Goal: Contribute content: Contribute content

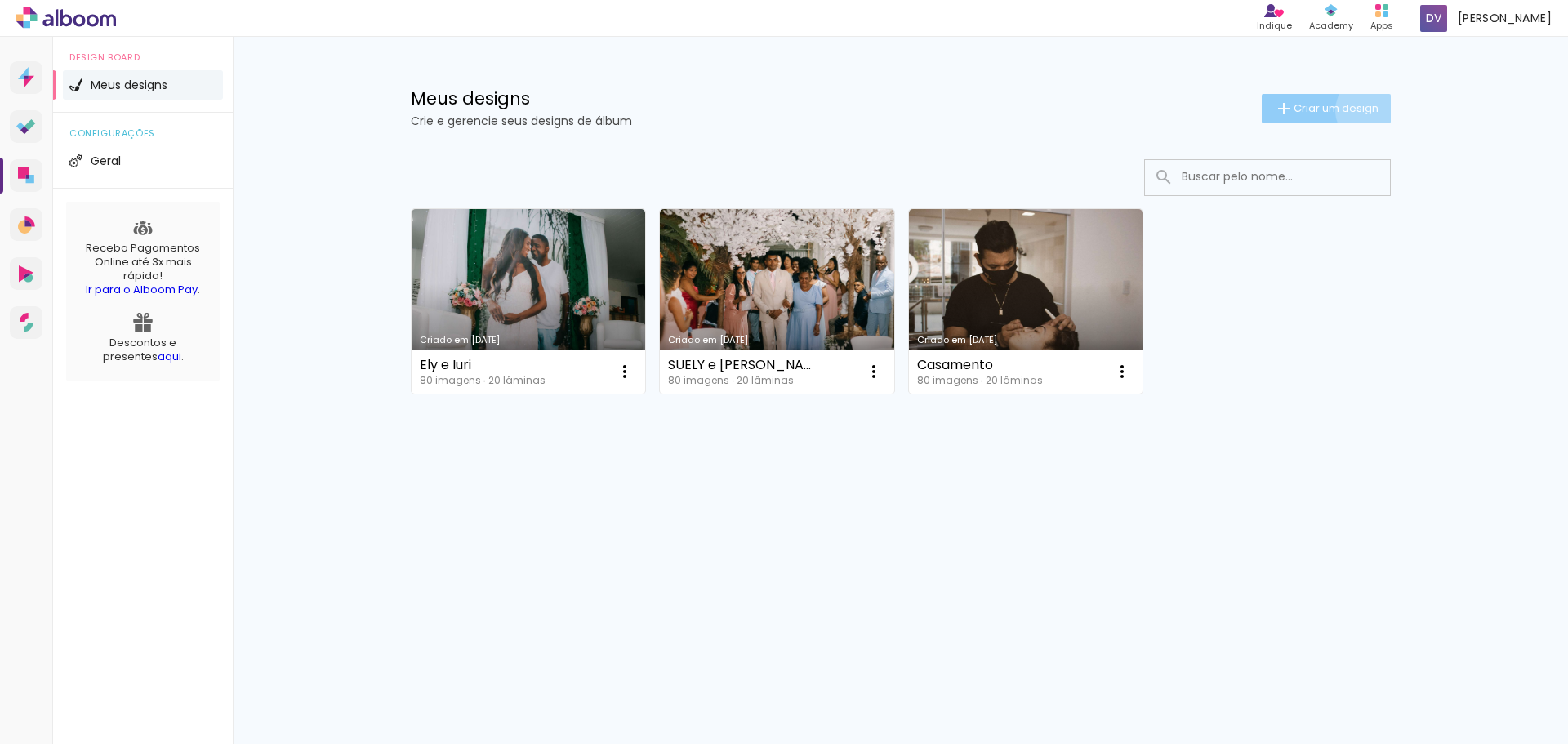
click at [1368, 110] on span "Criar um design" at bounding box center [1335, 108] width 85 height 11
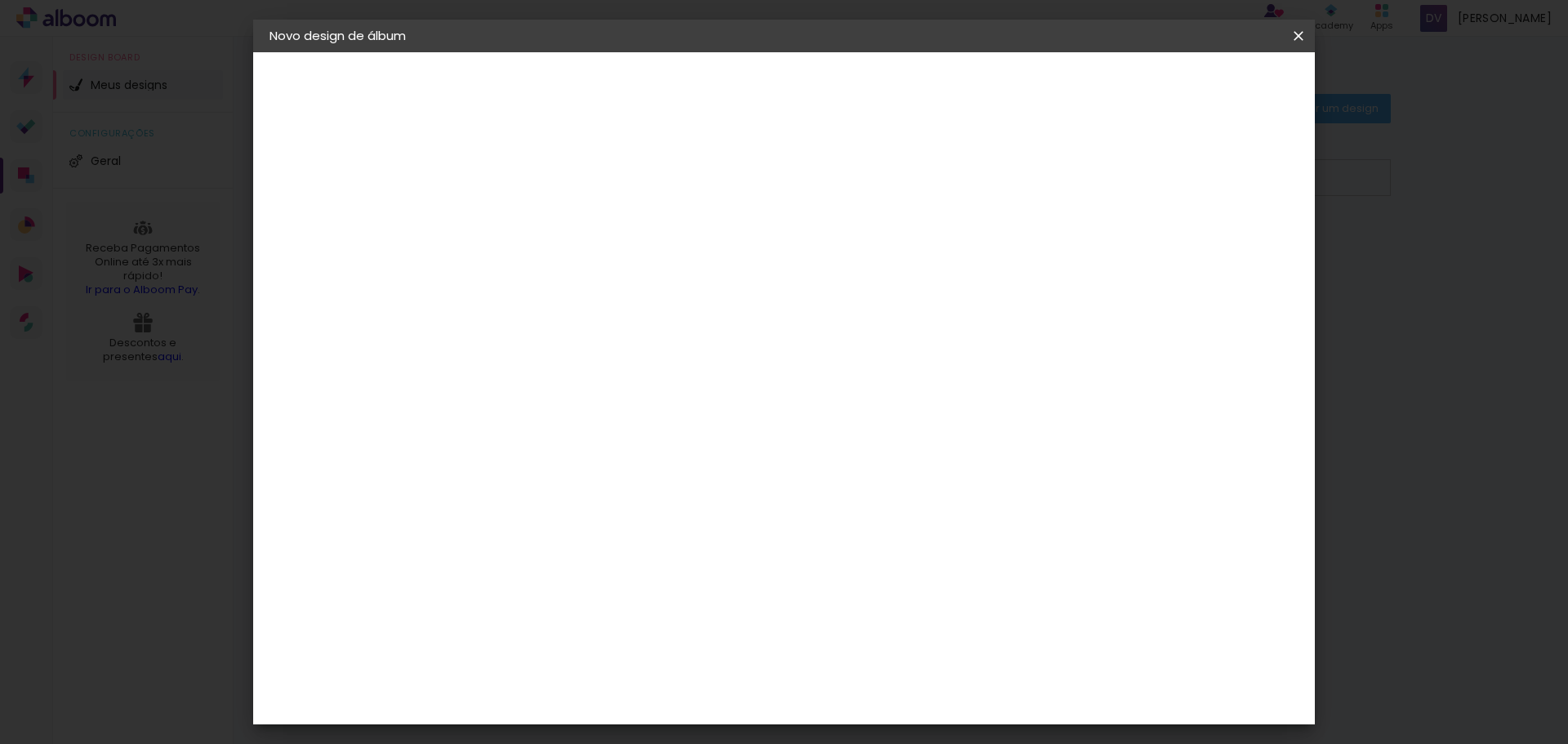
click at [537, 228] on input at bounding box center [537, 219] width 0 height 25
type input "c"
click at [537, 218] on input "Crescência 90 anos" at bounding box center [537, 219] width 0 height 25
type input "Crescência 90 Anos"
type paper-input "Crescência 90 Anos"
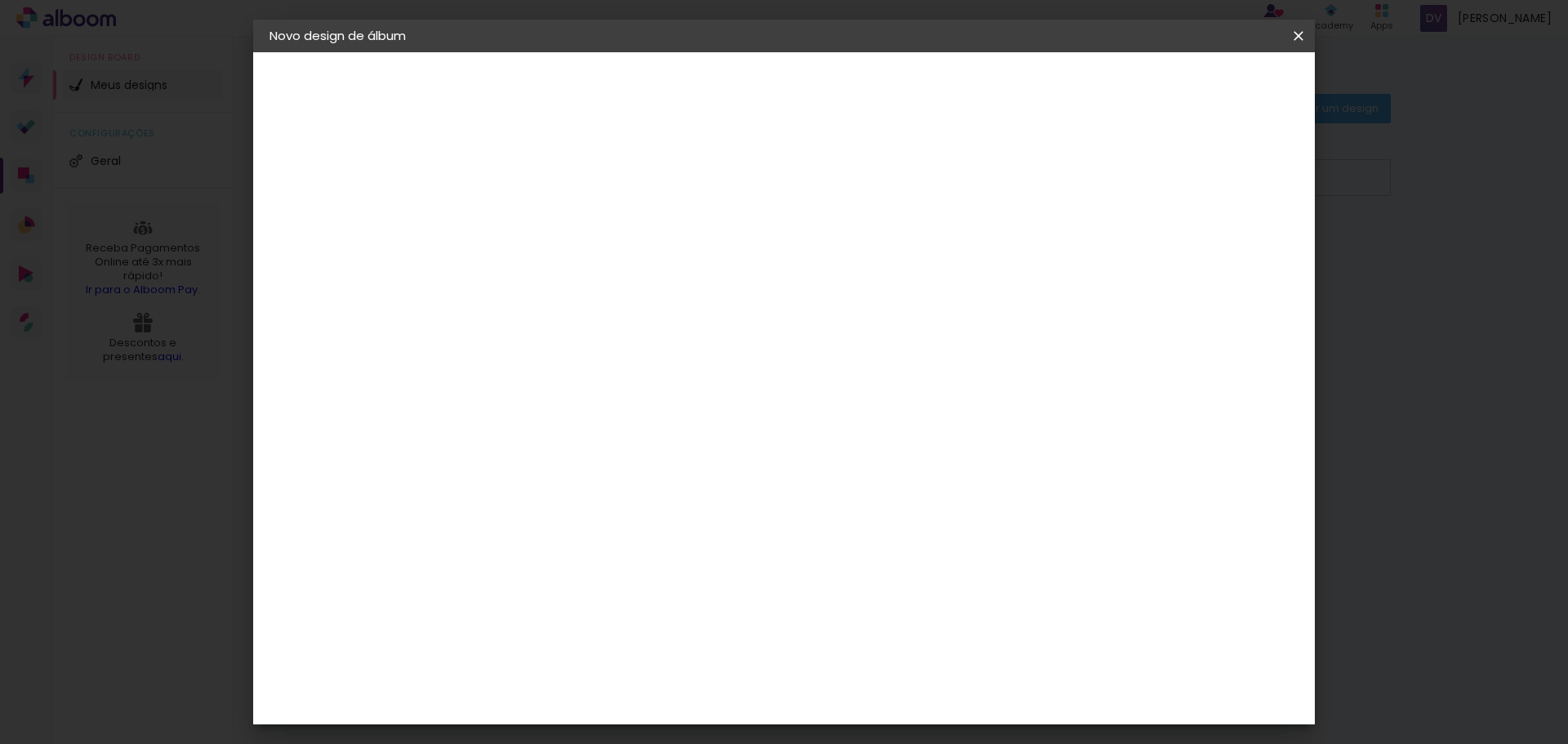
click at [704, 89] on paper-button "Avançar" at bounding box center [664, 86] width 80 height 28
click at [623, 629] on div "[PERSON_NAME]" at bounding box center [580, 635] width 109 height 13
click at [0, 0] on slot "Avançar" at bounding box center [0, 0] width 0 height 0
click at [600, 272] on input "text" at bounding box center [568, 285] width 64 height 25
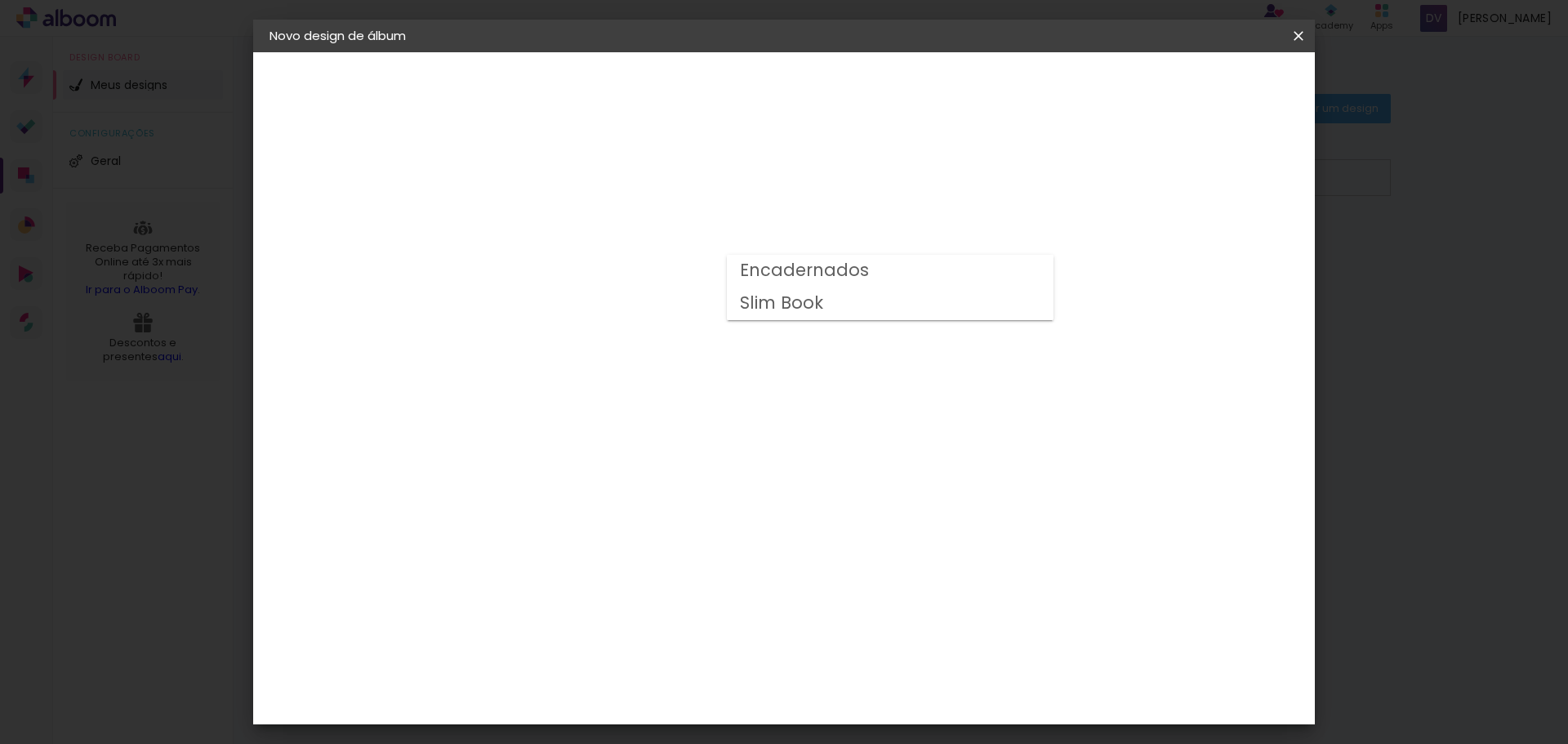
click at [910, 268] on paper-item "Encadernados" at bounding box center [890, 270] width 326 height 33
type input "Encadernados"
click at [646, 558] on span "25 x 50" at bounding box center [609, 575] width 76 height 33
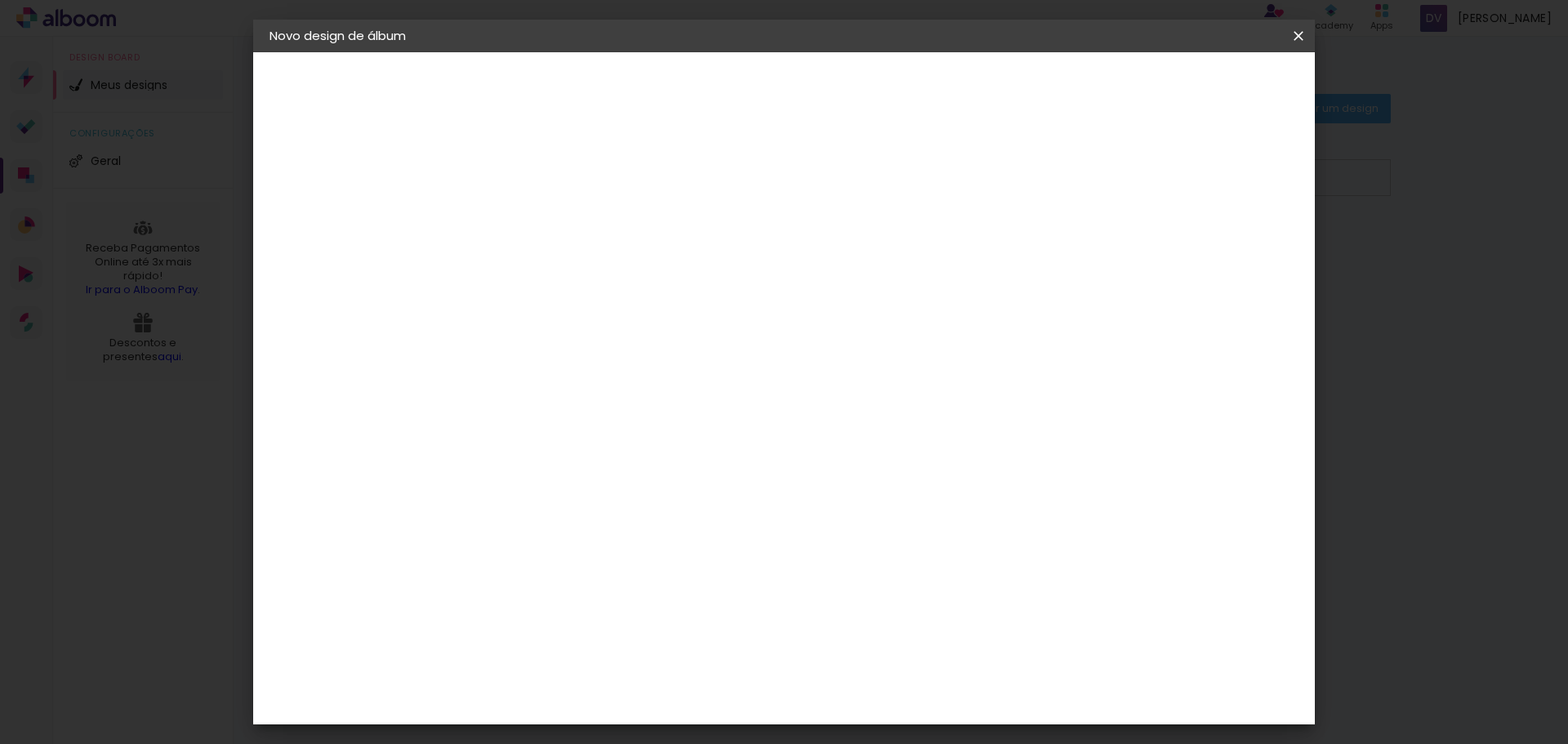
click at [0, 0] on slot "Avançar" at bounding box center [0, 0] width 0 height 0
click at [1196, 89] on span "Iniciar design" at bounding box center [1159, 87] width 75 height 12
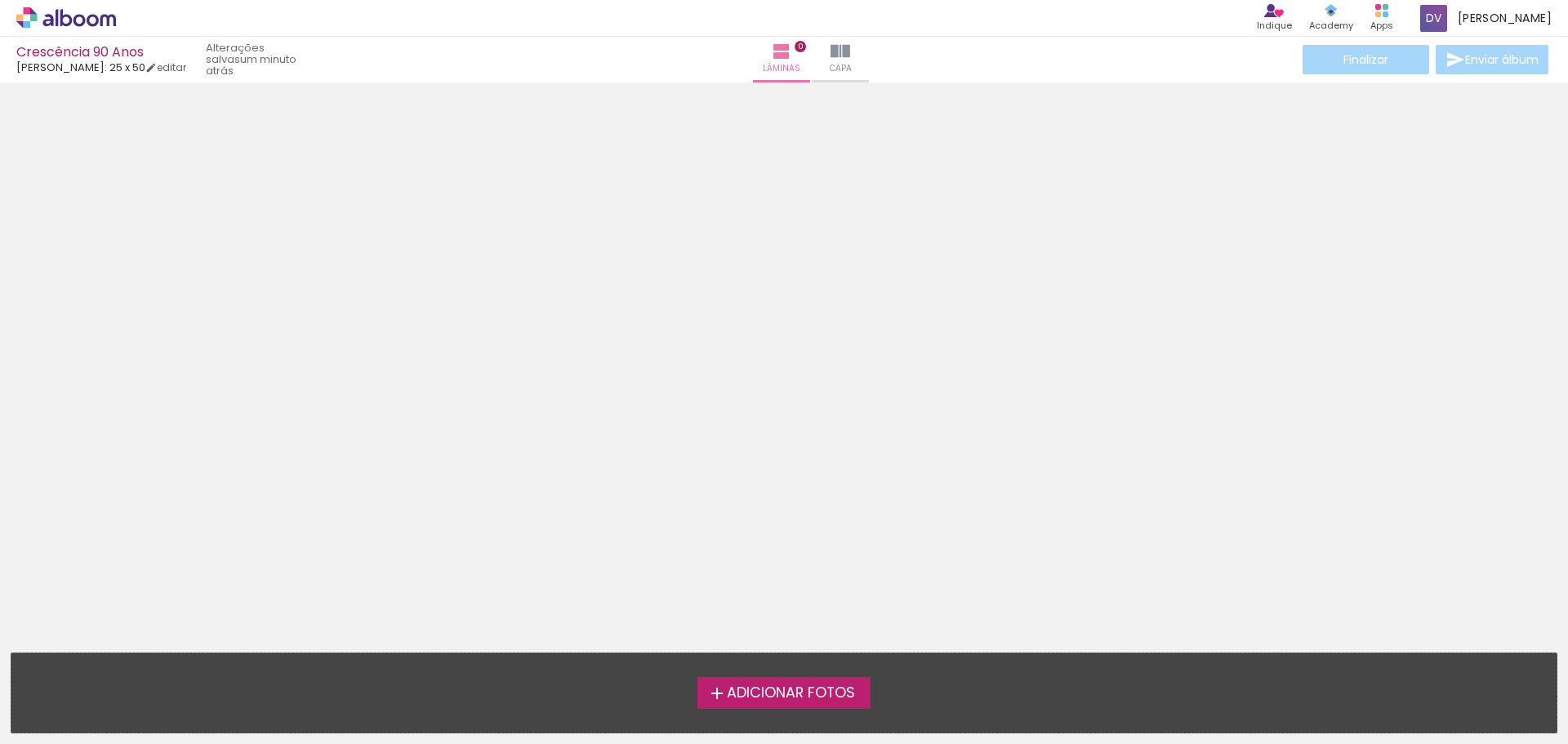
click at [815, 699] on span "Adicionar Fotos" at bounding box center [790, 693] width 128 height 15
click at [0, 0] on input "file" at bounding box center [0, 0] width 0 height 0
click at [772, 57] on iron-icon at bounding box center [781, 51] width 19 height 19
click at [794, 49] on span "0" at bounding box center [800, 47] width 12 height 12
click at [789, 690] on span "Adicionar Fotos" at bounding box center [790, 693] width 128 height 15
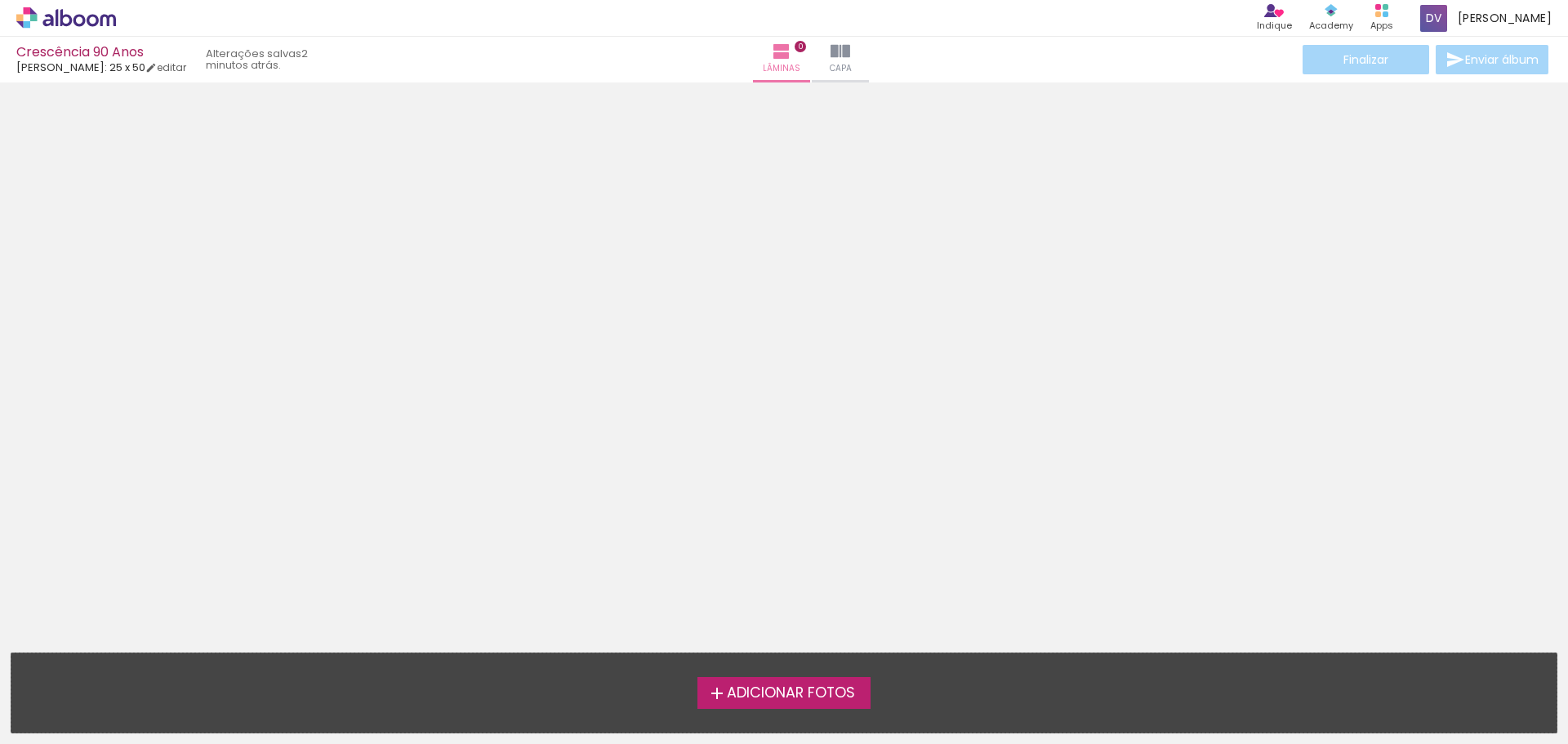
click at [0, 0] on input "file" at bounding box center [0, 0] width 0 height 0
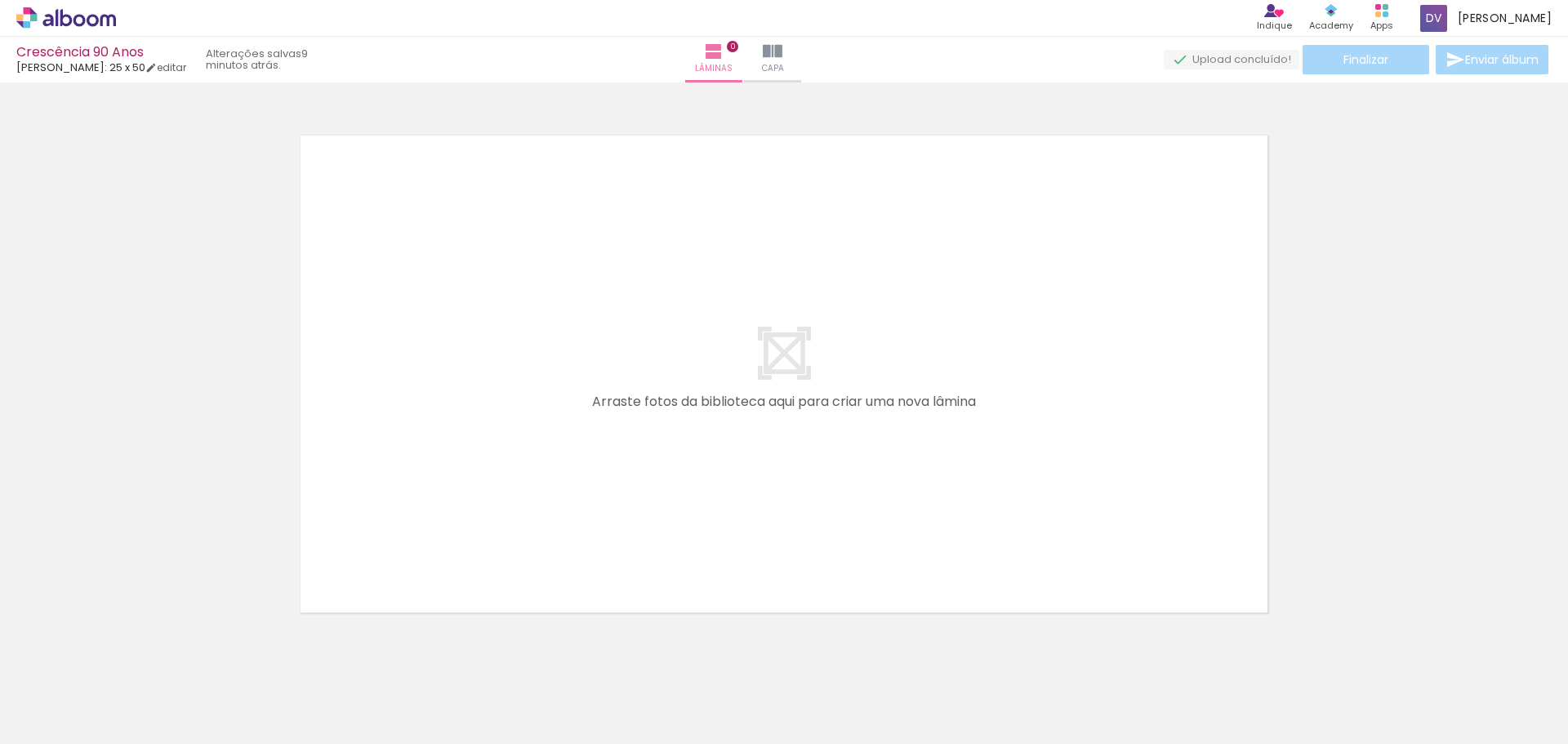
scroll to position [21, 0]
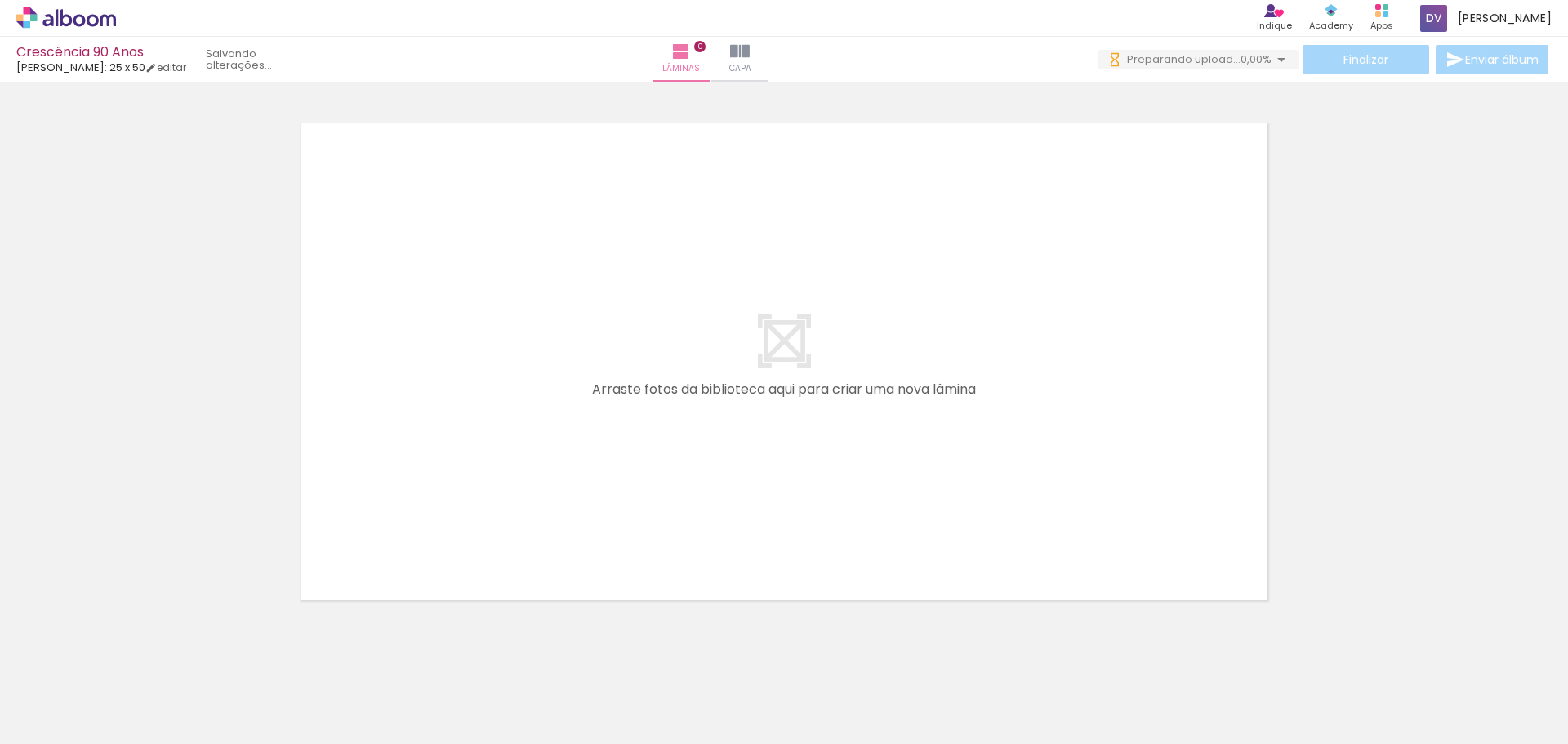
click at [1273, 59] on iron-icon at bounding box center [1281, 59] width 19 height 19
click at [1274, 59] on iron-icon at bounding box center [1281, 59] width 19 height 19
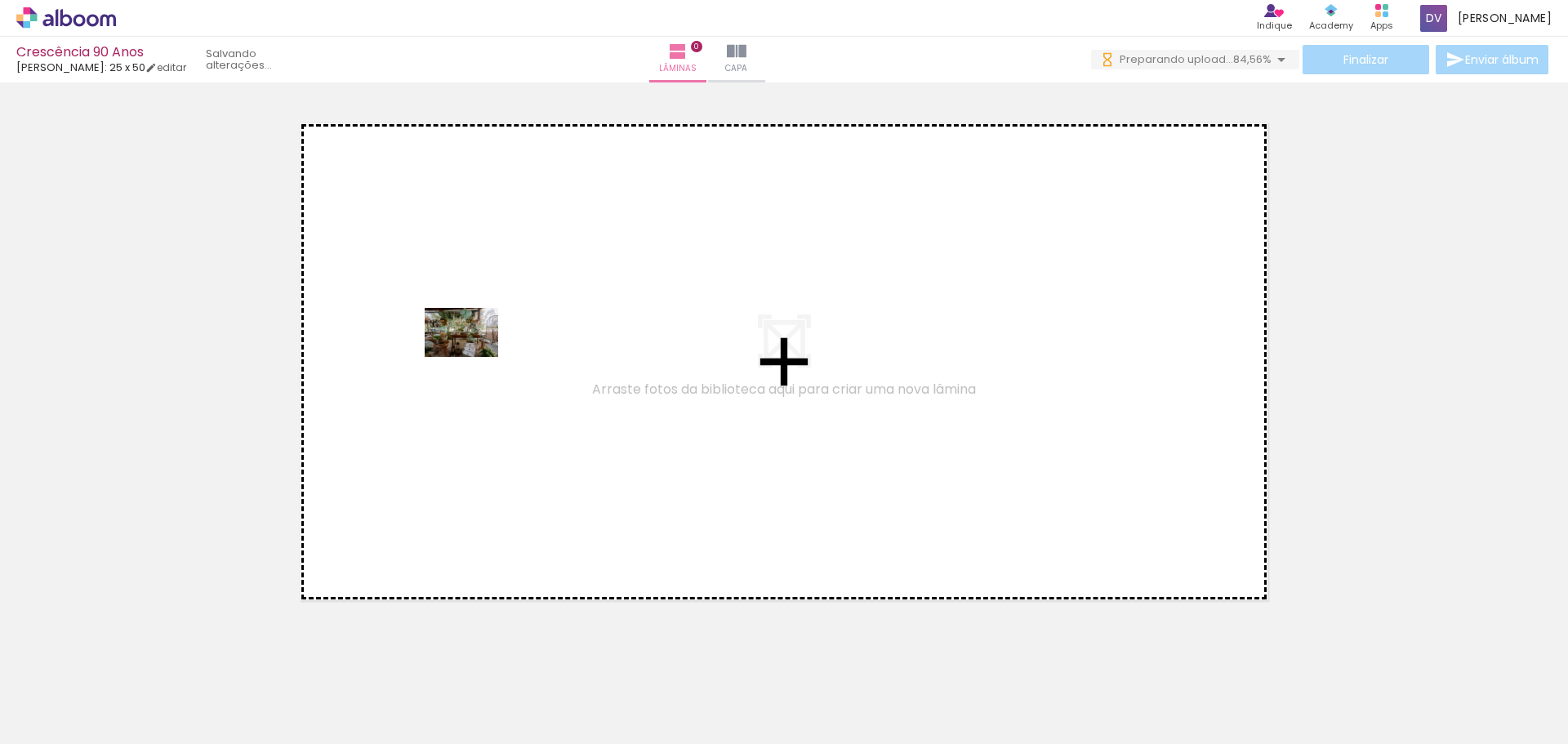
drag, startPoint x: 162, startPoint y: 700, endPoint x: 474, endPoint y: 357, distance: 463.7
click at [474, 357] on quentale-workspace at bounding box center [784, 372] width 1568 height 744
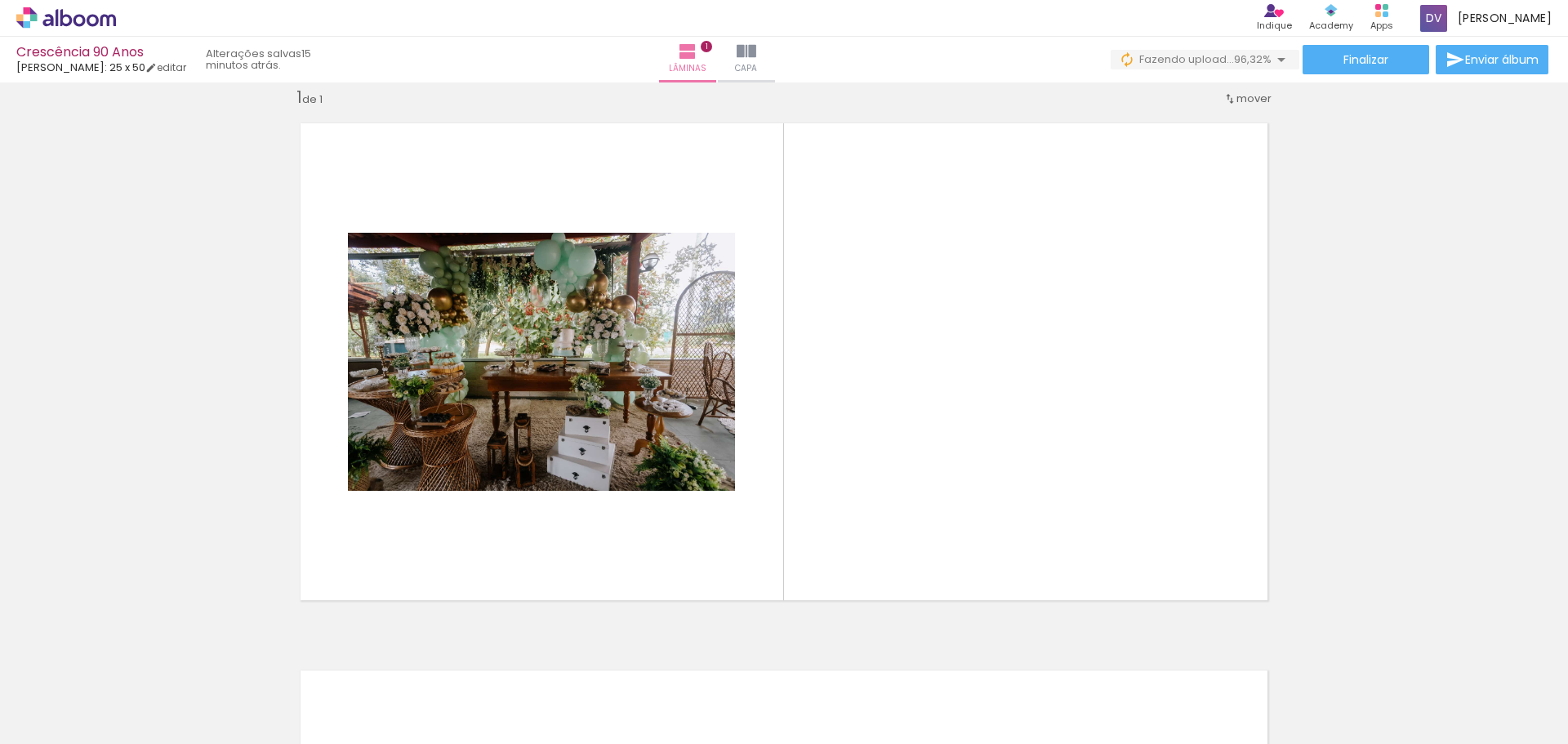
scroll to position [0, 1828]
click at [635, 697] on div at bounding box center [622, 688] width 54 height 81
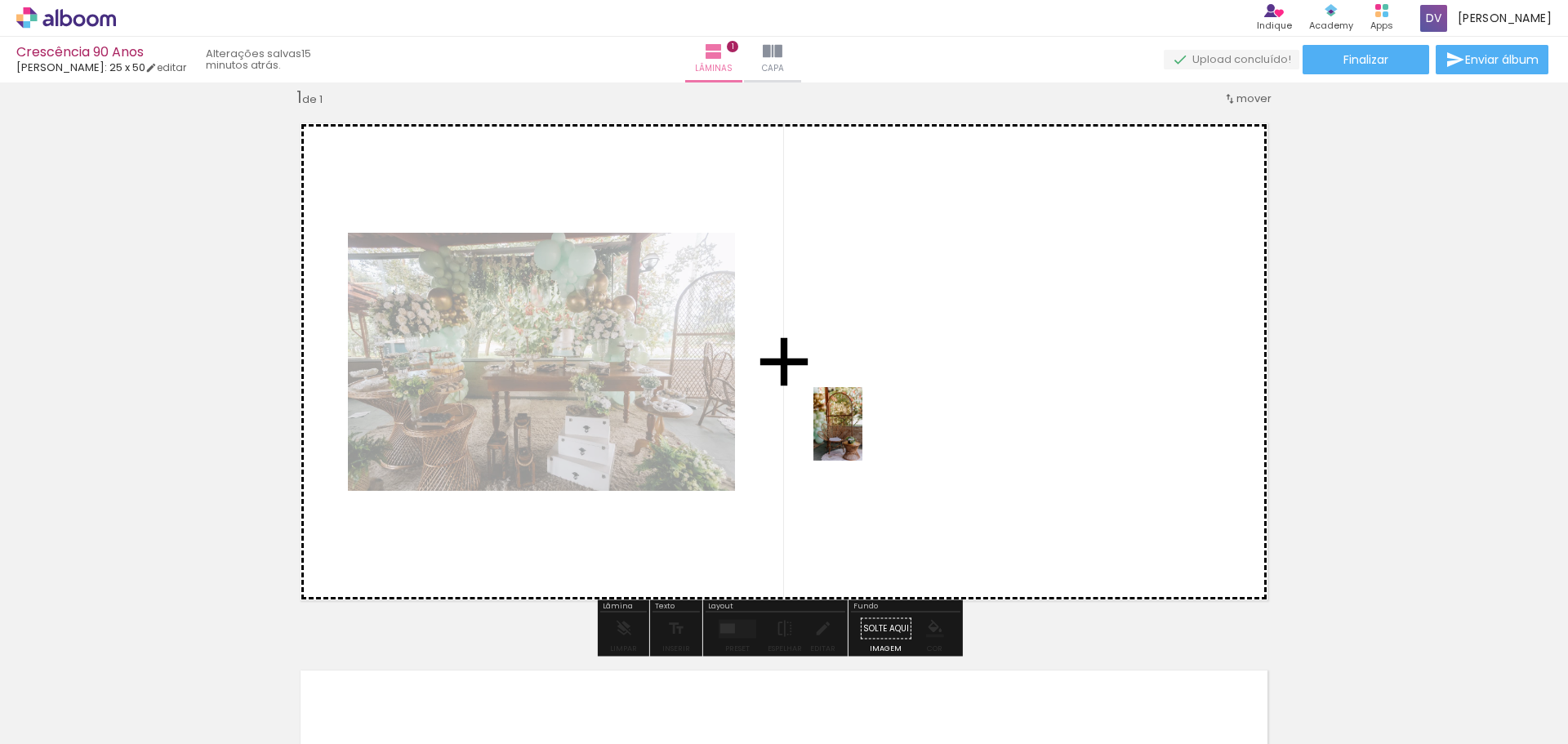
drag, startPoint x: 636, startPoint y: 641, endPoint x: 866, endPoint y: 434, distance: 309.4
click at [863, 435] on quentale-workspace at bounding box center [784, 372] width 1568 height 744
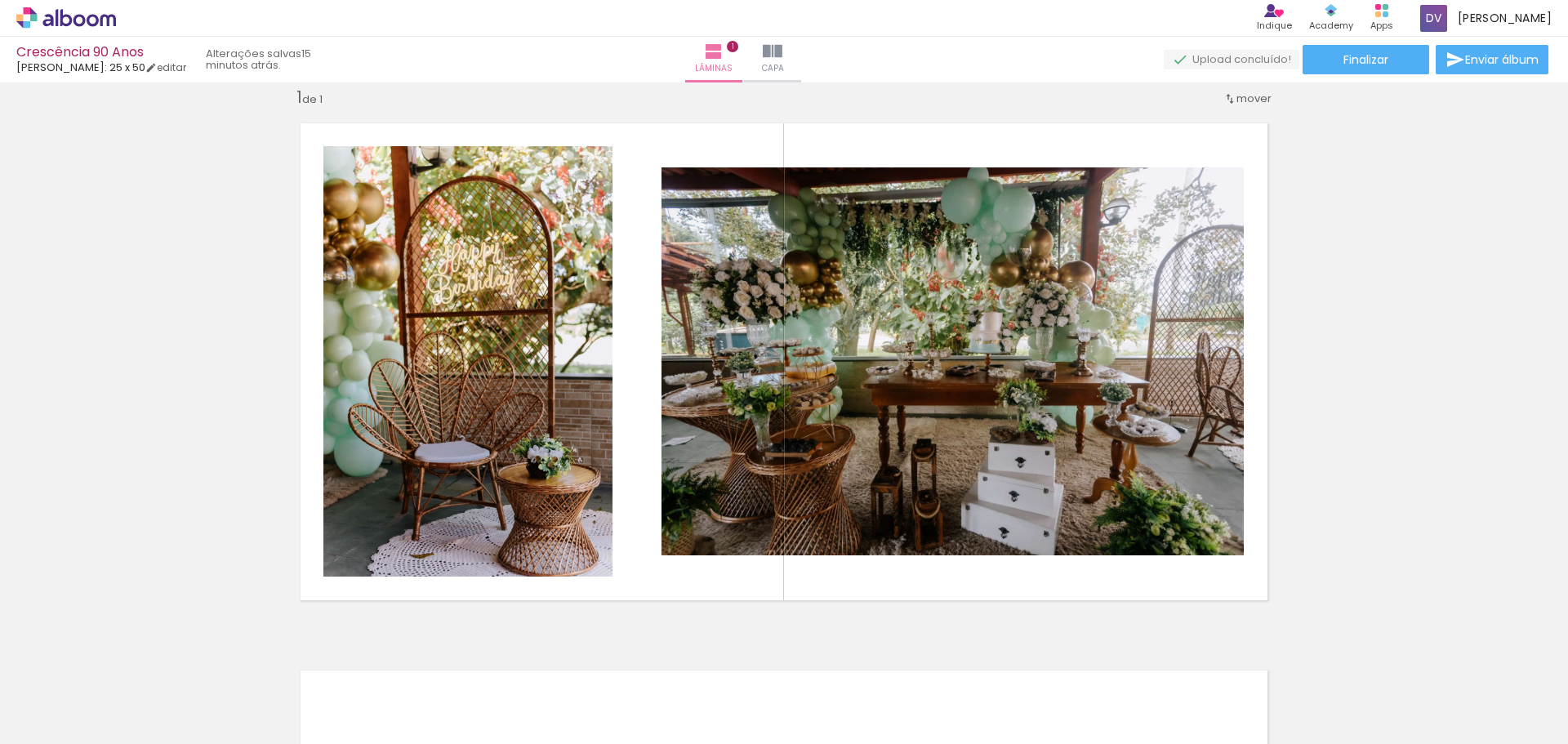
scroll to position [0, 2908]
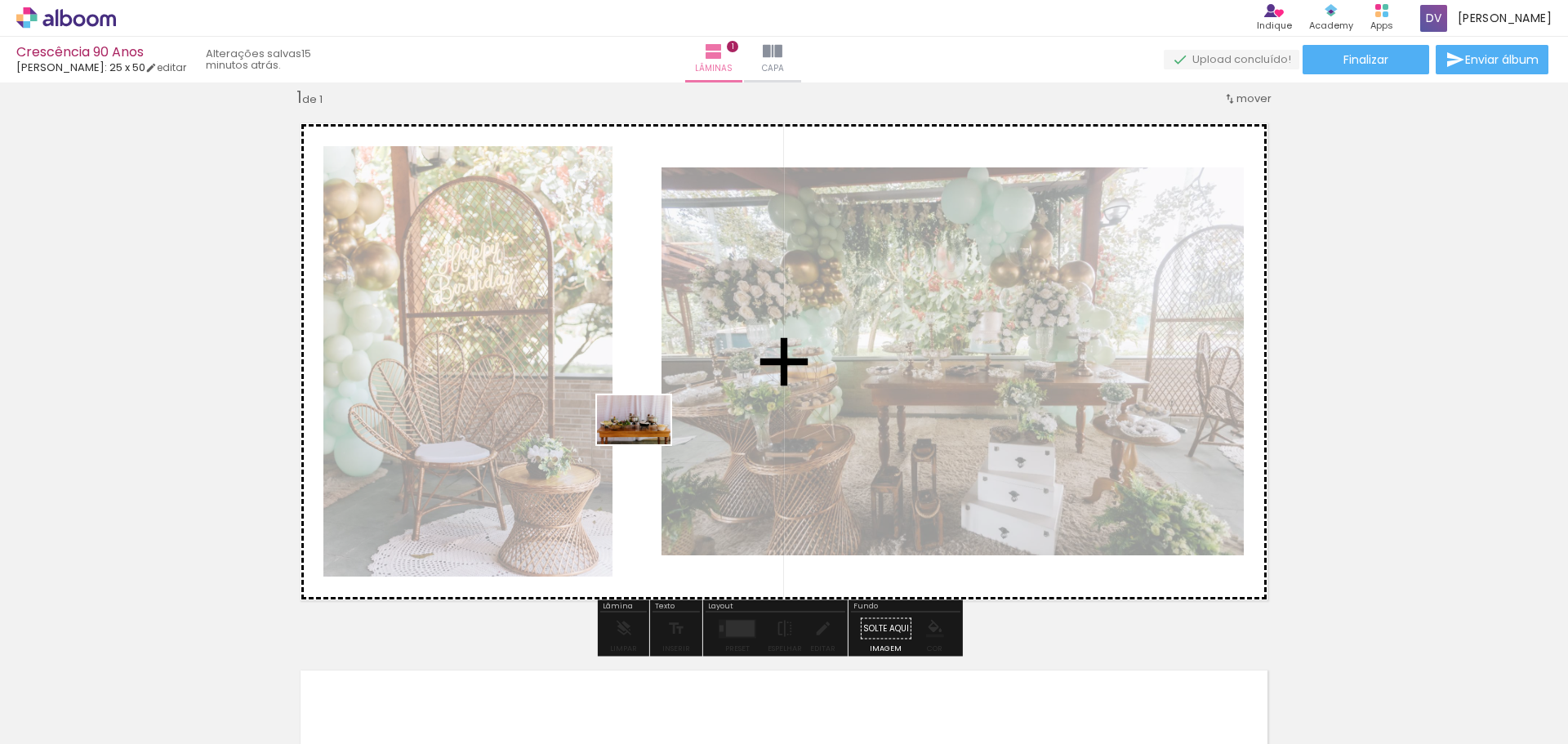
drag, startPoint x: 837, startPoint y: 707, endPoint x: 645, endPoint y: 441, distance: 328.1
click at [645, 441] on quentale-workspace at bounding box center [784, 372] width 1568 height 744
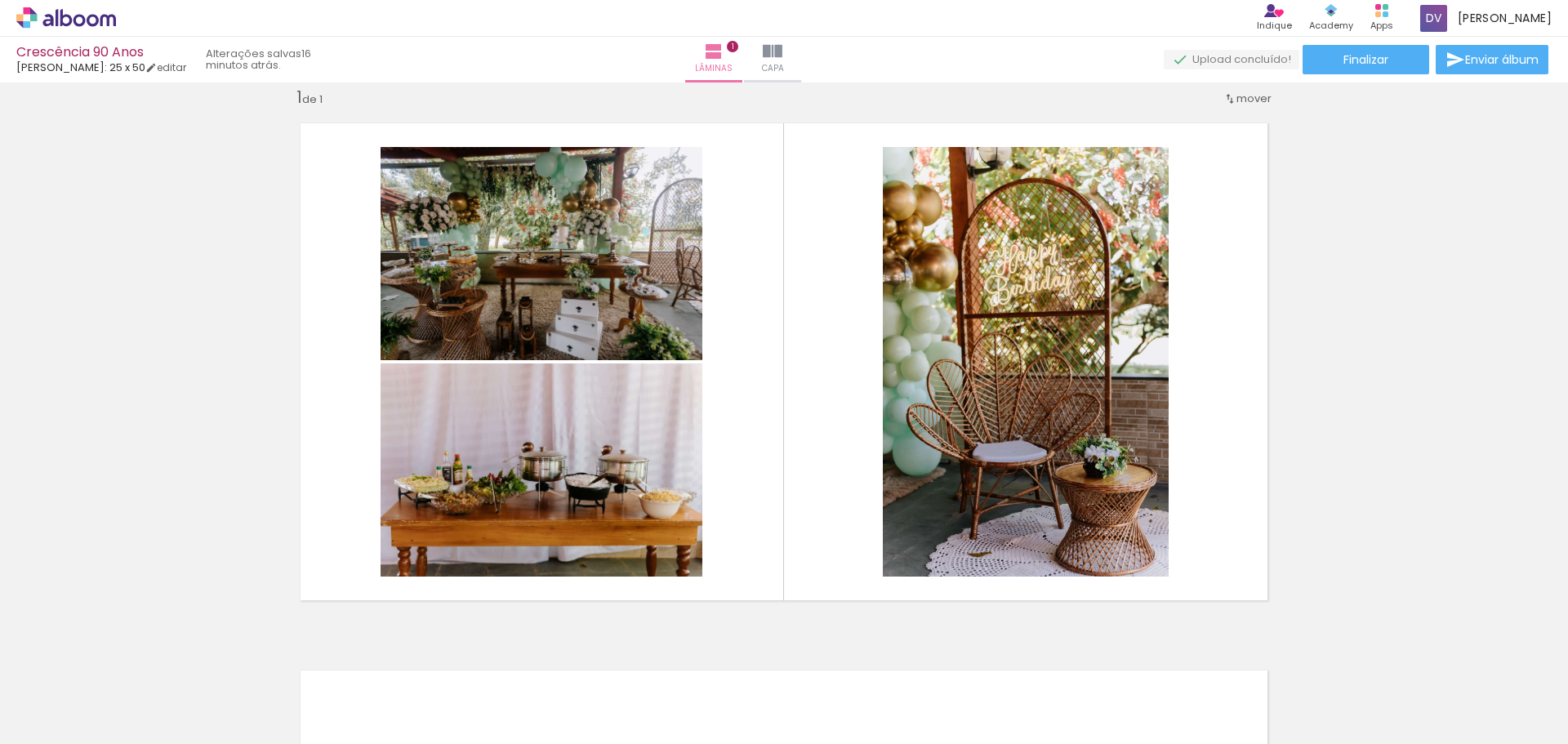
scroll to position [0, 5433]
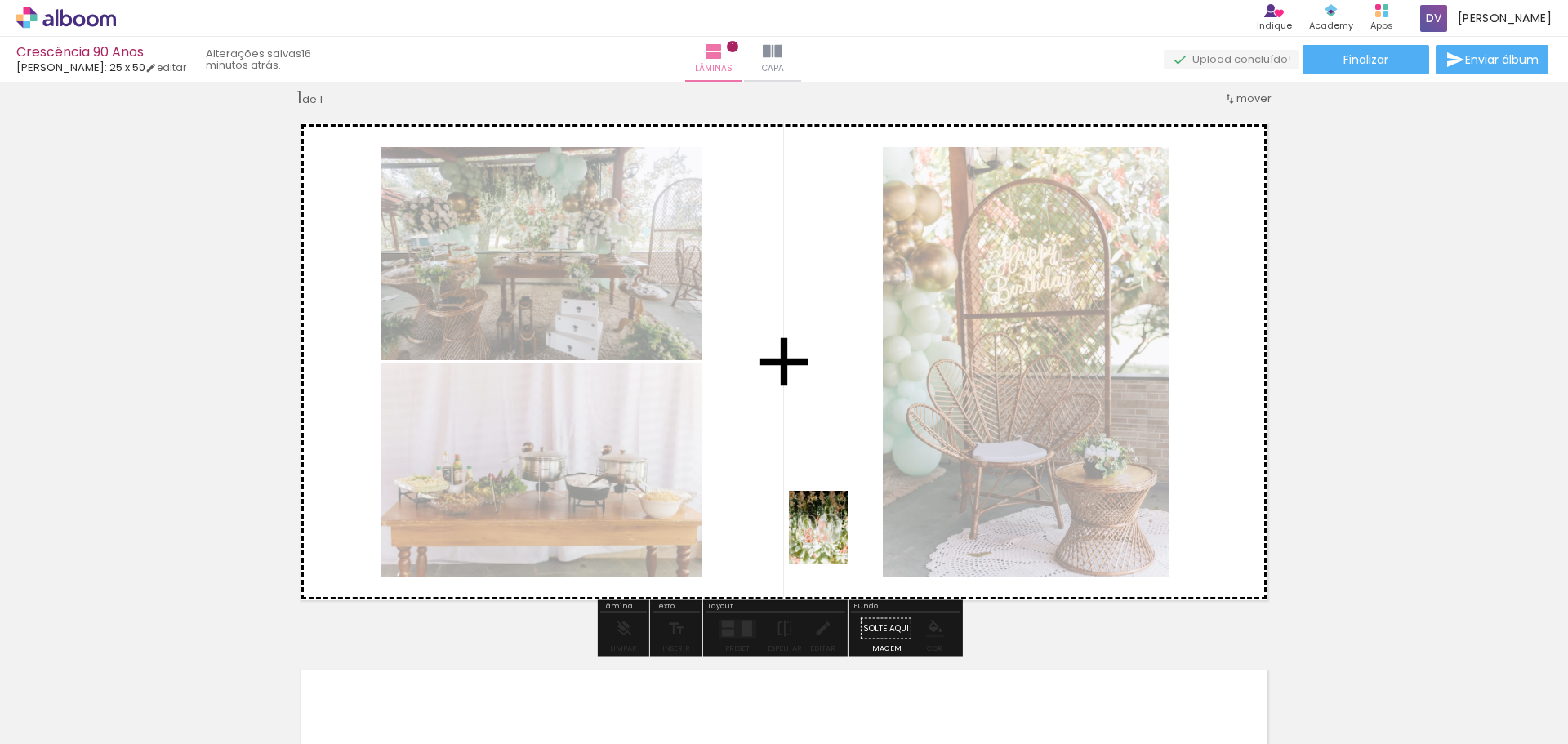
drag, startPoint x: 862, startPoint y: 654, endPoint x: 820, endPoint y: 563, distance: 100.2
click at [830, 524] on quentale-workspace at bounding box center [784, 372] width 1568 height 744
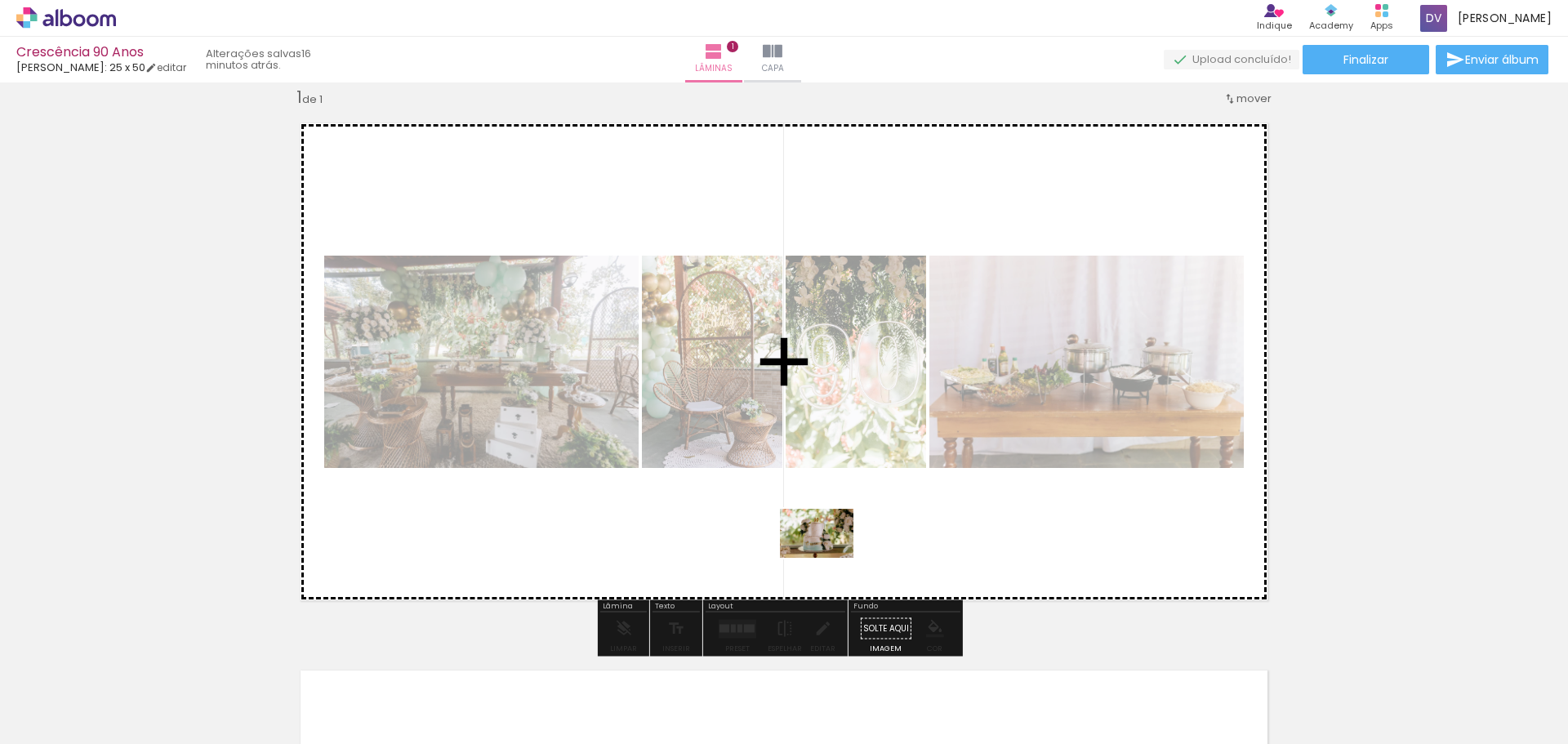
drag, startPoint x: 779, startPoint y: 705, endPoint x: 831, endPoint y: 536, distance: 176.8
click at [831, 536] on quentale-workspace at bounding box center [784, 372] width 1568 height 744
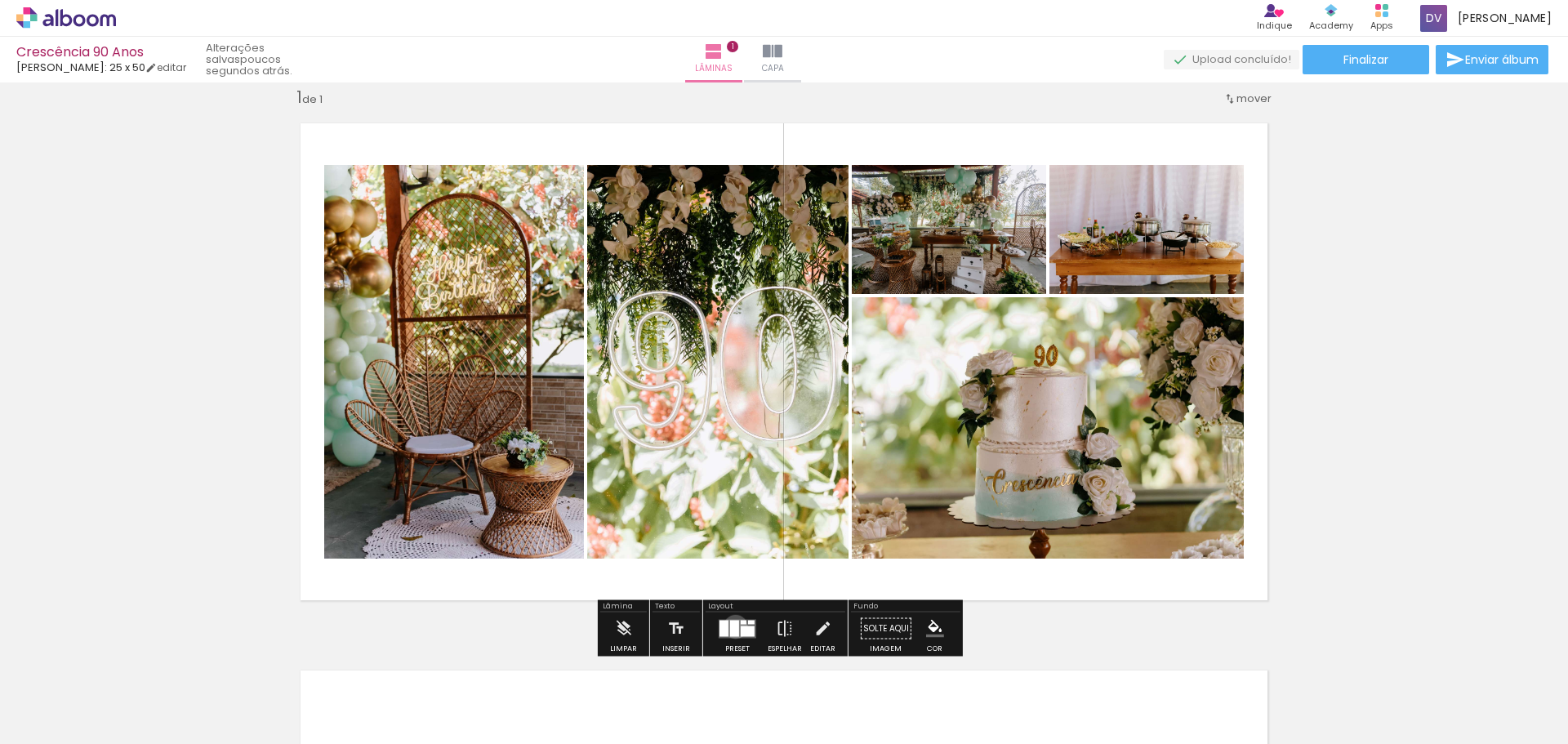
click at [732, 626] on div at bounding box center [734, 628] width 9 height 17
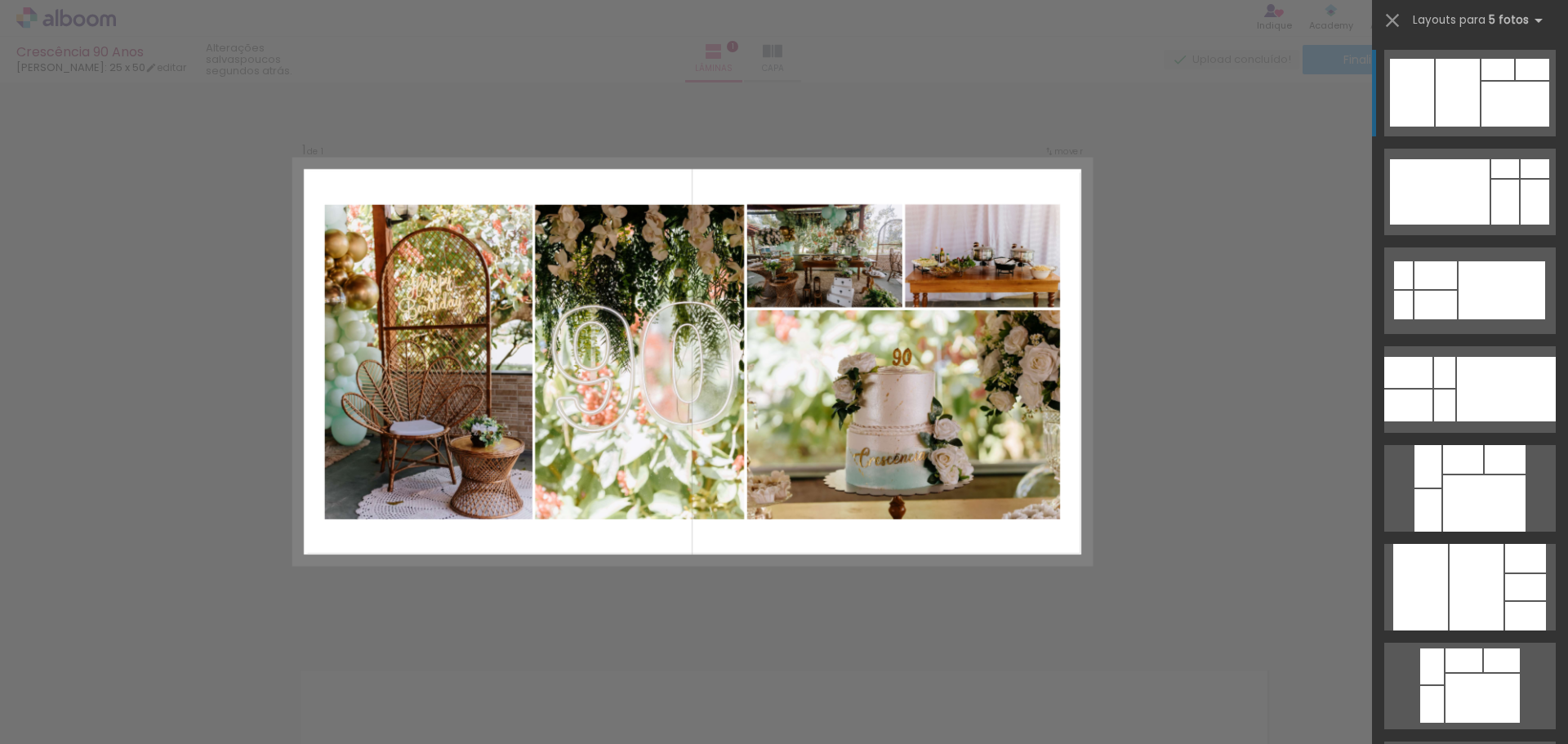
click at [1510, 89] on div at bounding box center [1514, 105] width 68 height 45
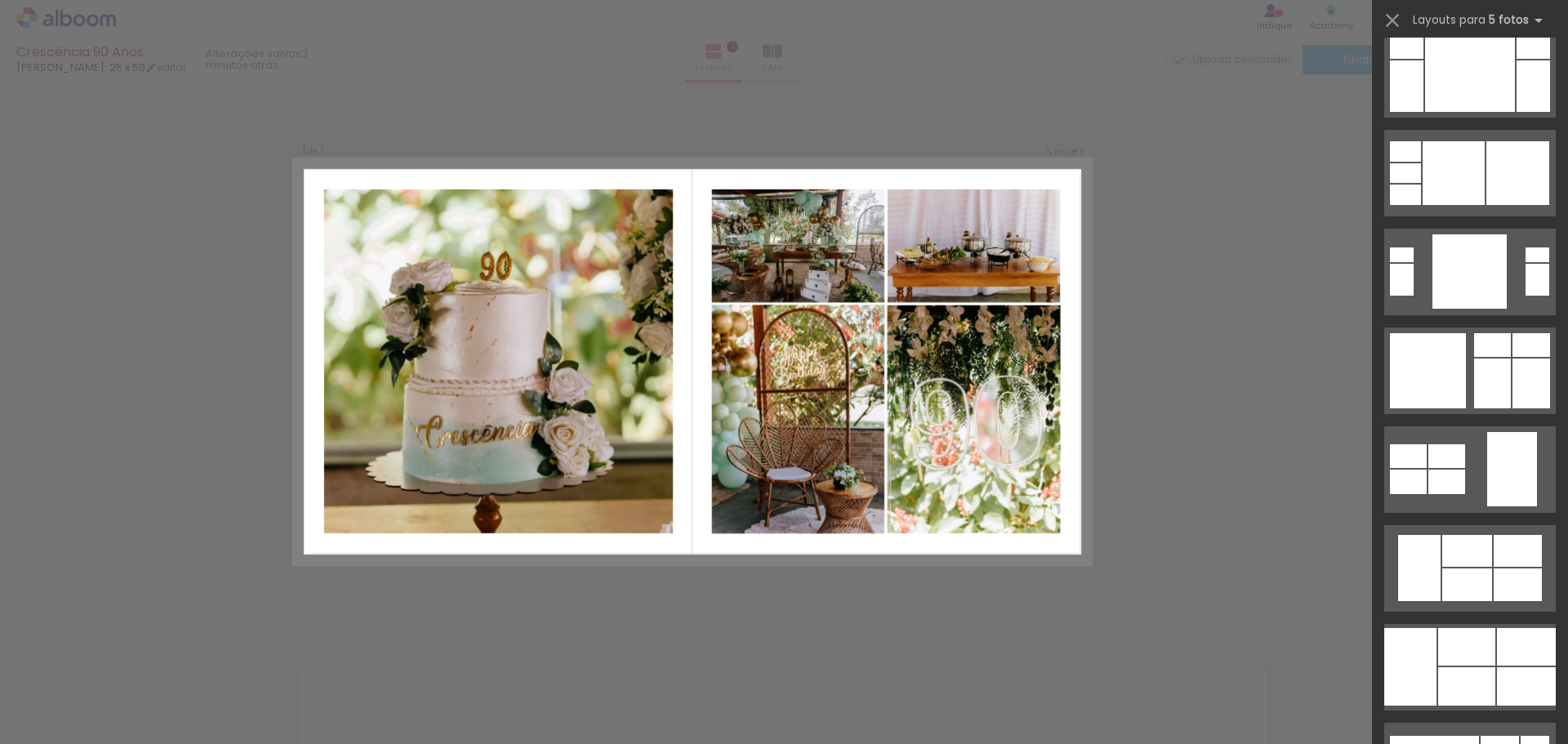
scroll to position [5224, 0]
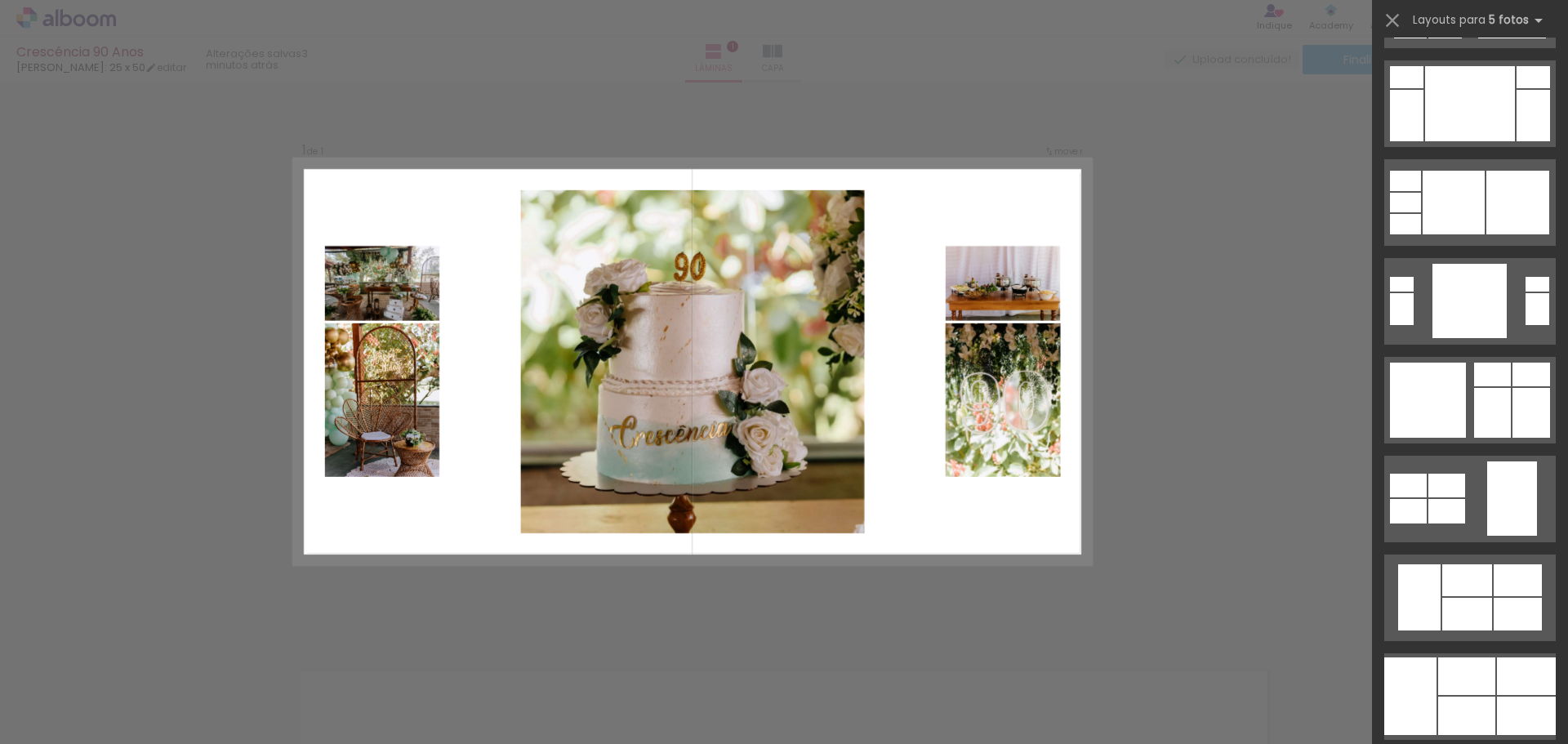
click at [1468, 319] on div at bounding box center [1469, 300] width 75 height 74
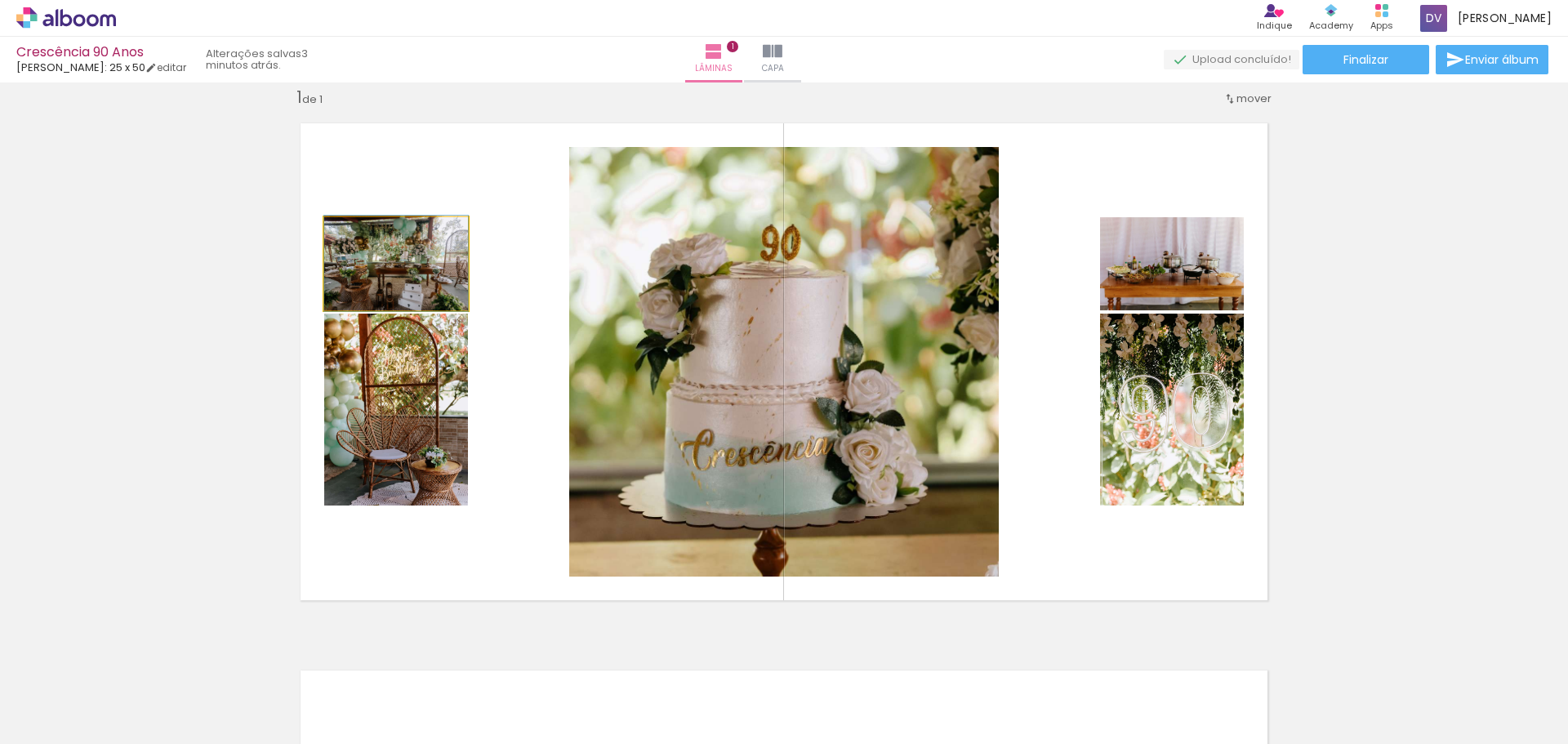
click at [427, 284] on quentale-photo at bounding box center [396, 263] width 144 height 93
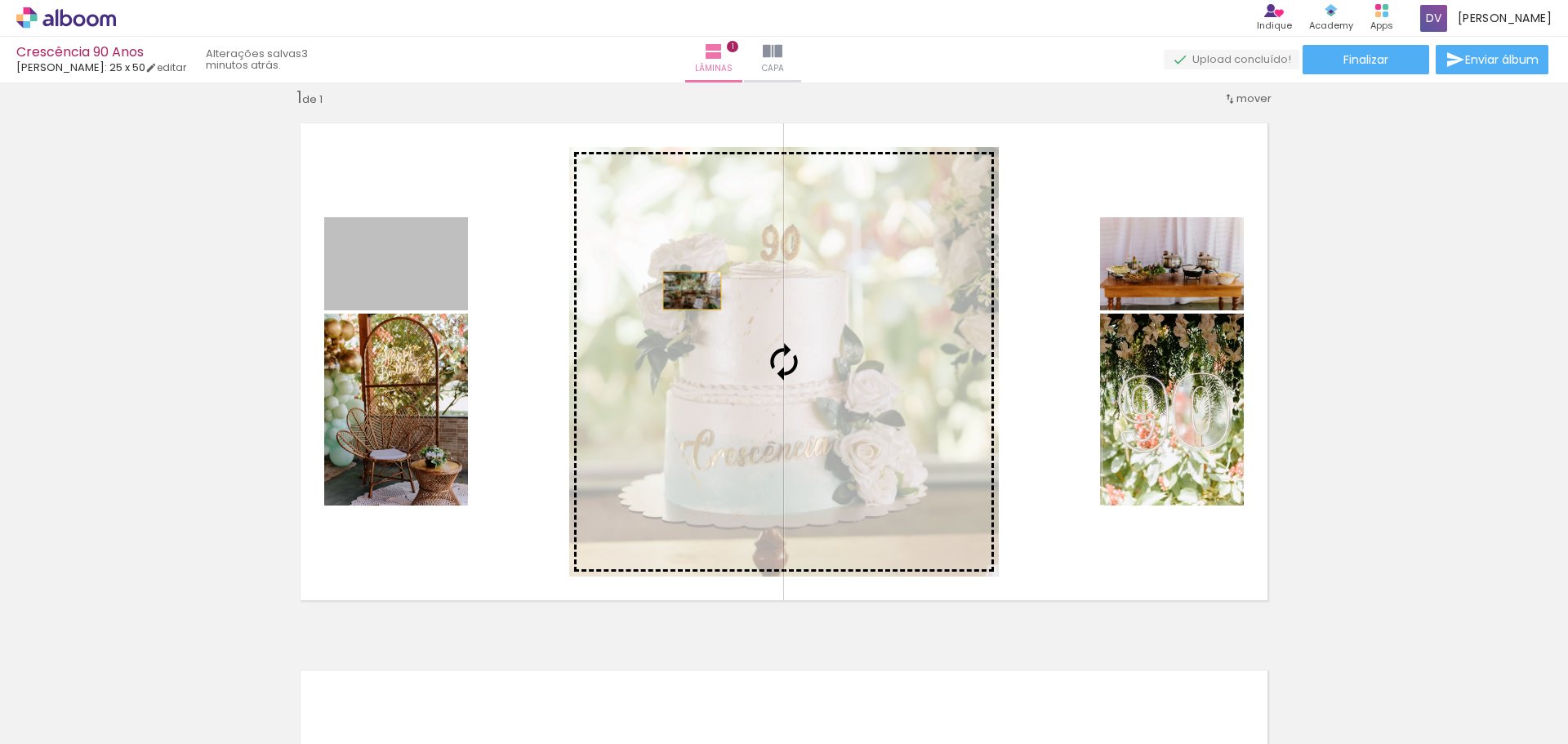
drag, startPoint x: 427, startPoint y: 284, endPoint x: 694, endPoint y: 290, distance: 267.1
click at [0, 0] on slot at bounding box center [0, 0] width 0 height 0
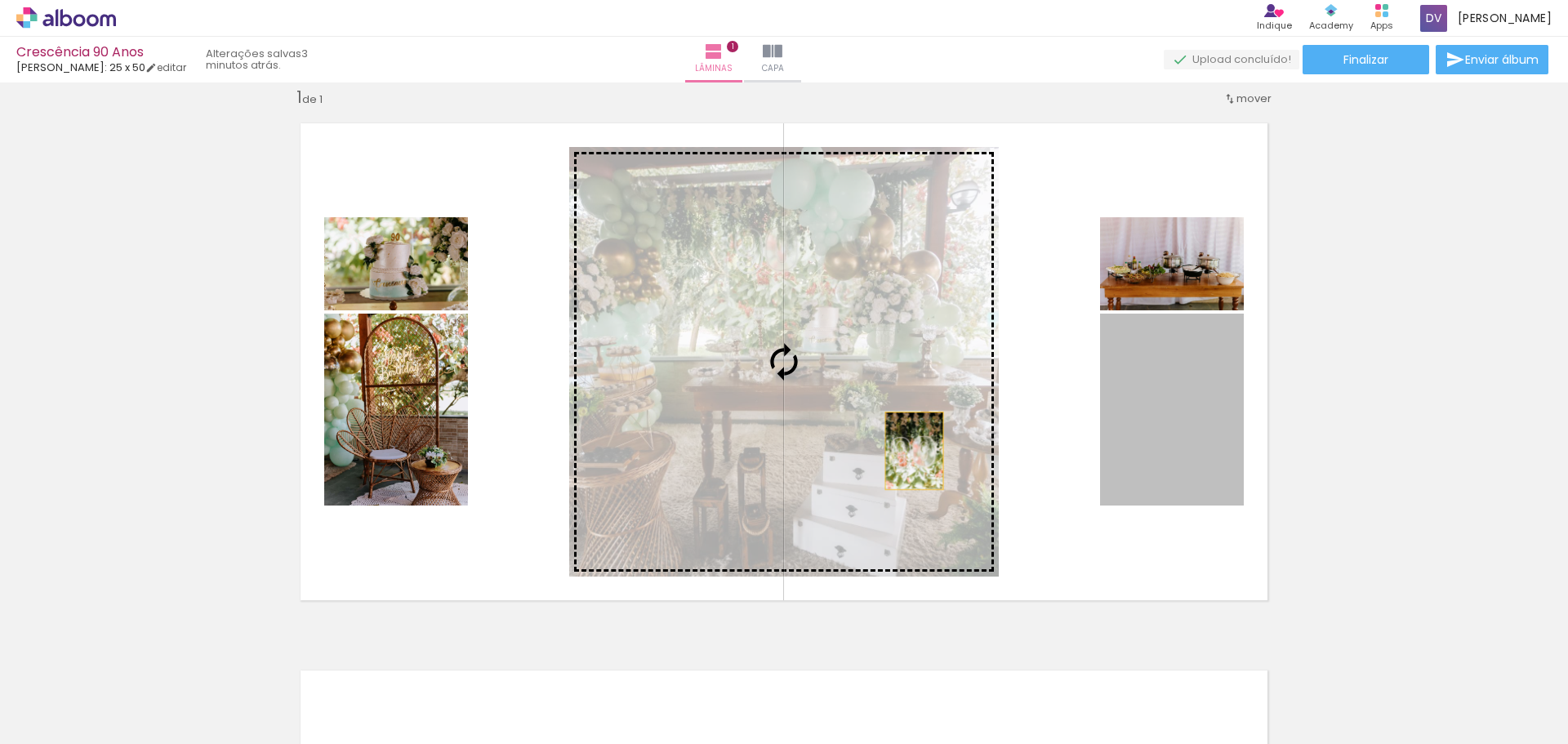
drag, startPoint x: 1195, startPoint y: 466, endPoint x: 908, endPoint y: 450, distance: 287.4
click at [0, 0] on slot at bounding box center [0, 0] width 0 height 0
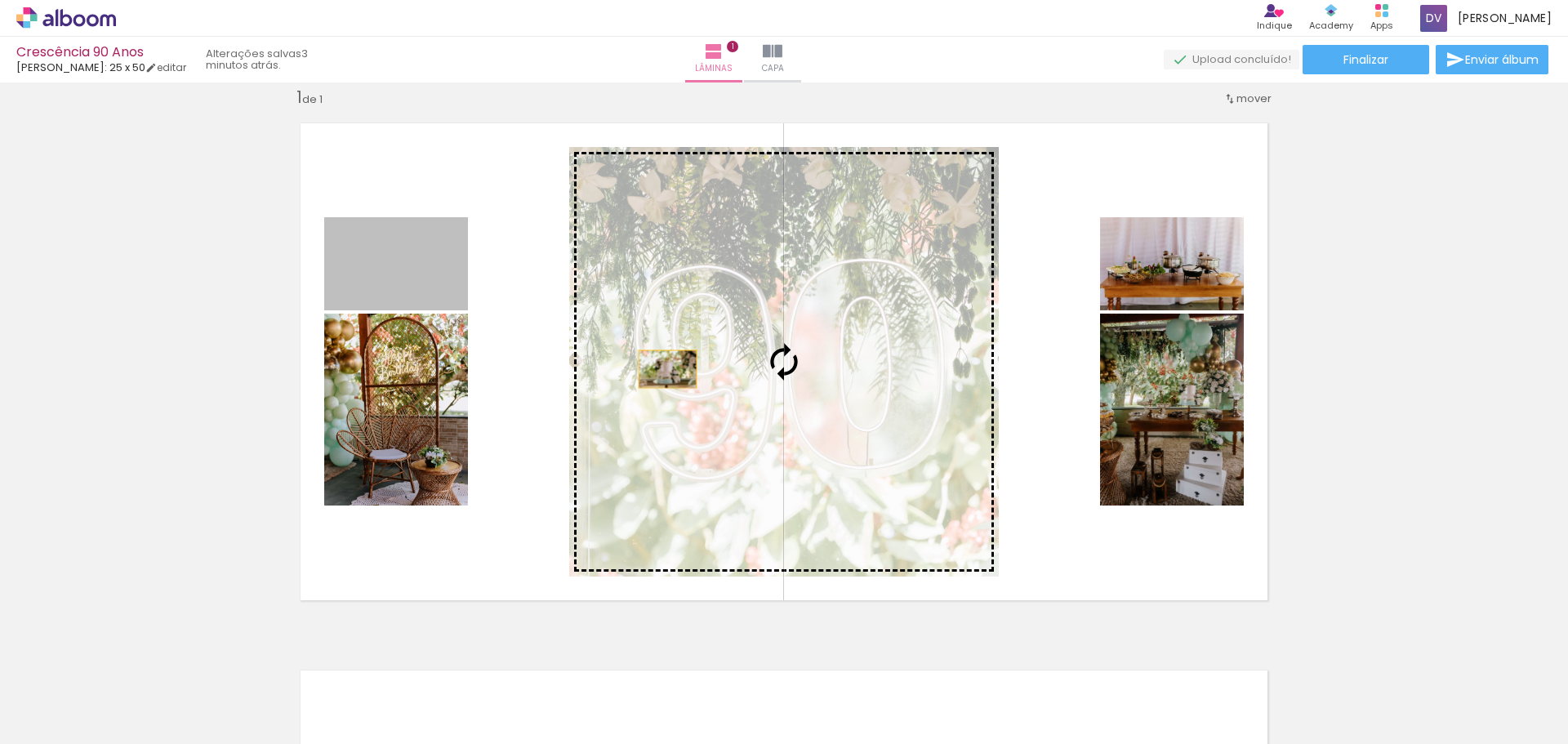
drag, startPoint x: 383, startPoint y: 283, endPoint x: 670, endPoint y: 369, distance: 299.6
click at [0, 0] on slot at bounding box center [0, 0] width 0 height 0
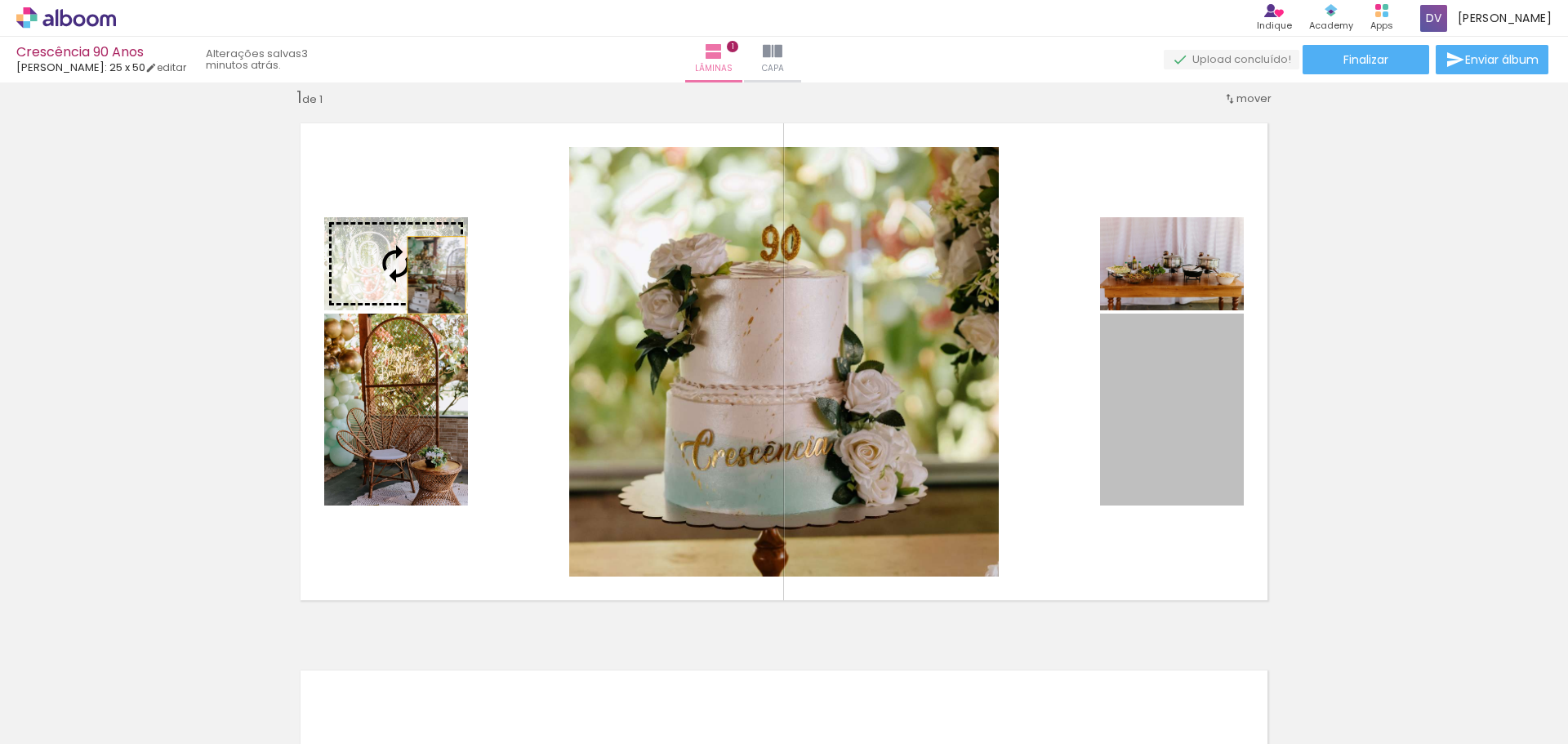
drag, startPoint x: 1175, startPoint y: 433, endPoint x: 430, endPoint y: 275, distance: 761.6
click at [0, 0] on slot at bounding box center [0, 0] width 0 height 0
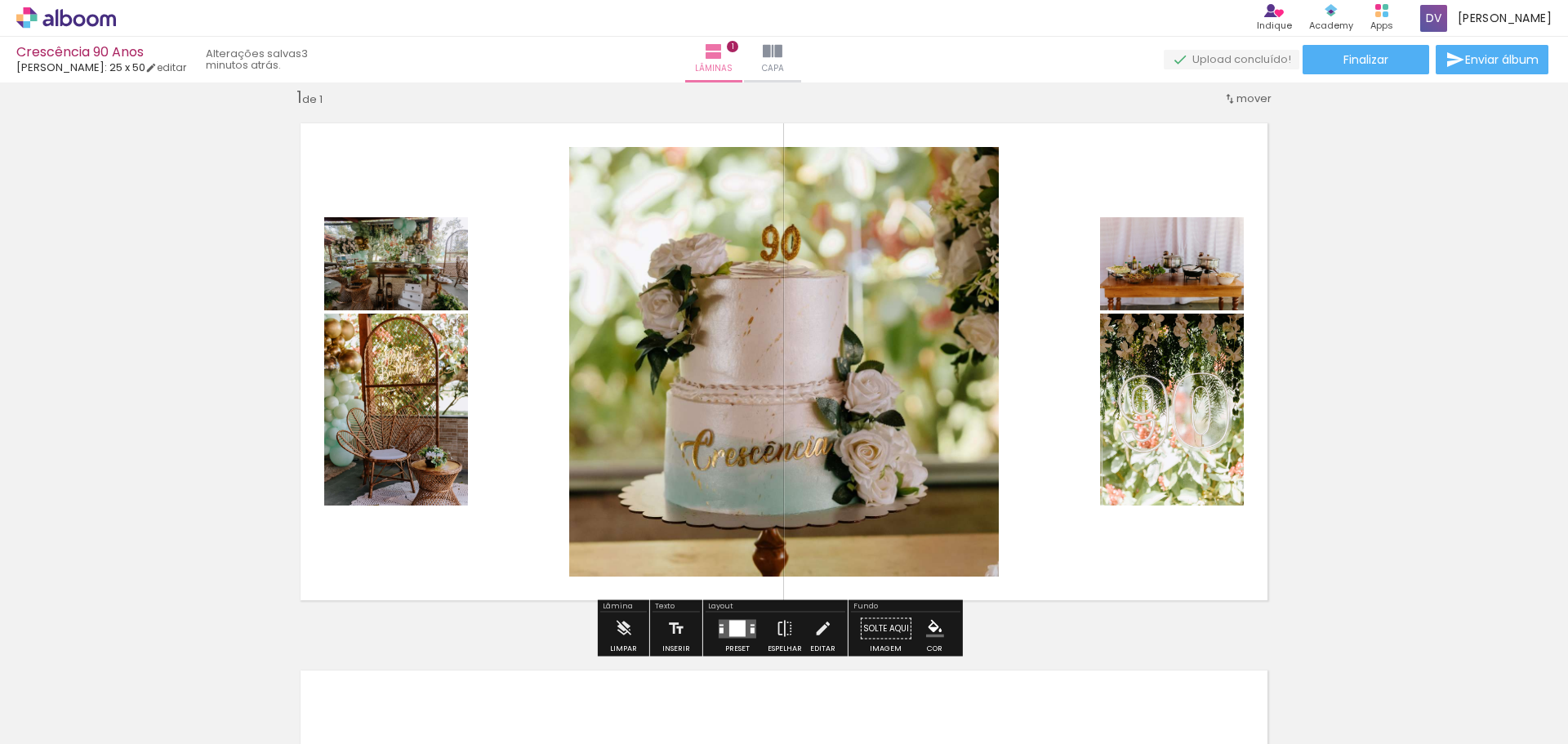
click at [1415, 374] on div "Inserir lâmina 1 de 1" at bounding box center [784, 614] width 1568 height 1095
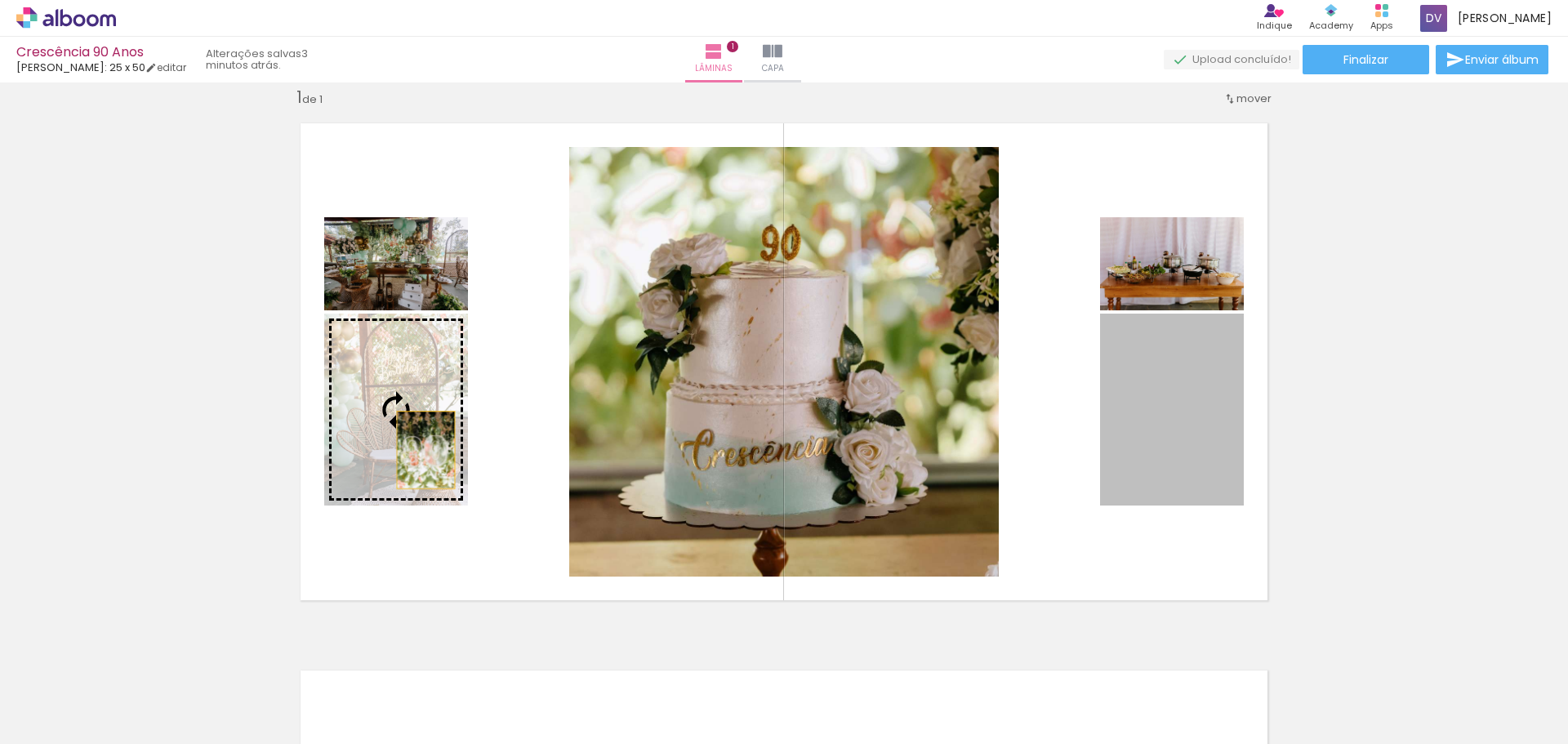
drag, startPoint x: 1180, startPoint y: 465, endPoint x: 417, endPoint y: 446, distance: 763.2
click at [0, 0] on slot at bounding box center [0, 0] width 0 height 0
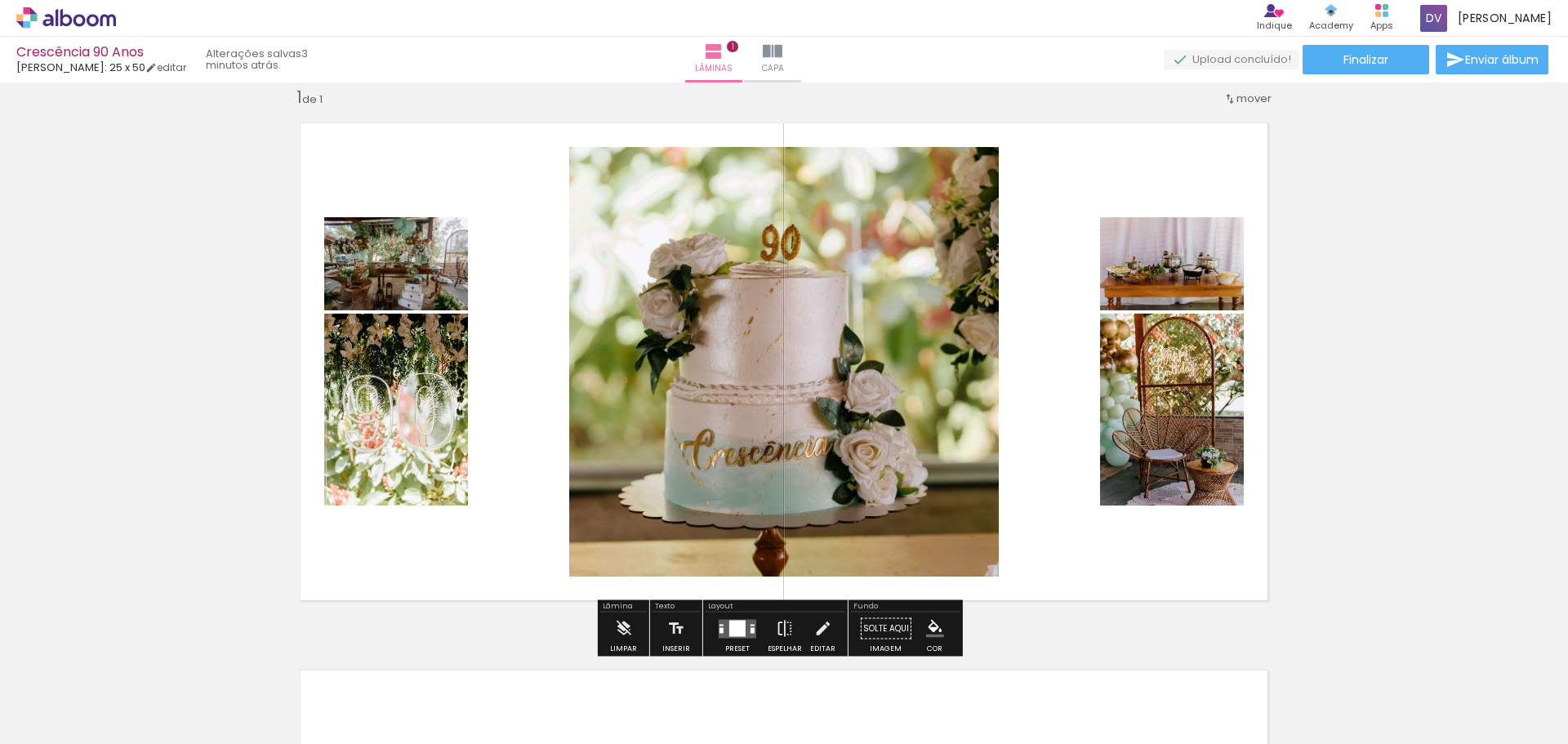
click at [1381, 414] on div "Inserir lâmina 1 de 1" at bounding box center [784, 614] width 1568 height 1095
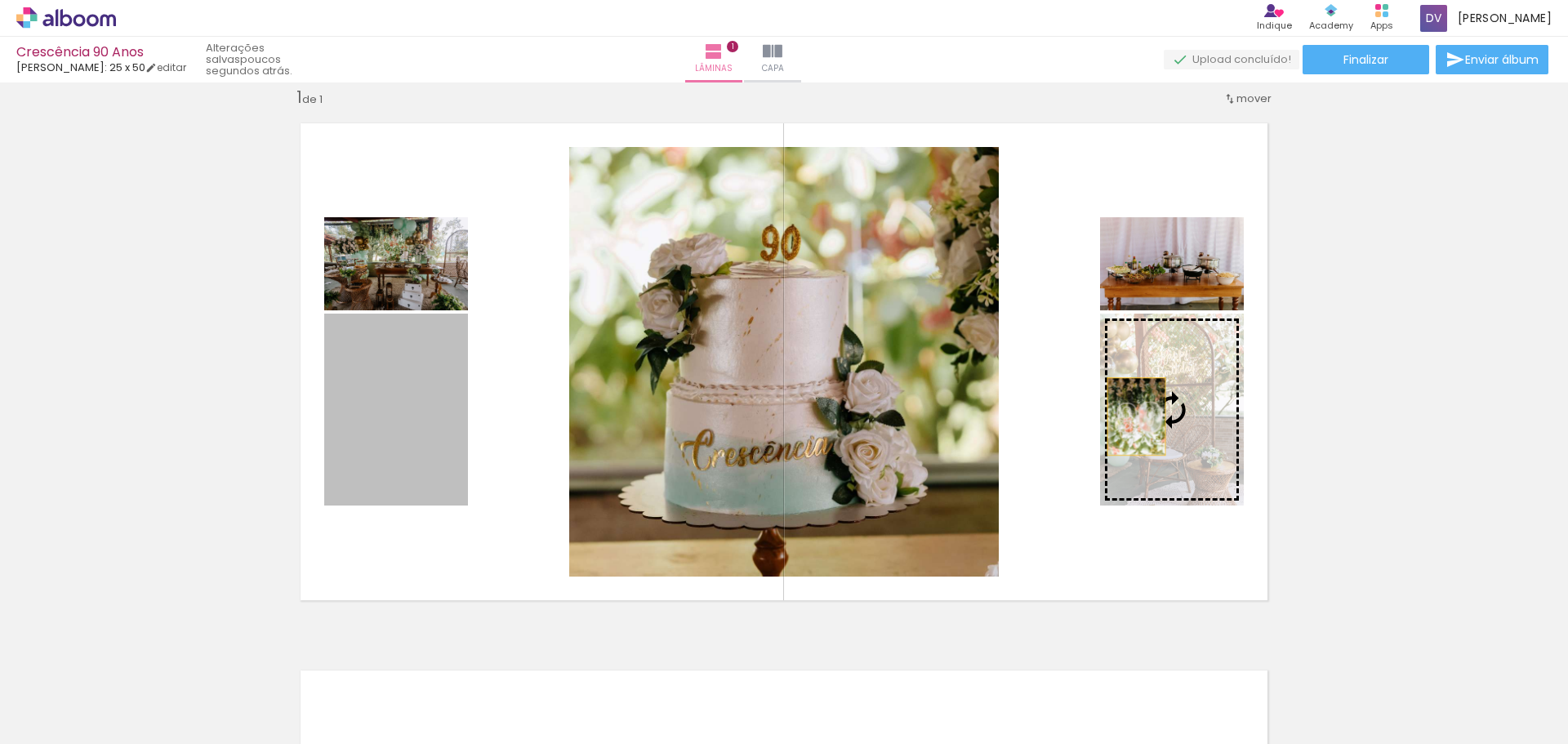
drag, startPoint x: 653, startPoint y: 452, endPoint x: 1130, endPoint y: 416, distance: 478.4
click at [0, 0] on slot at bounding box center [0, 0] width 0 height 0
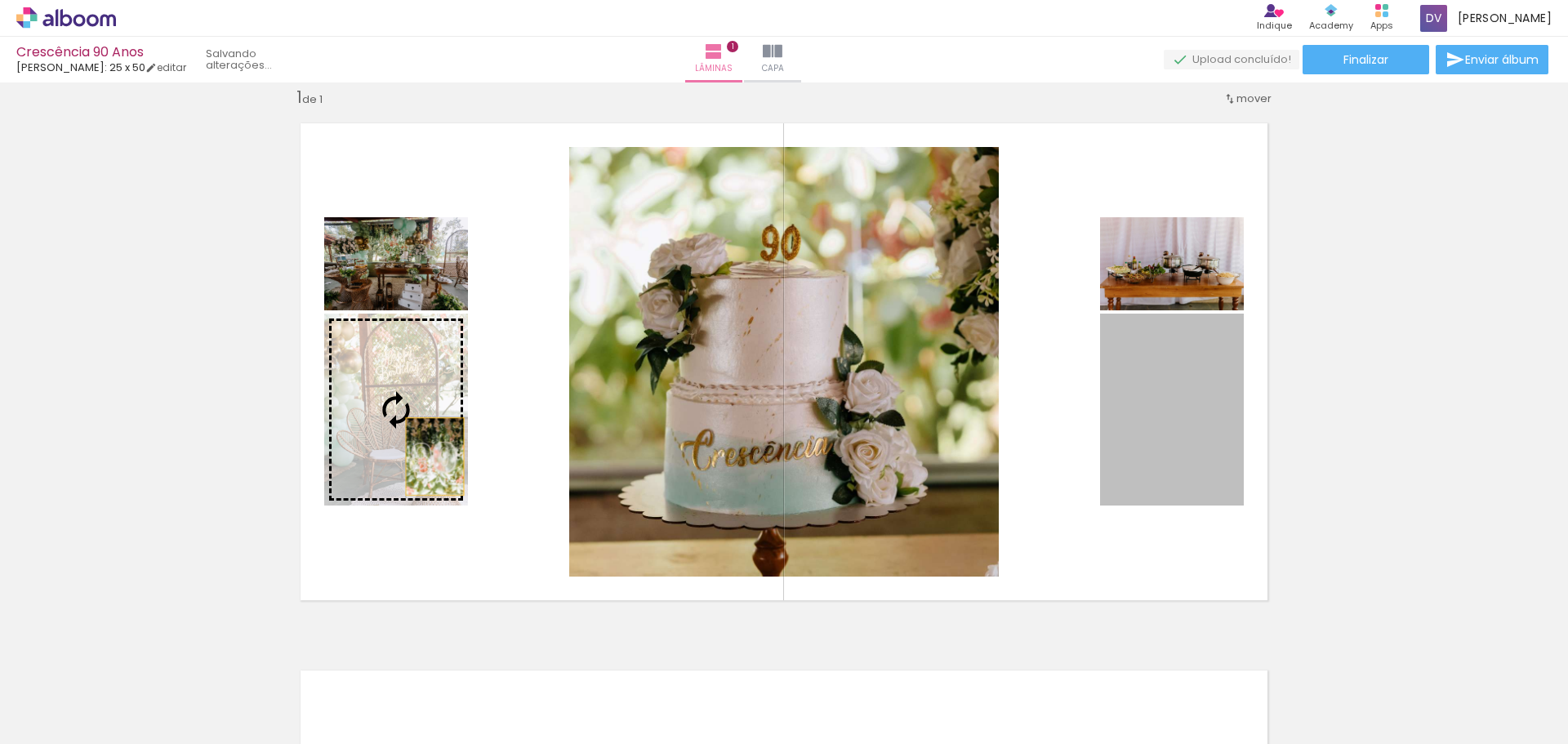
drag, startPoint x: 1186, startPoint y: 439, endPoint x: 425, endPoint y: 449, distance: 761.1
click at [0, 0] on slot at bounding box center [0, 0] width 0 height 0
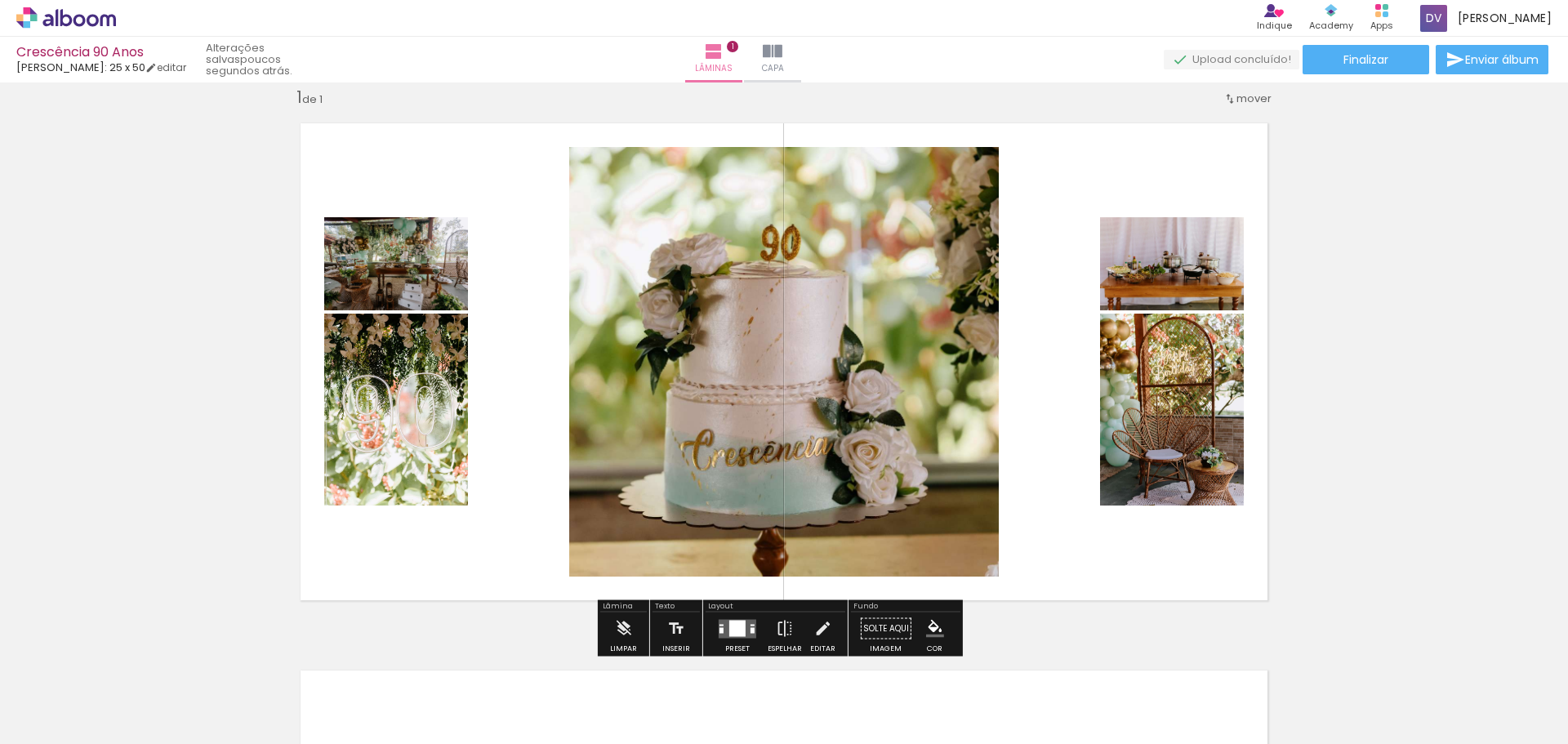
click at [1391, 338] on div "Inserir lâmina 1 de 1" at bounding box center [784, 614] width 1568 height 1095
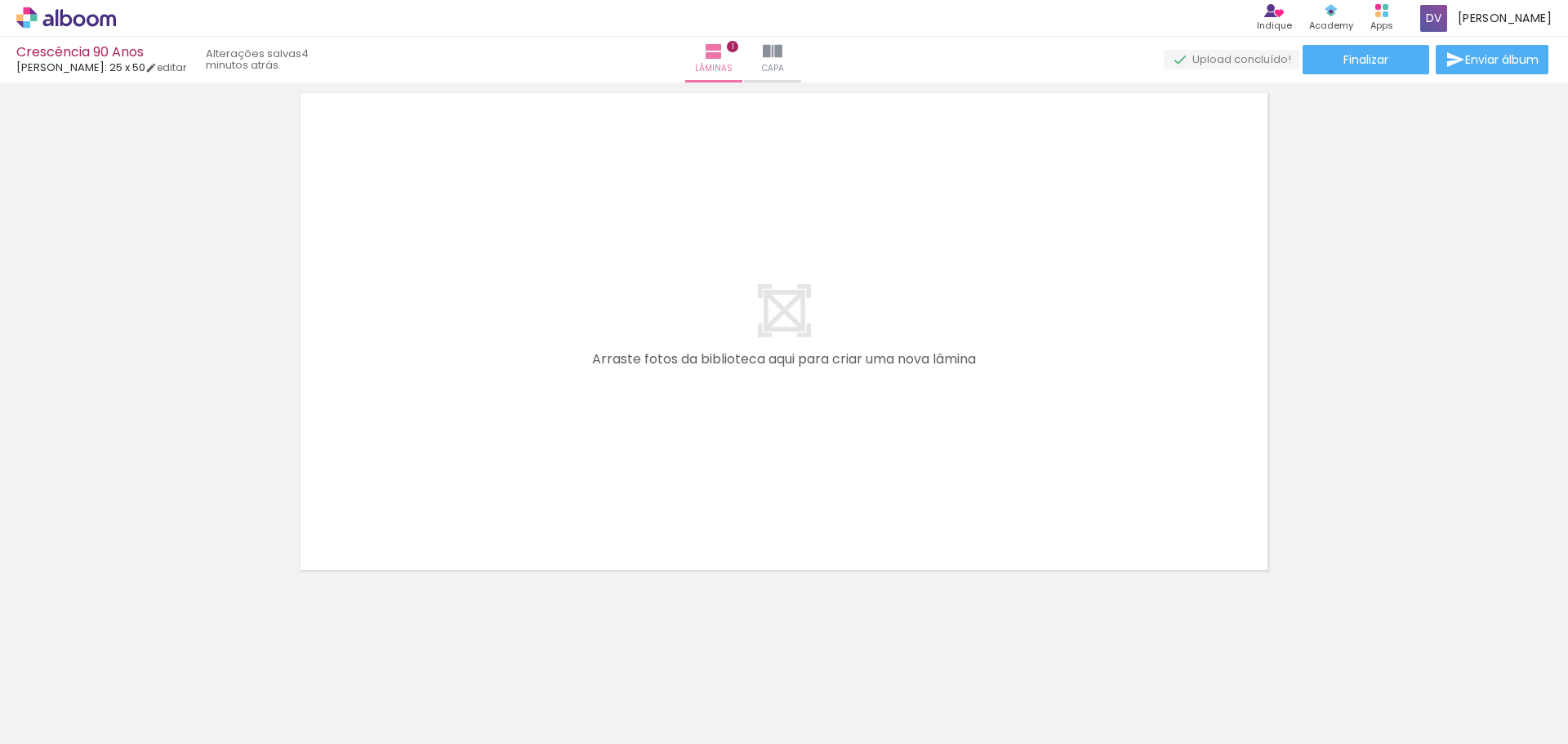
scroll to position [0, 0]
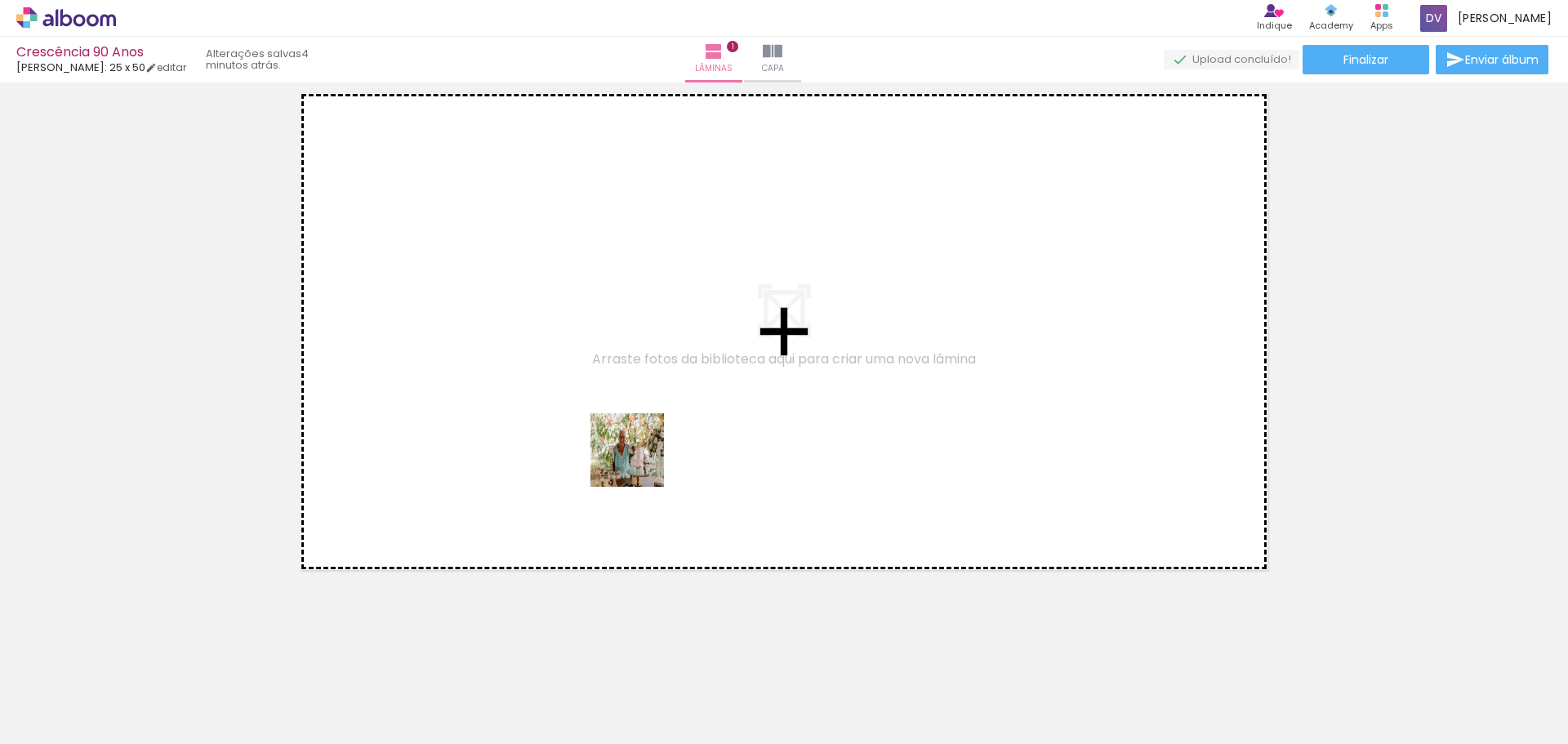
drag, startPoint x: 631, startPoint y: 706, endPoint x: 645, endPoint y: 378, distance: 328.3
click at [645, 381] on quentale-workspace at bounding box center [784, 372] width 1568 height 744
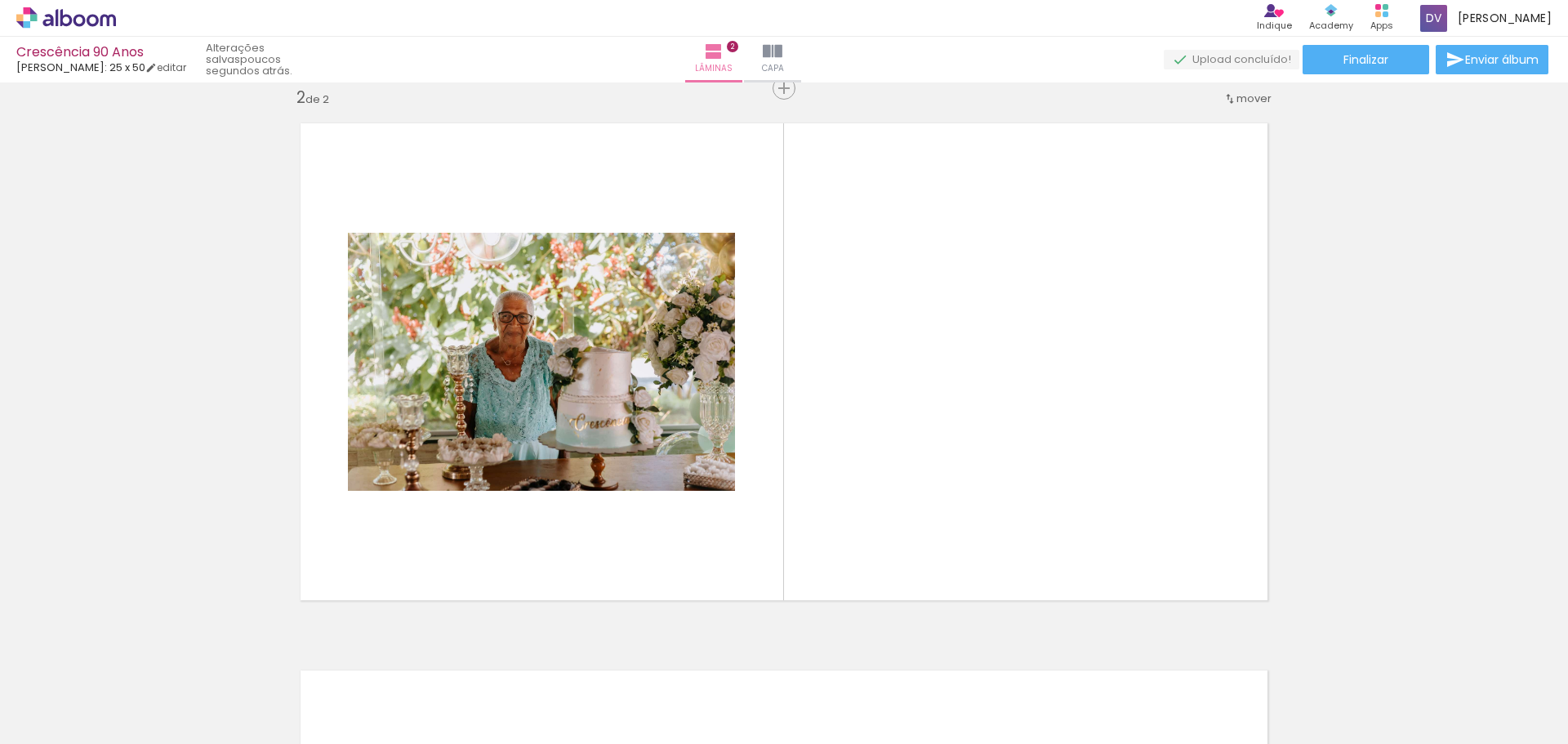
scroll to position [0, 3641]
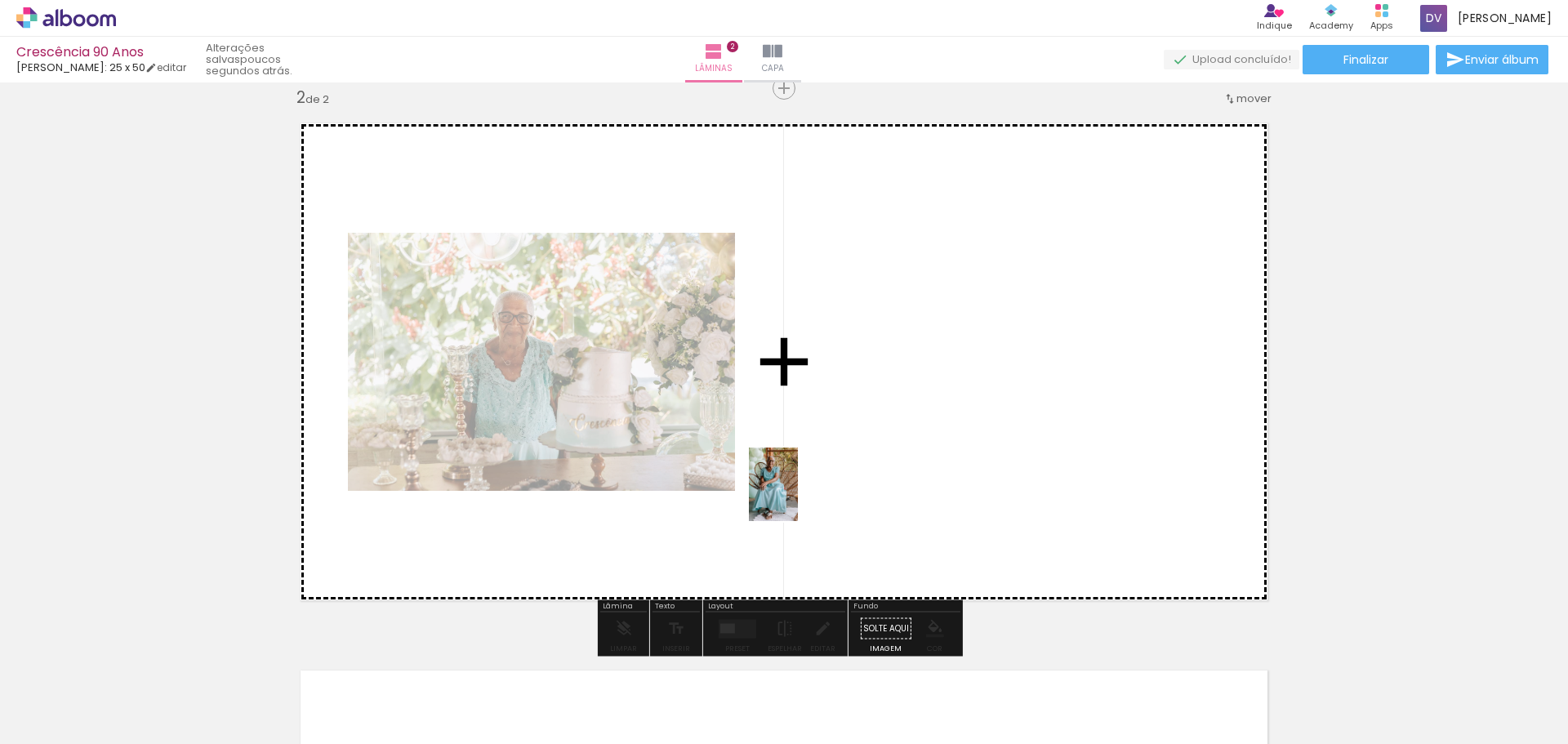
drag, startPoint x: 645, startPoint y: 700, endPoint x: 797, endPoint y: 500, distance: 251.2
click at [798, 495] on quentale-workspace at bounding box center [784, 372] width 1568 height 744
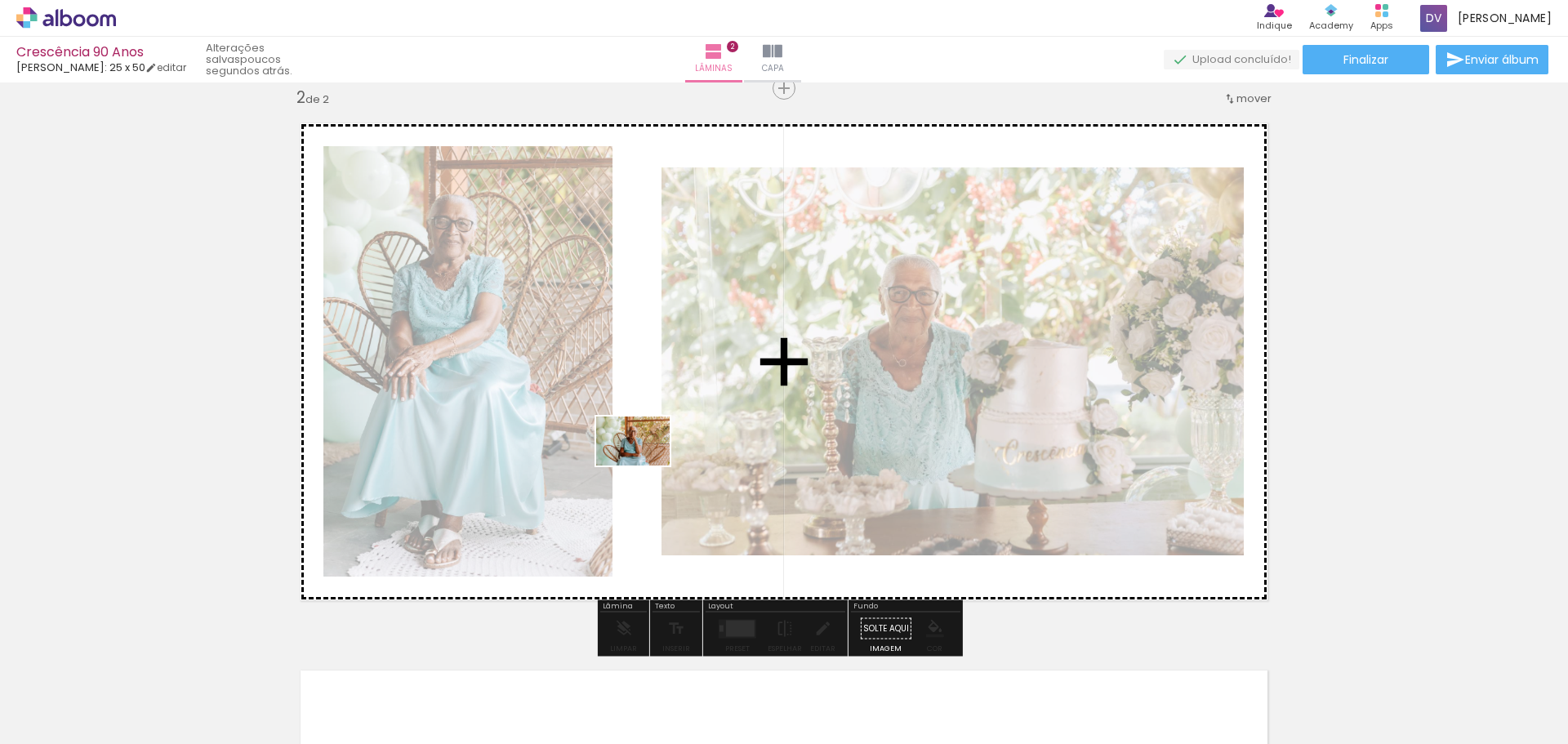
drag, startPoint x: 1018, startPoint y: 707, endPoint x: 645, endPoint y: 465, distance: 444.6
click at [645, 465] on quentale-workspace at bounding box center [784, 372] width 1568 height 744
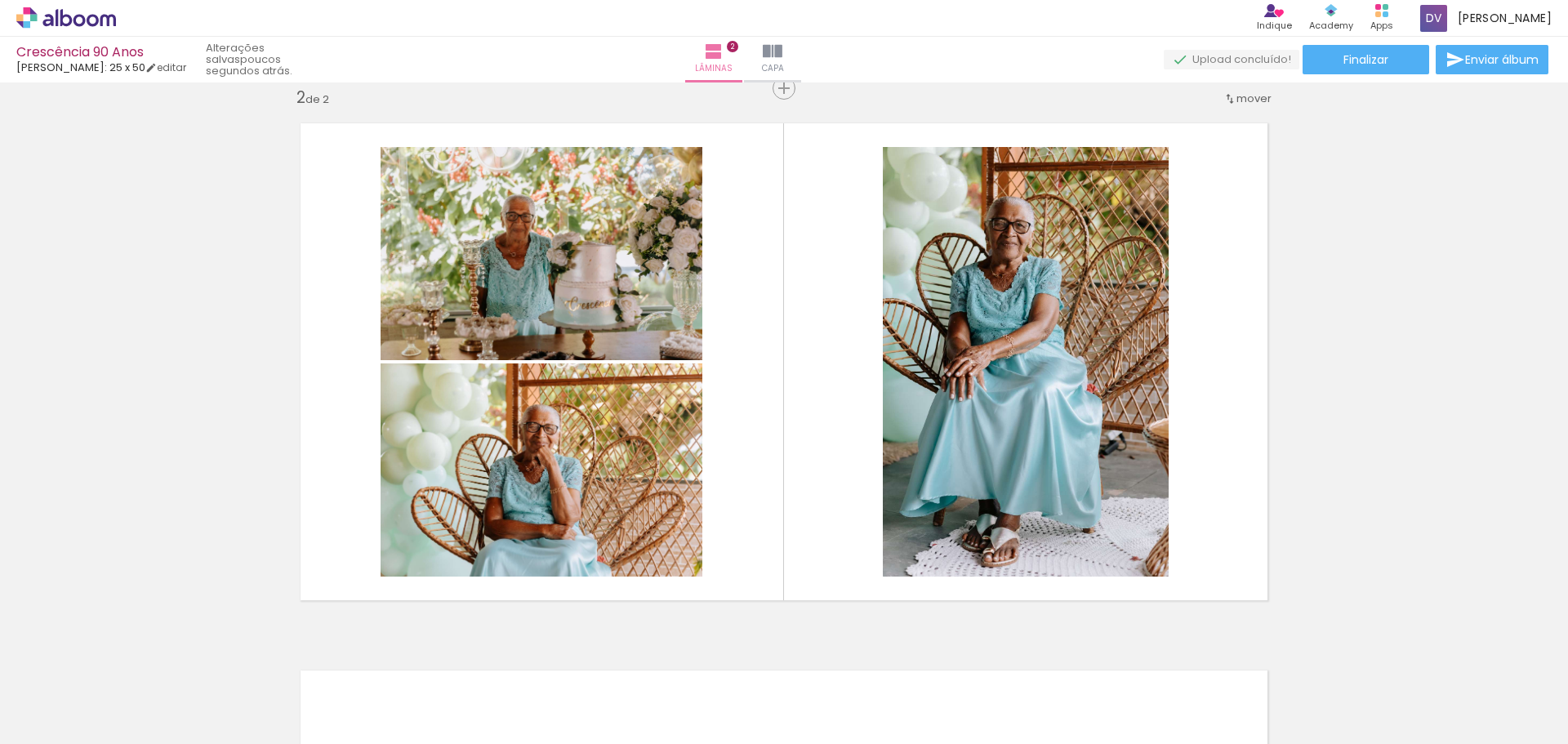
scroll to position [0, 5604]
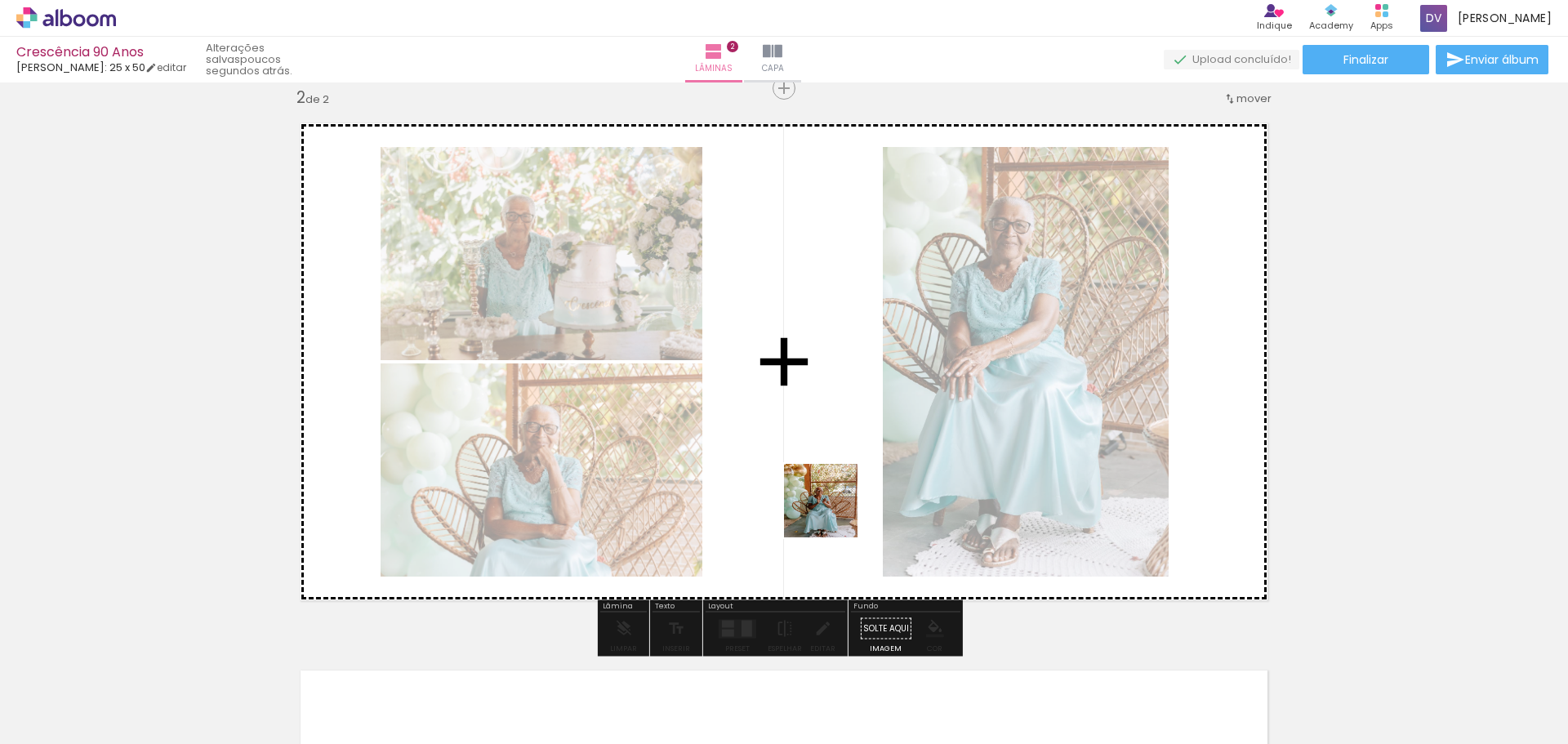
drag, startPoint x: 882, startPoint y: 694, endPoint x: 812, endPoint y: 451, distance: 252.9
click at [812, 451] on quentale-workspace at bounding box center [784, 372] width 1568 height 744
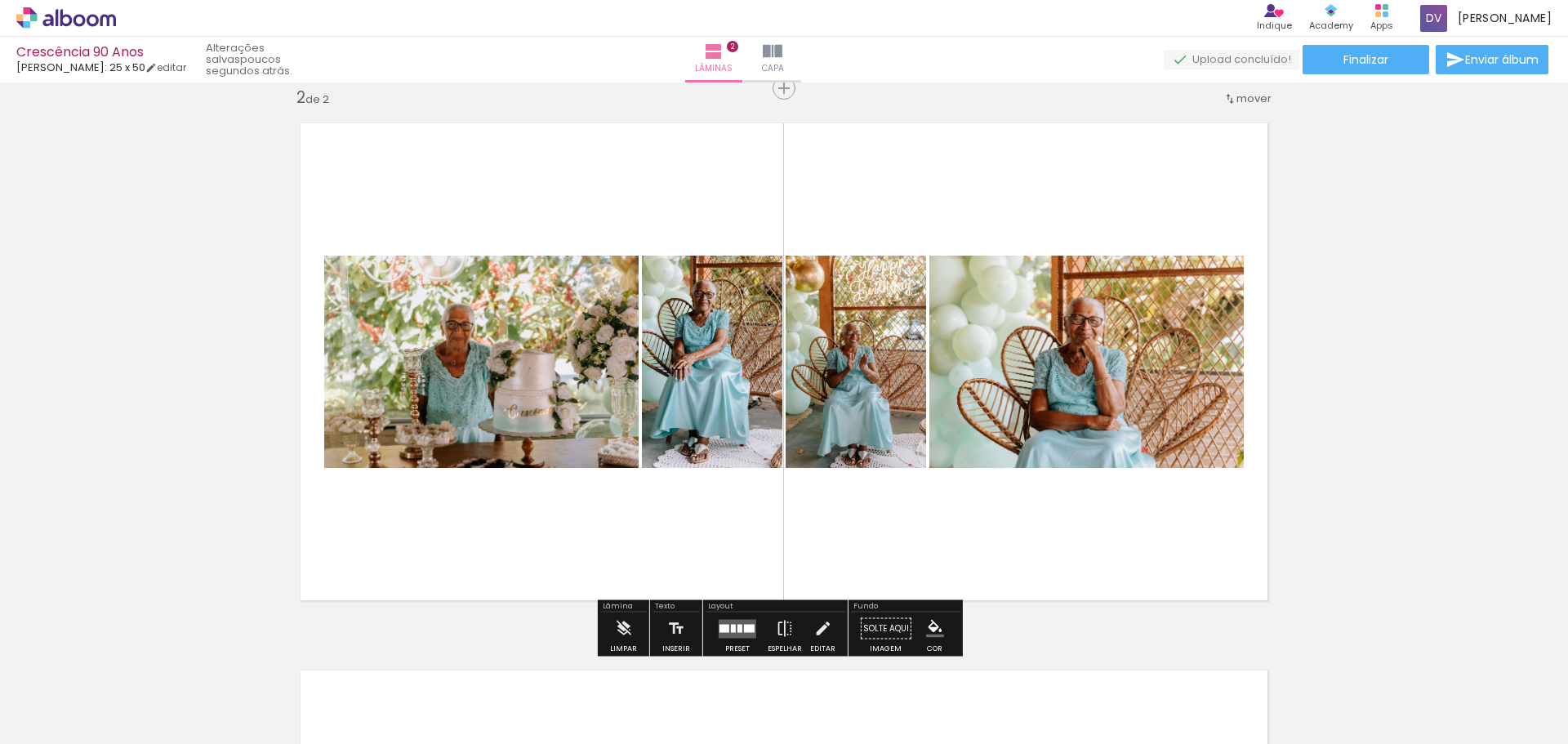
click at [733, 630] on quentale-layouter at bounding box center [737, 628] width 38 height 18
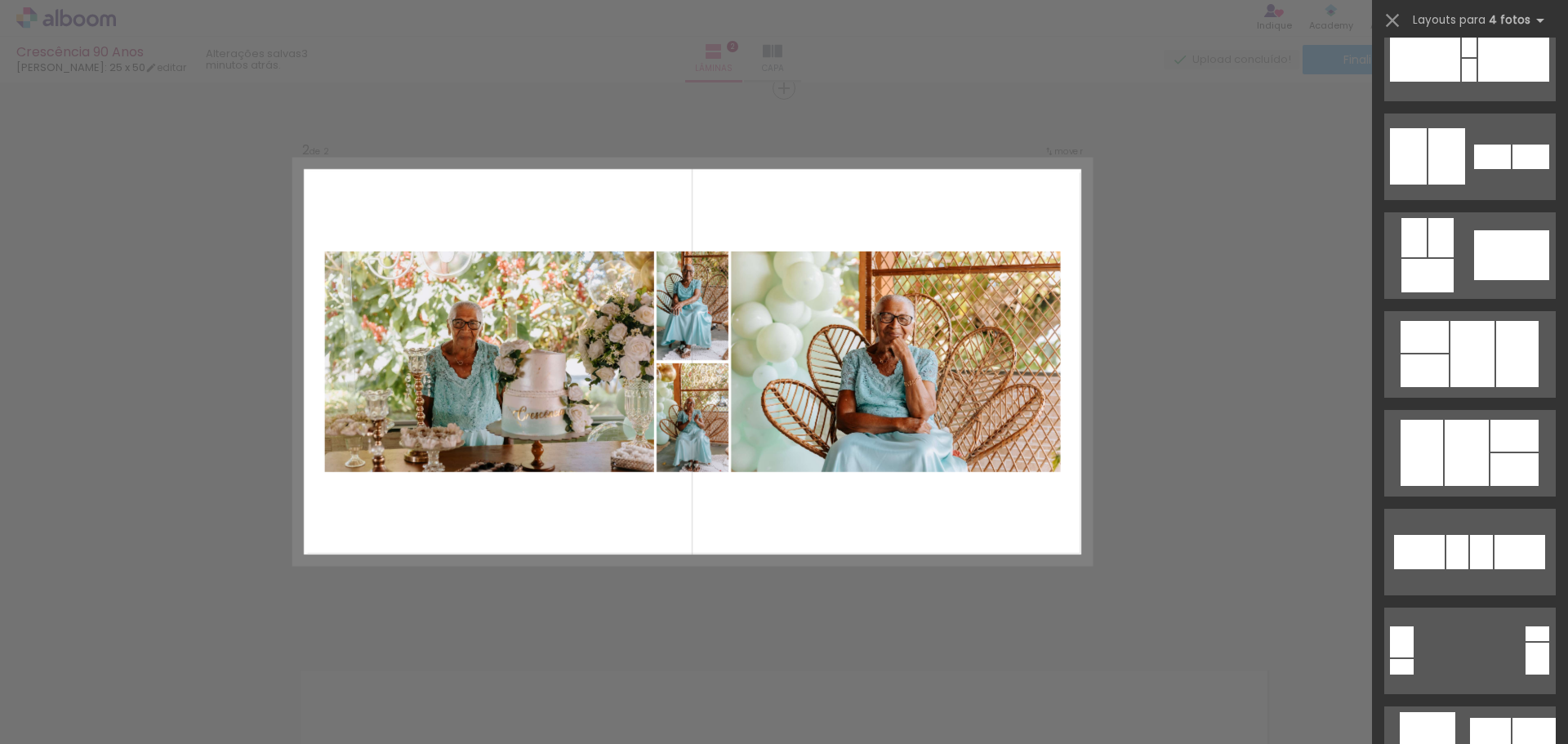
scroll to position [572, 0]
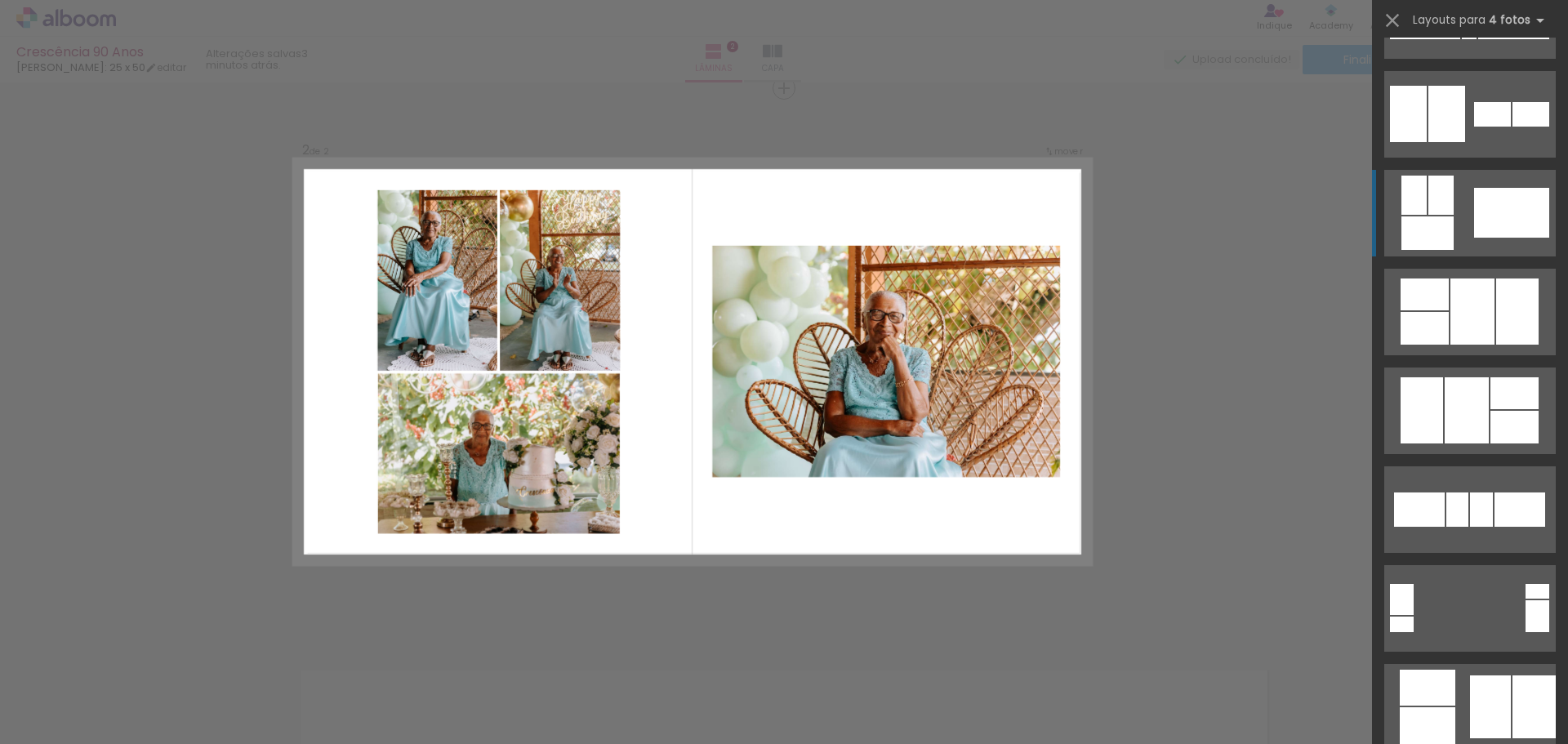
click at [1433, 237] on div at bounding box center [1427, 233] width 52 height 33
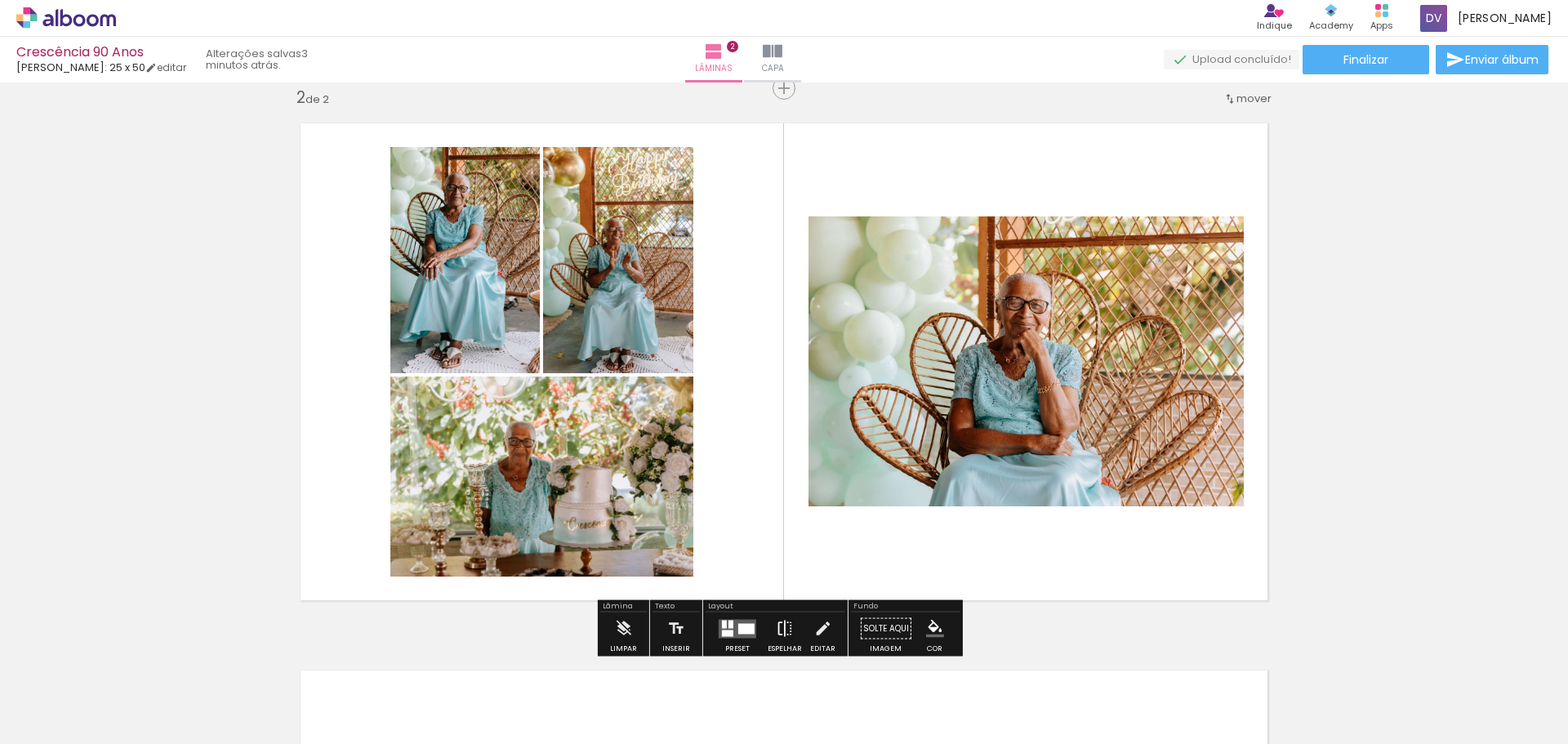
click at [783, 631] on iron-icon at bounding box center [784, 628] width 18 height 33
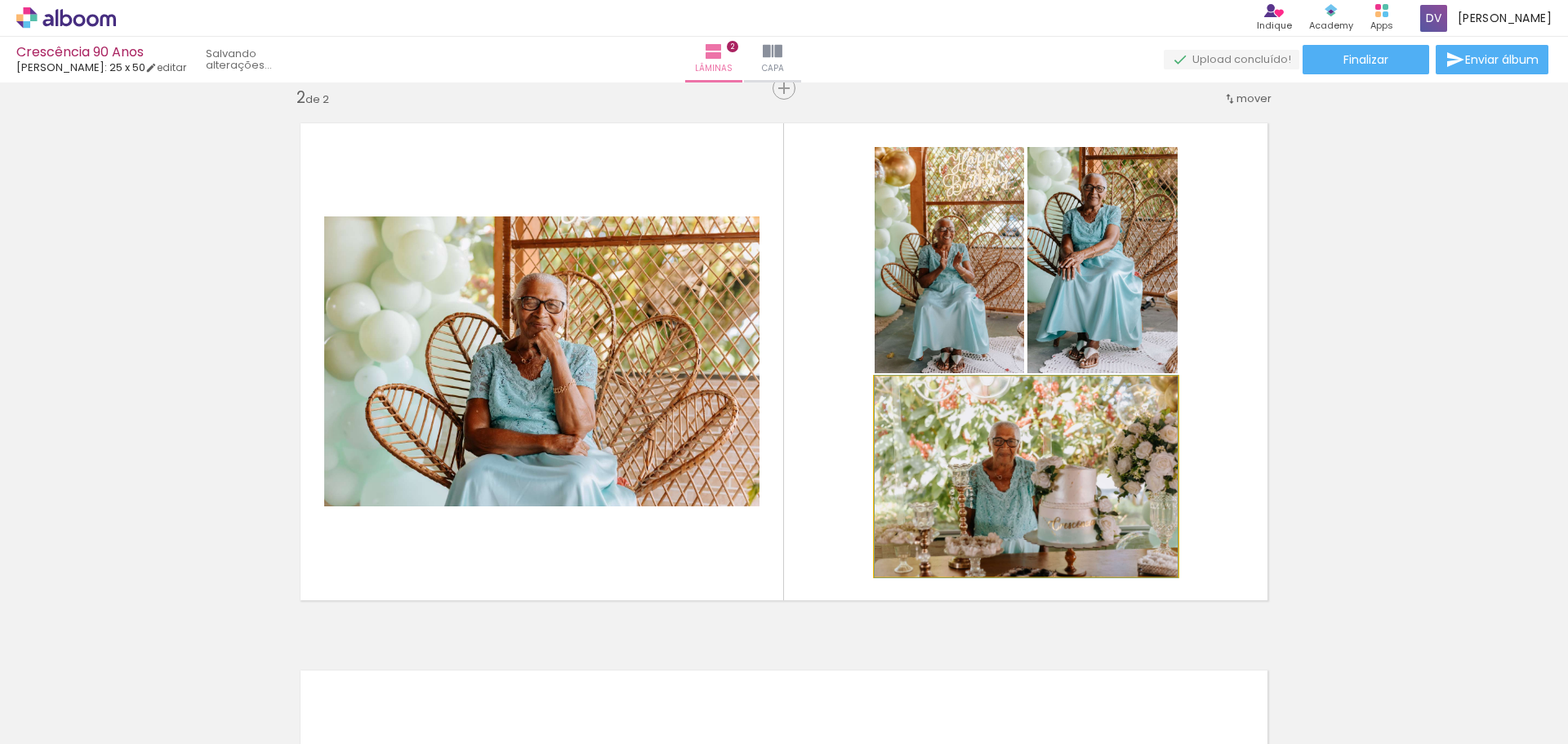
click at [1009, 479] on quentale-photo at bounding box center [1026, 476] width 303 height 200
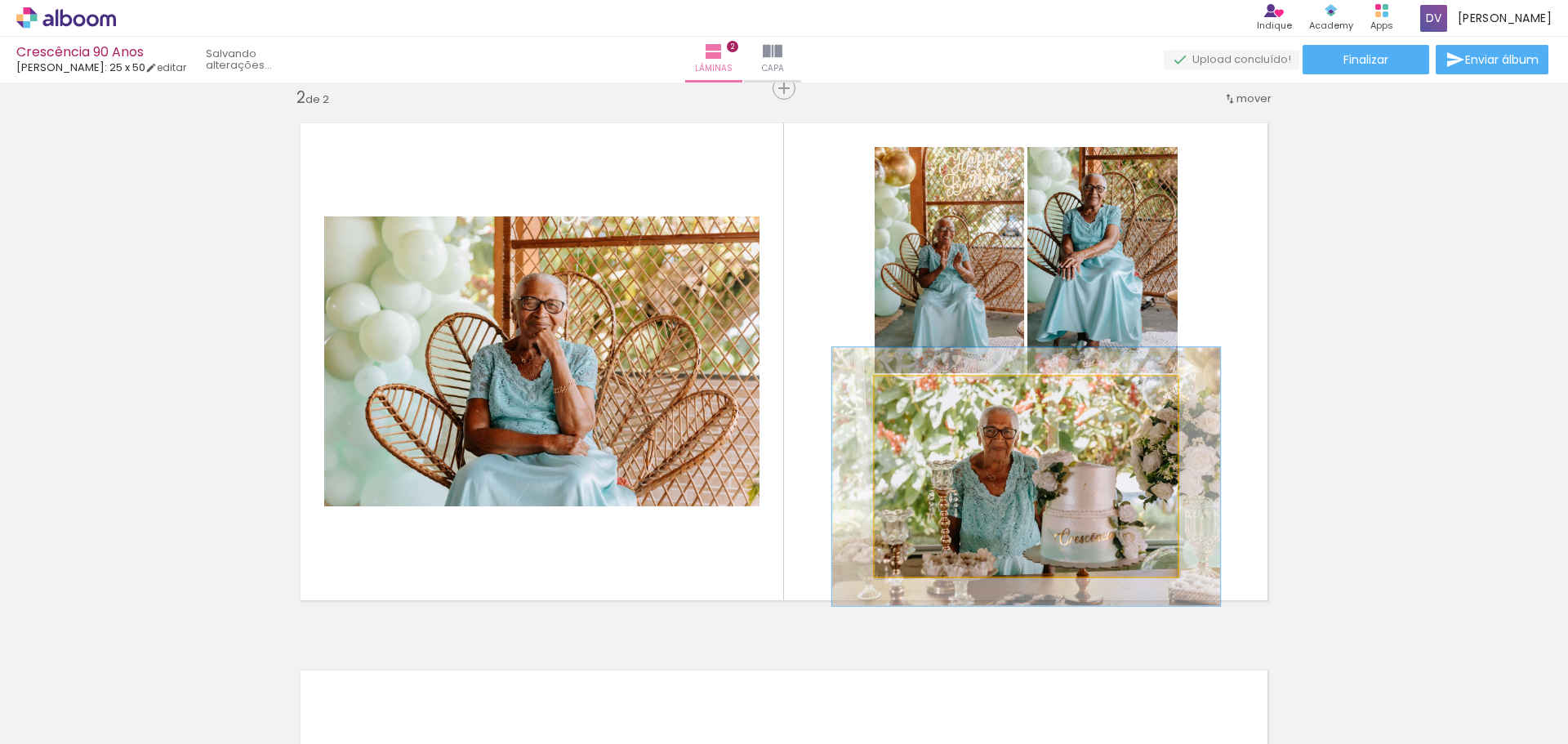
drag, startPoint x: 909, startPoint y: 396, endPoint x: 924, endPoint y: 395, distance: 15.0
click at [924, 395] on div at bounding box center [928, 393] width 15 height 15
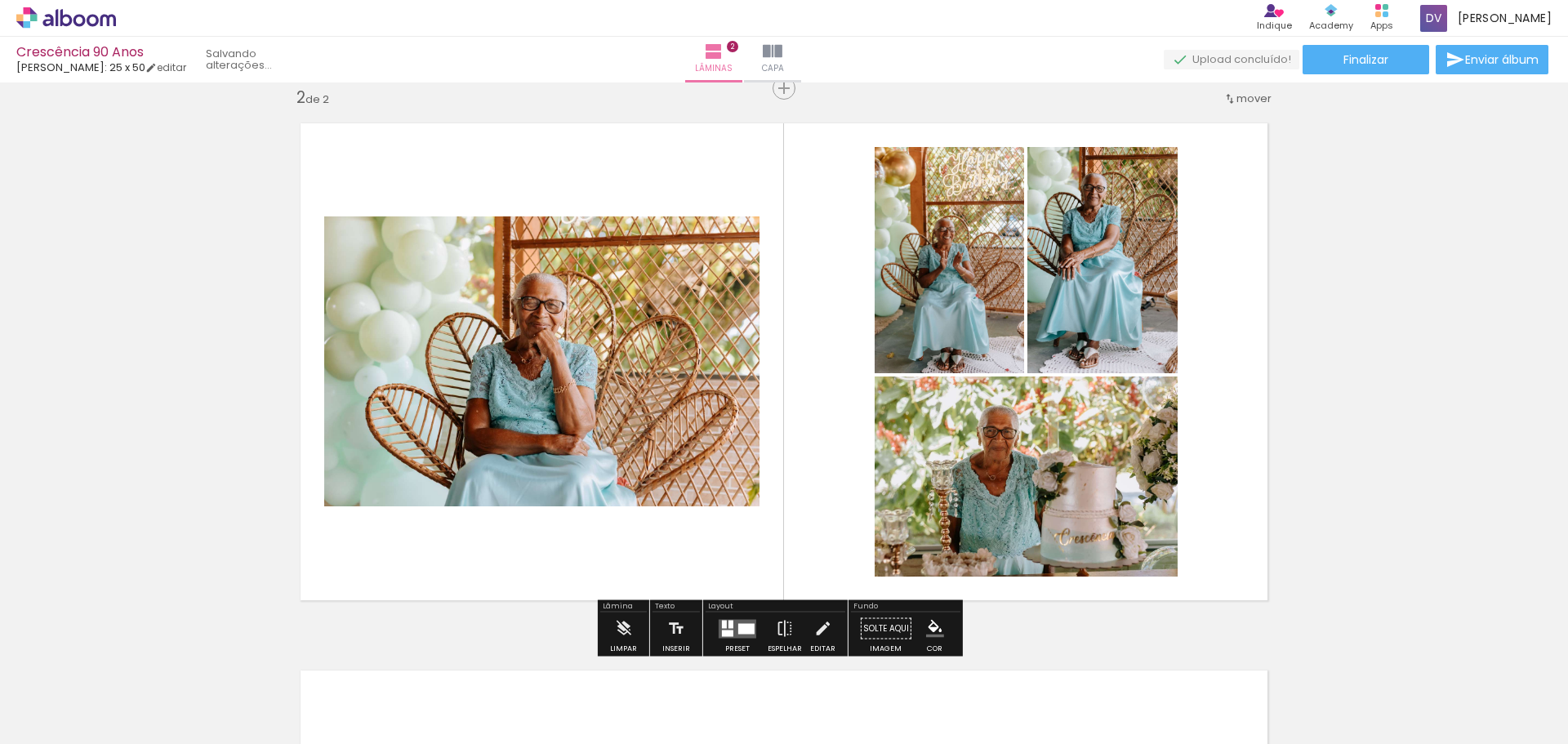
click at [1328, 397] on div "Inserir lâmina 1 de 2 Inserir lâmina 2 de 2" at bounding box center [784, 341] width 1568 height 1641
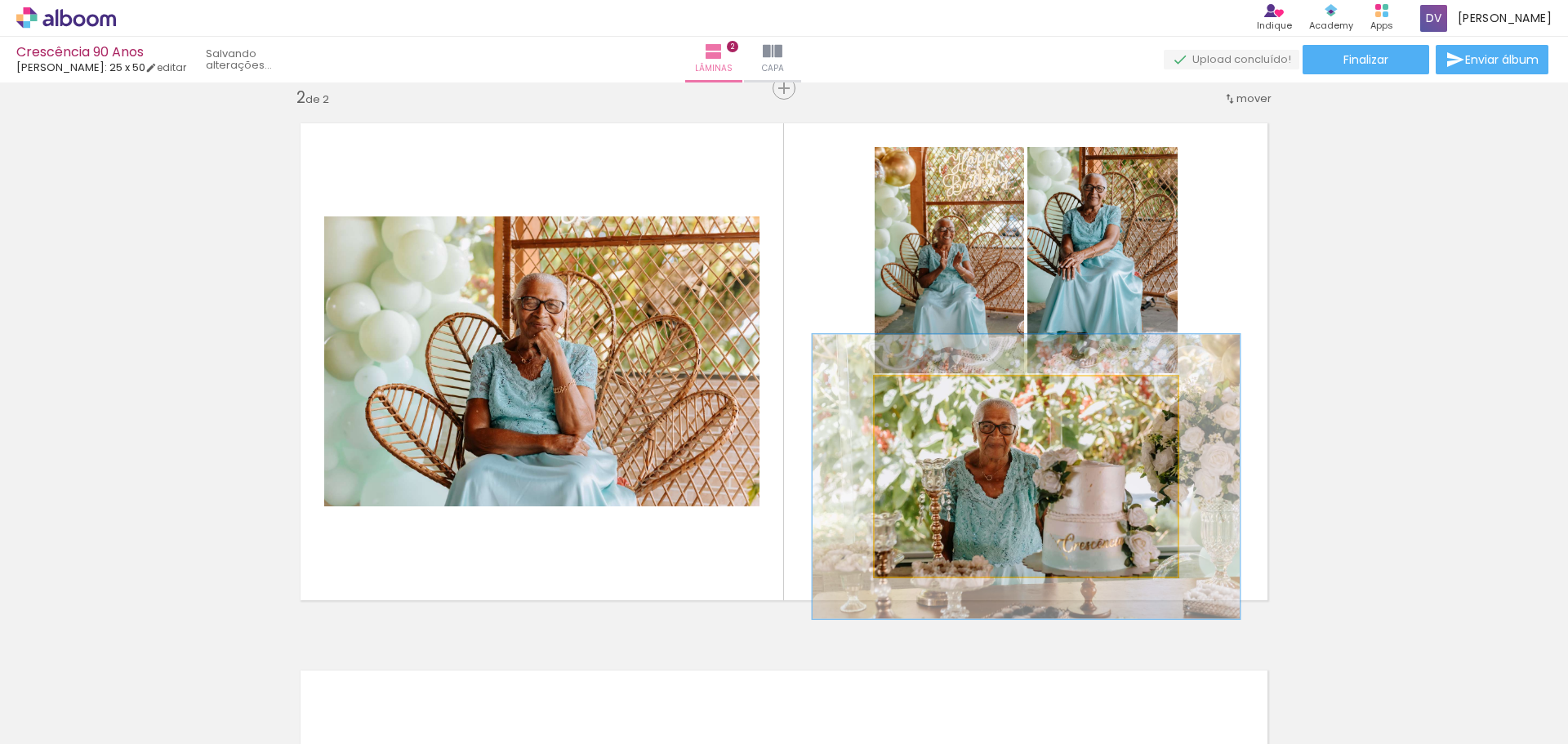
type paper-slider "141"
click at [932, 395] on div at bounding box center [939, 393] width 15 height 15
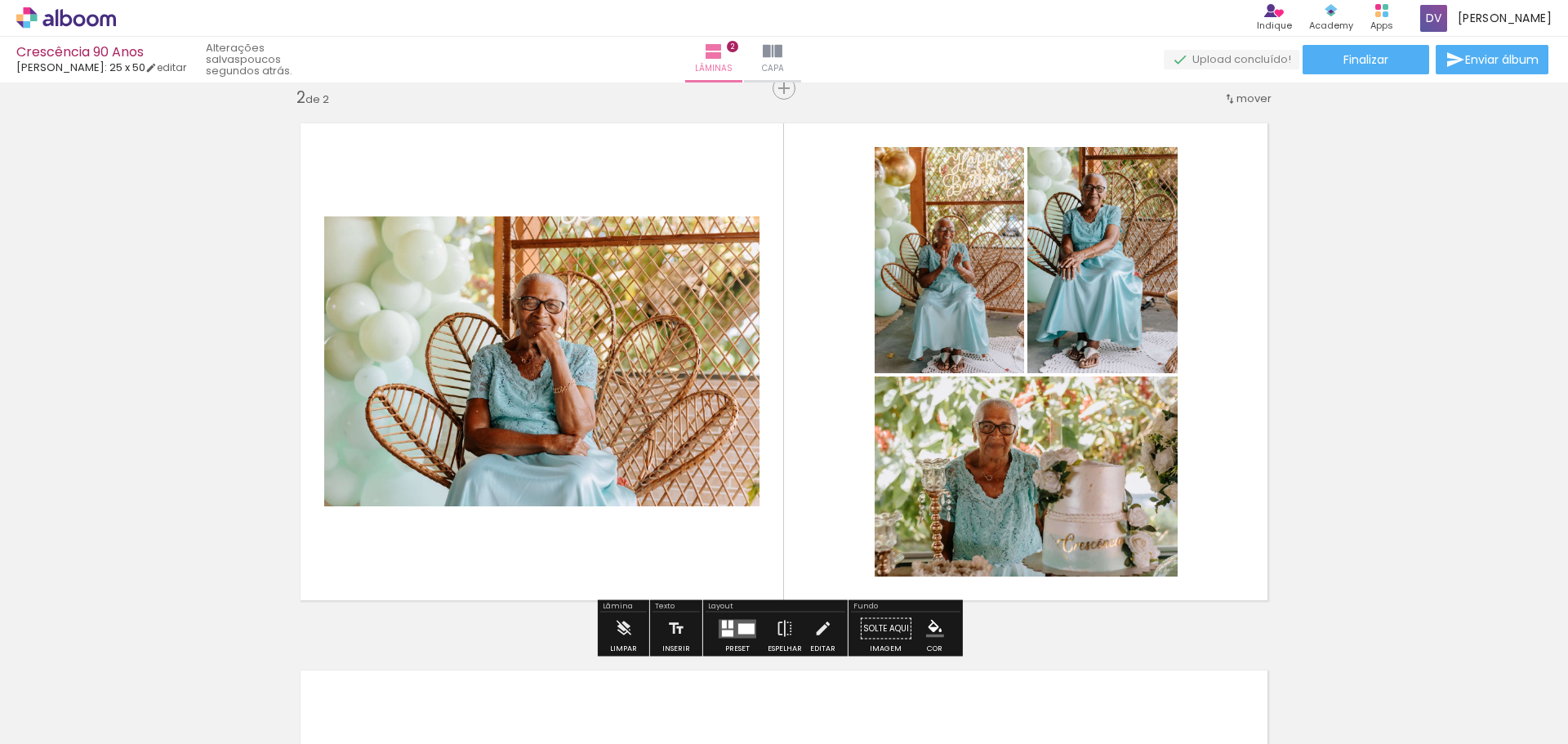
click at [1374, 392] on div "Inserir lâmina 1 de 2 Inserir lâmina 2 de 2" at bounding box center [784, 341] width 1568 height 1641
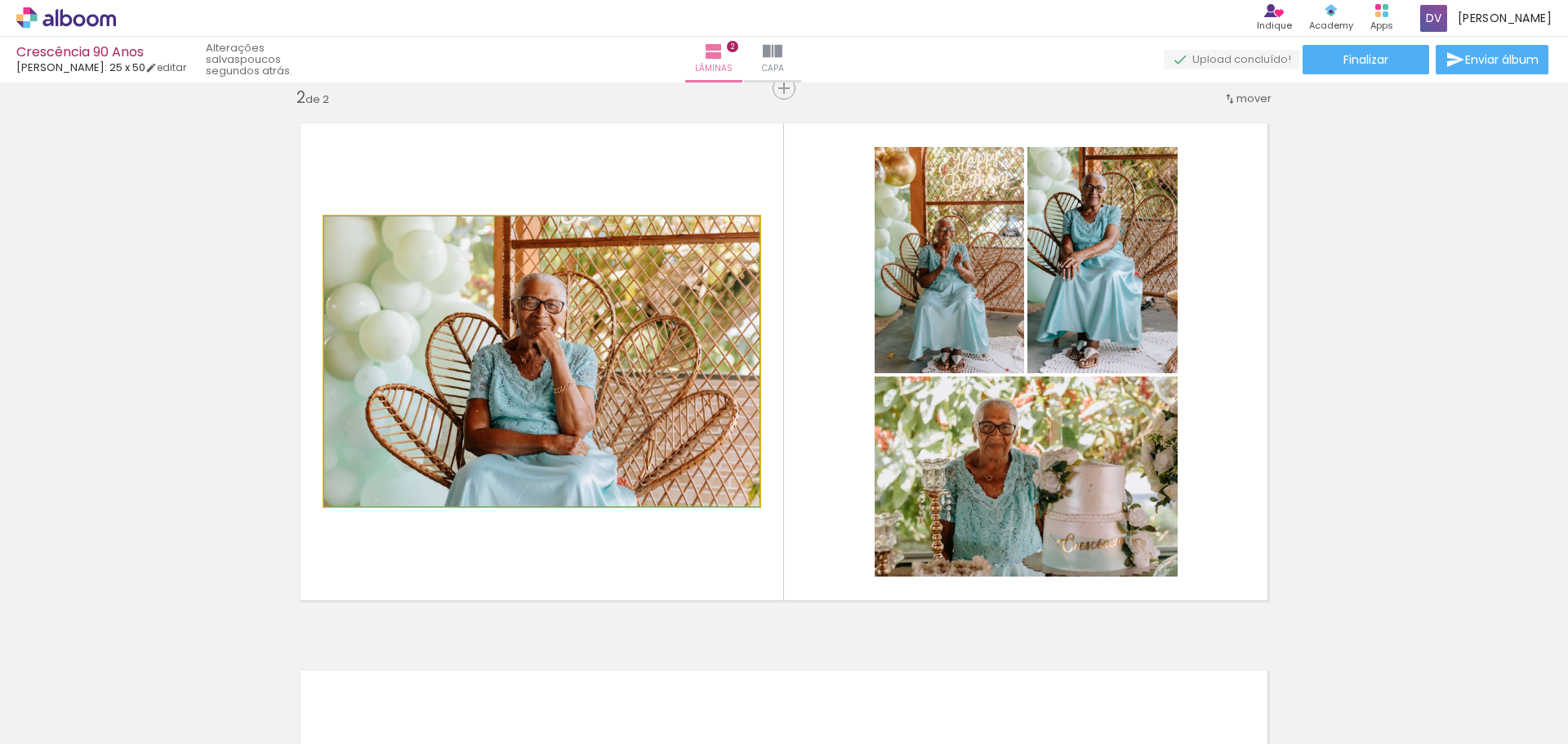
click at [529, 413] on quentale-photo at bounding box center [542, 361] width 435 height 290
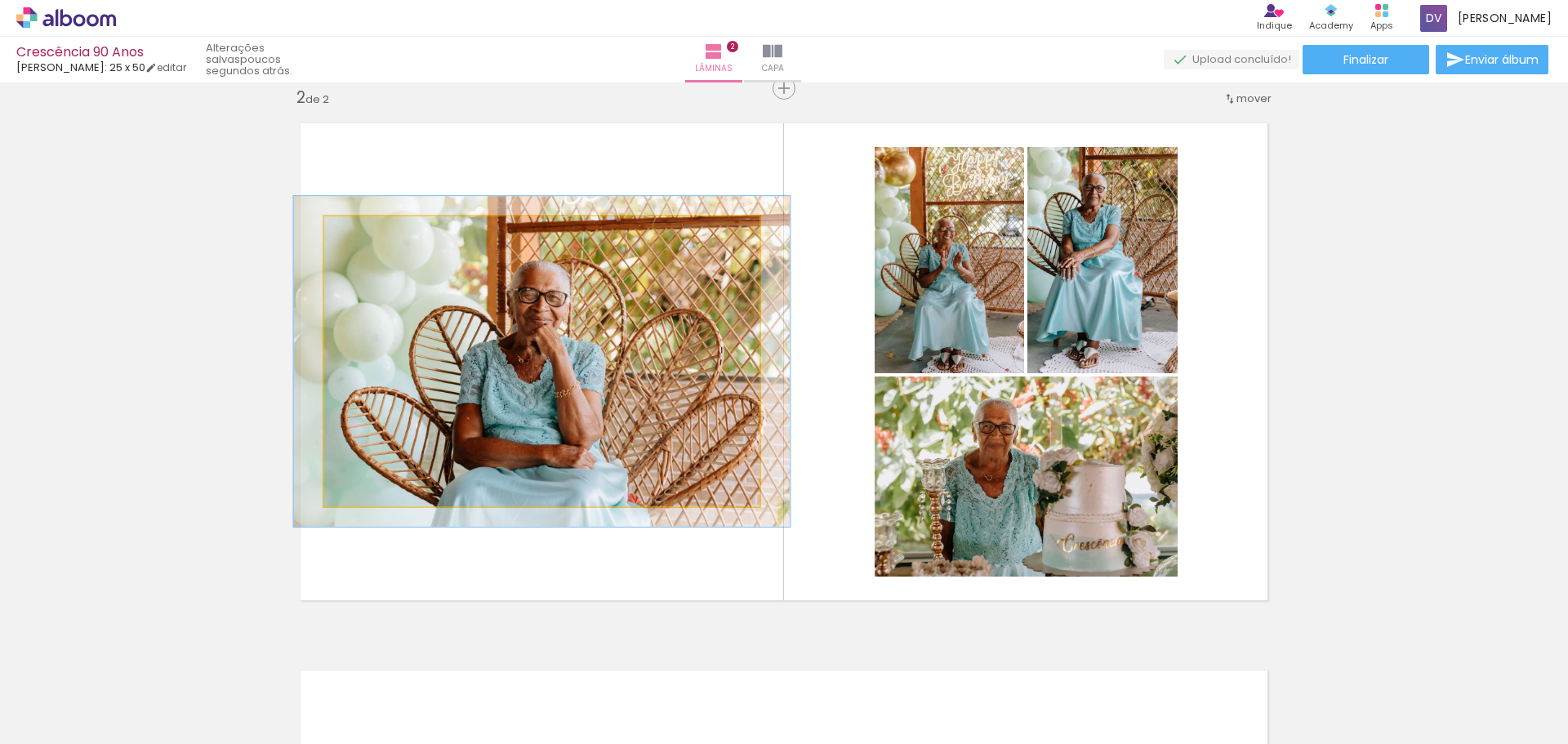
click at [363, 234] on div at bounding box center [371, 233] width 15 height 15
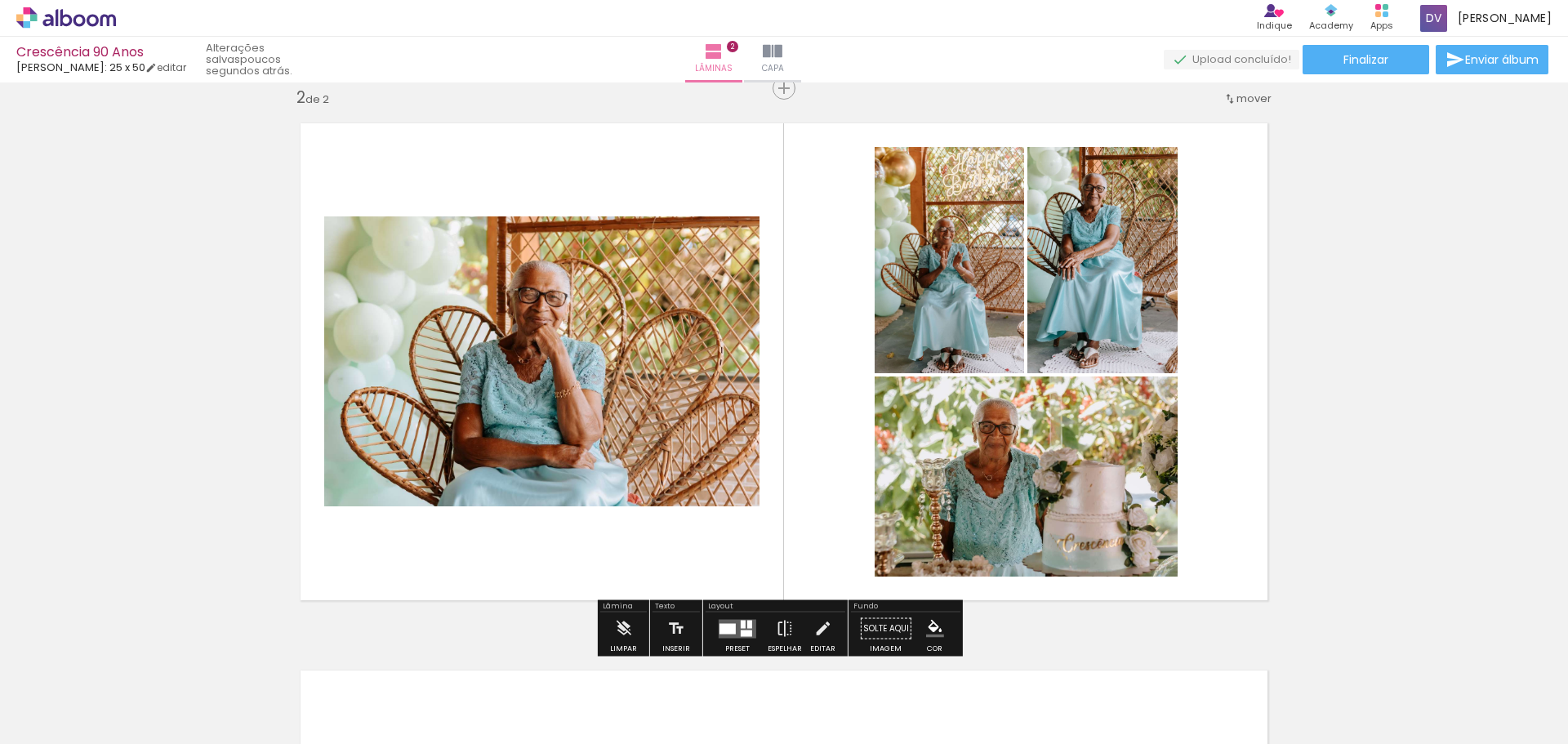
click at [578, 371] on quentale-photo at bounding box center [542, 361] width 435 height 290
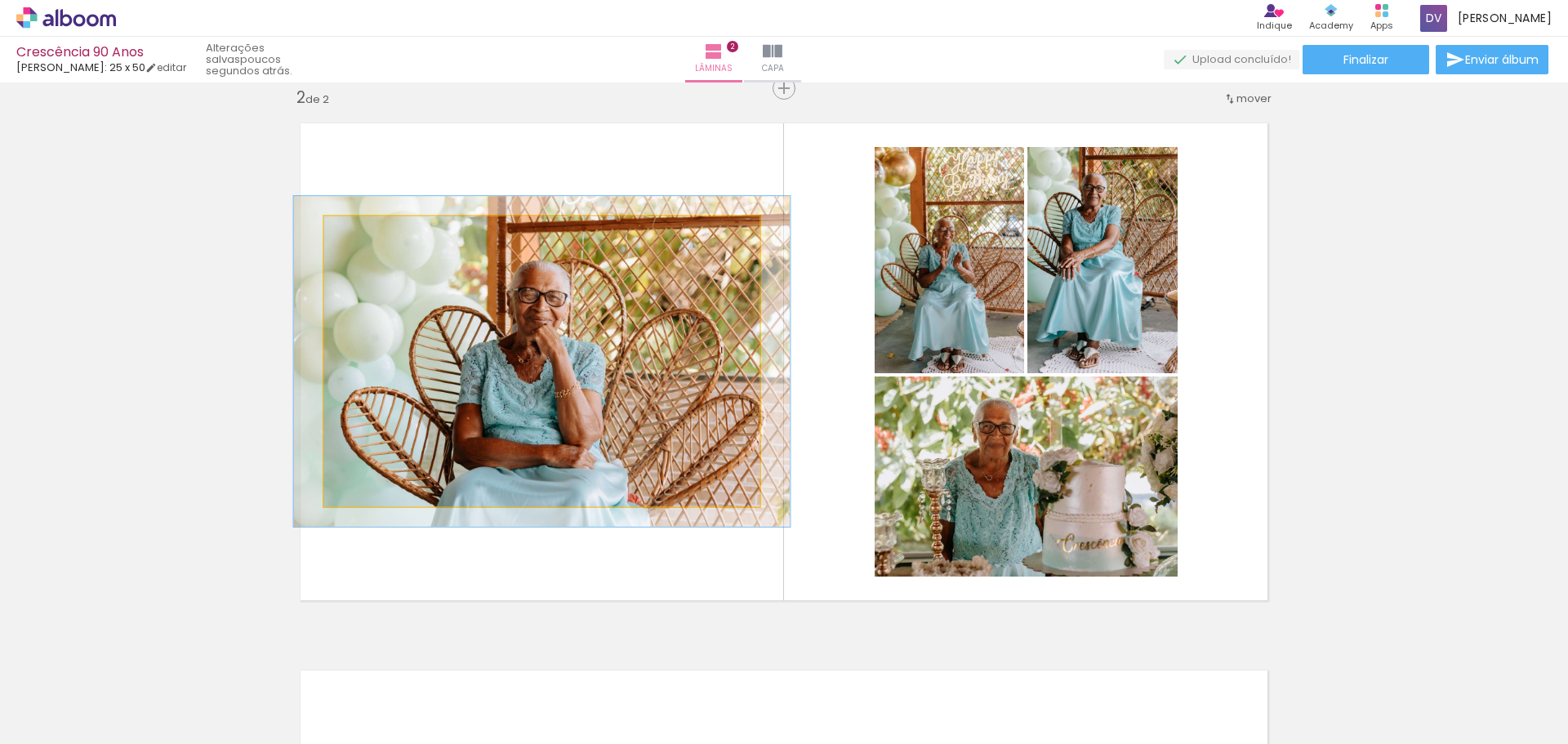
click at [578, 371] on quentale-photo at bounding box center [542, 361] width 435 height 290
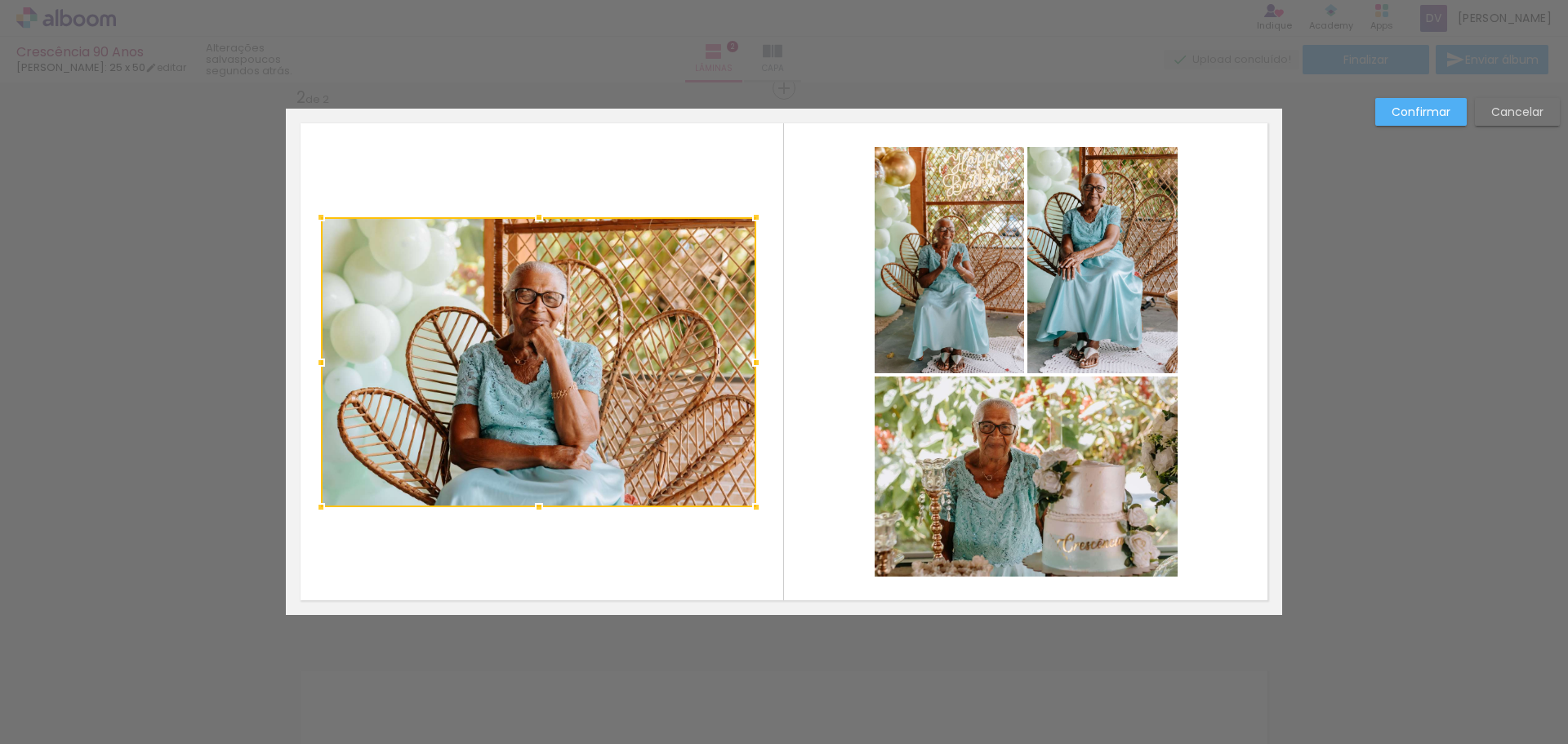
click at [576, 371] on div at bounding box center [538, 362] width 435 height 290
click at [576, 369] on div at bounding box center [538, 362] width 435 height 290
click at [576, 368] on div at bounding box center [538, 362] width 435 height 290
click at [576, 367] on div at bounding box center [538, 362] width 435 height 290
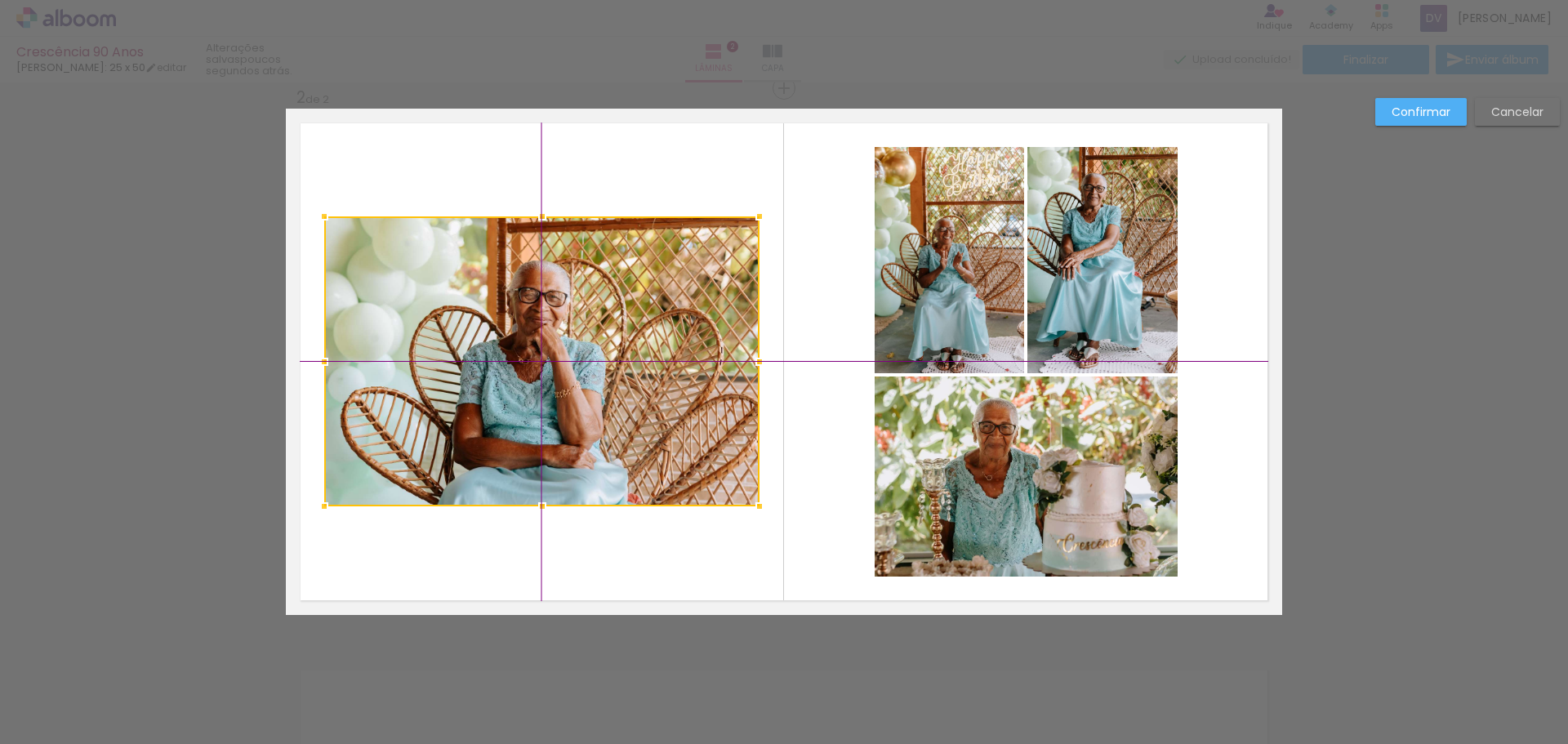
click at [581, 362] on div at bounding box center [542, 361] width 435 height 290
click at [581, 406] on div at bounding box center [542, 361] width 435 height 290
click at [681, 173] on quentale-layouter at bounding box center [784, 362] width 996 height 506
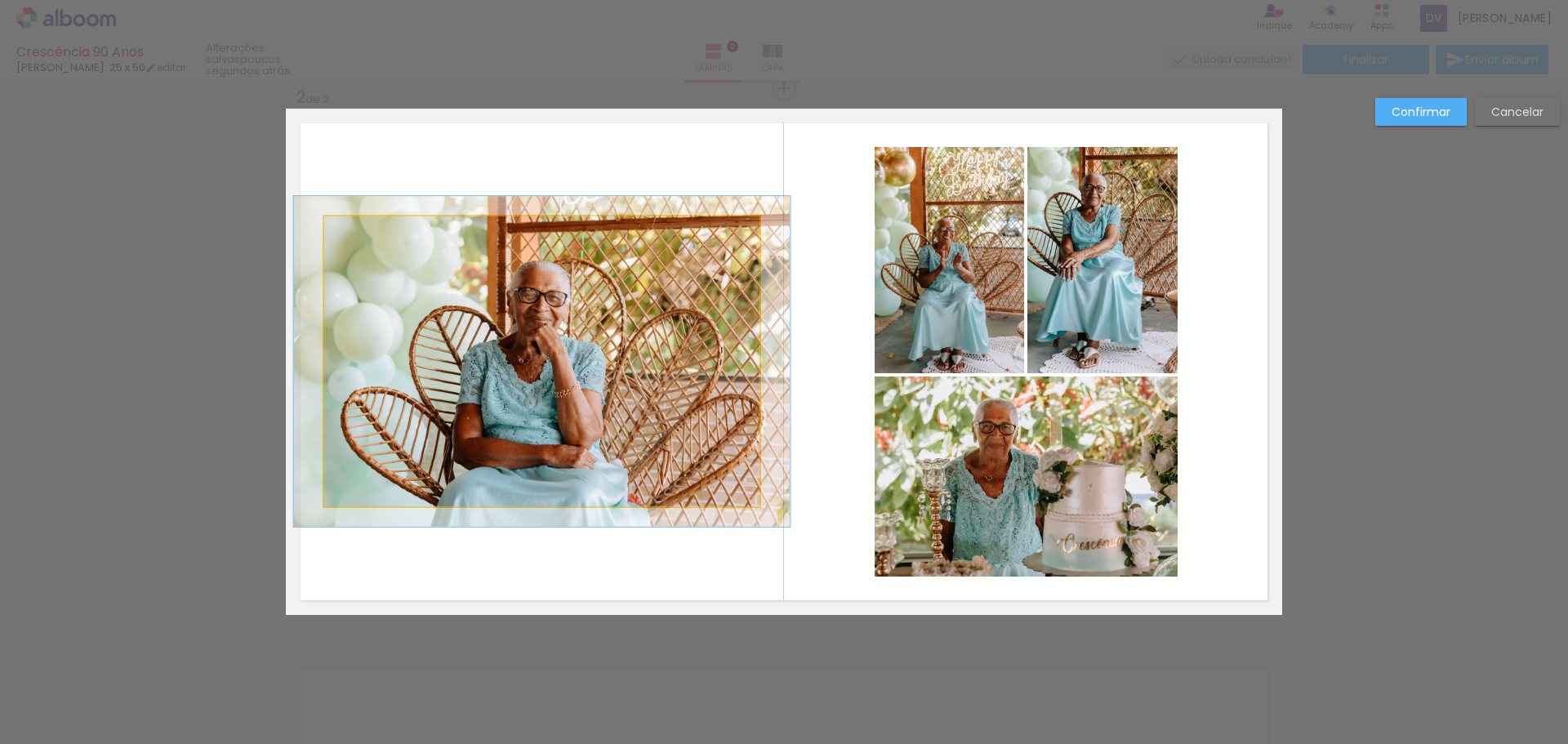
click at [697, 472] on quentale-photo at bounding box center [542, 361] width 435 height 290
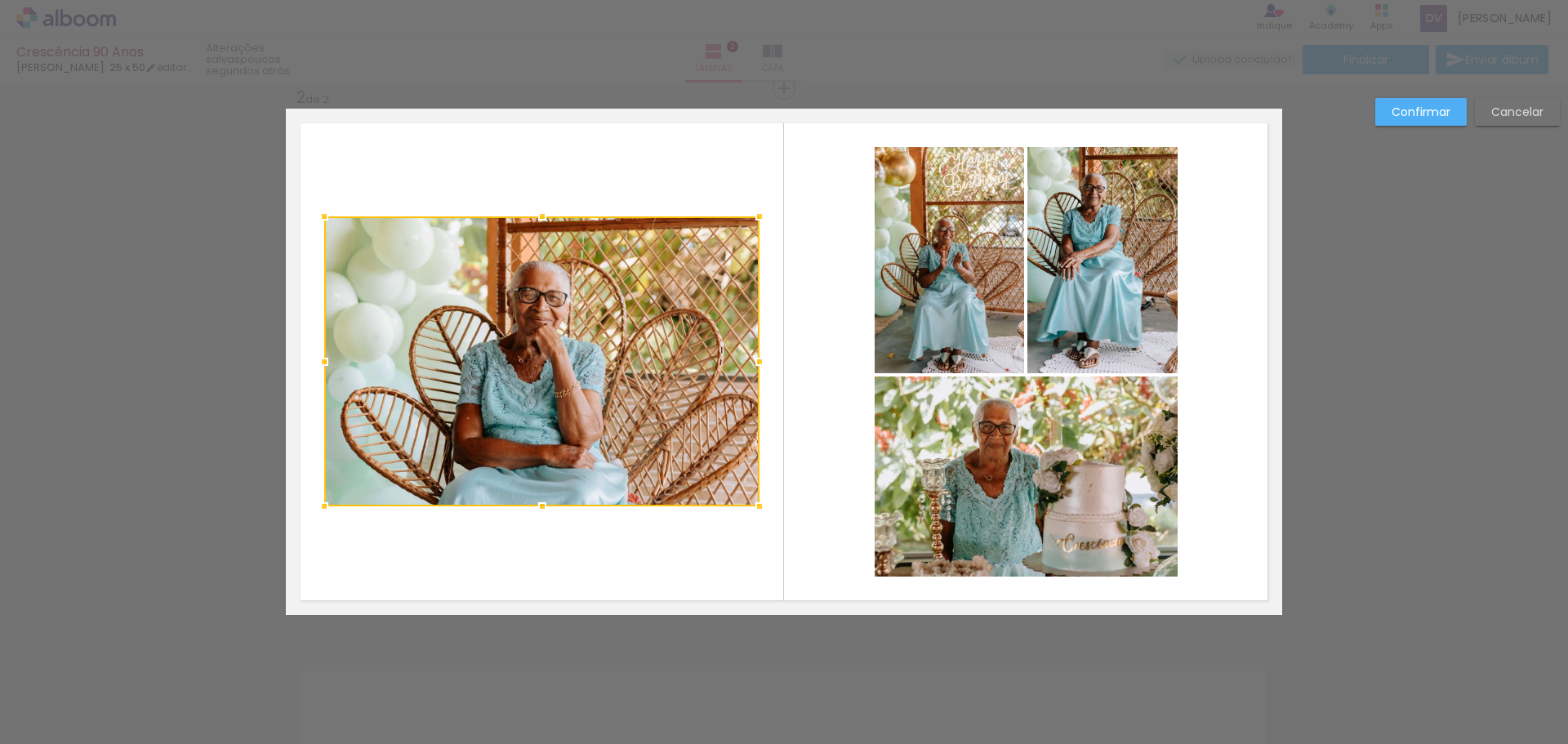
click at [695, 469] on div at bounding box center [542, 361] width 435 height 290
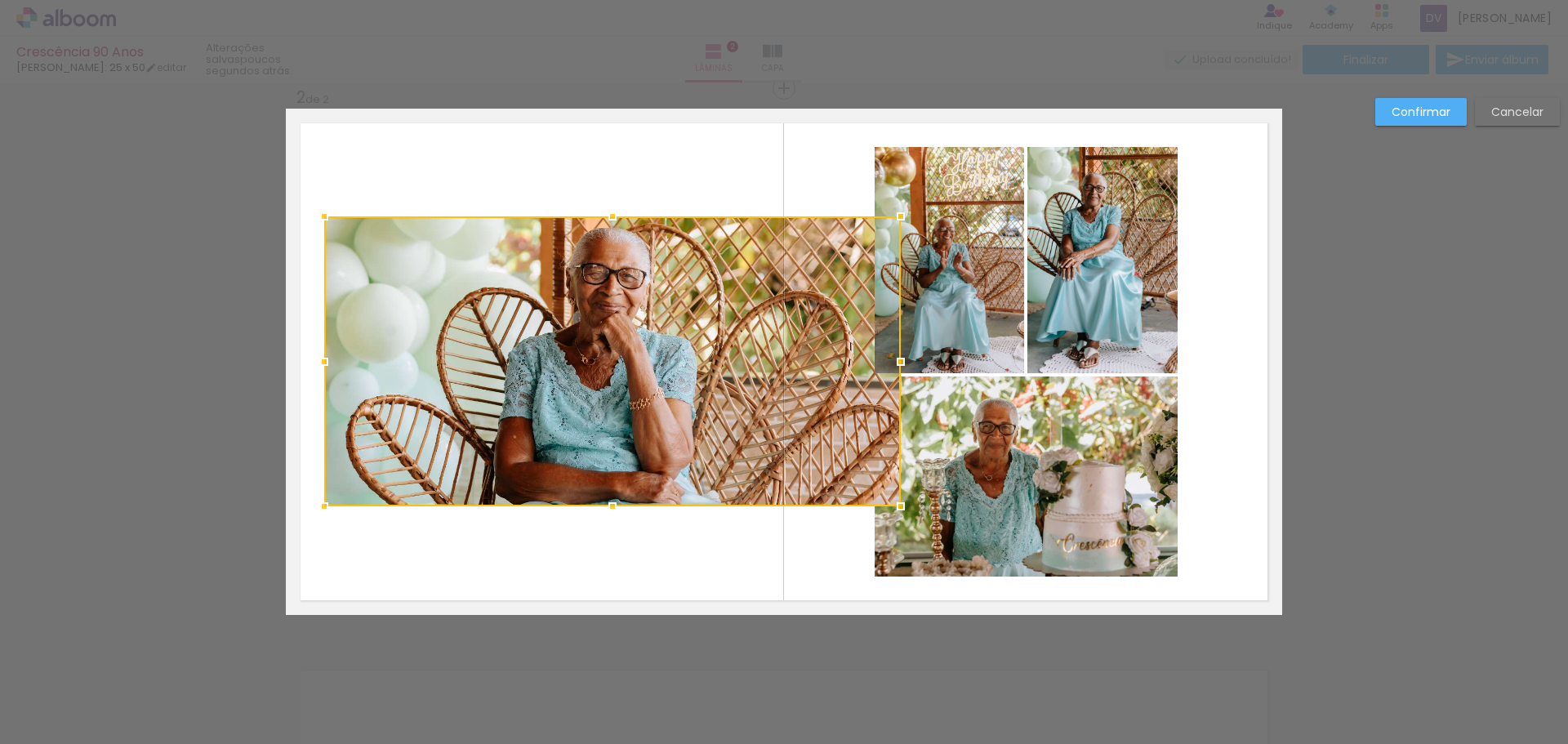
drag, startPoint x: 752, startPoint y: 363, endPoint x: 891, endPoint y: 389, distance: 141.4
click at [891, 389] on div at bounding box center [612, 361] width 577 height 290
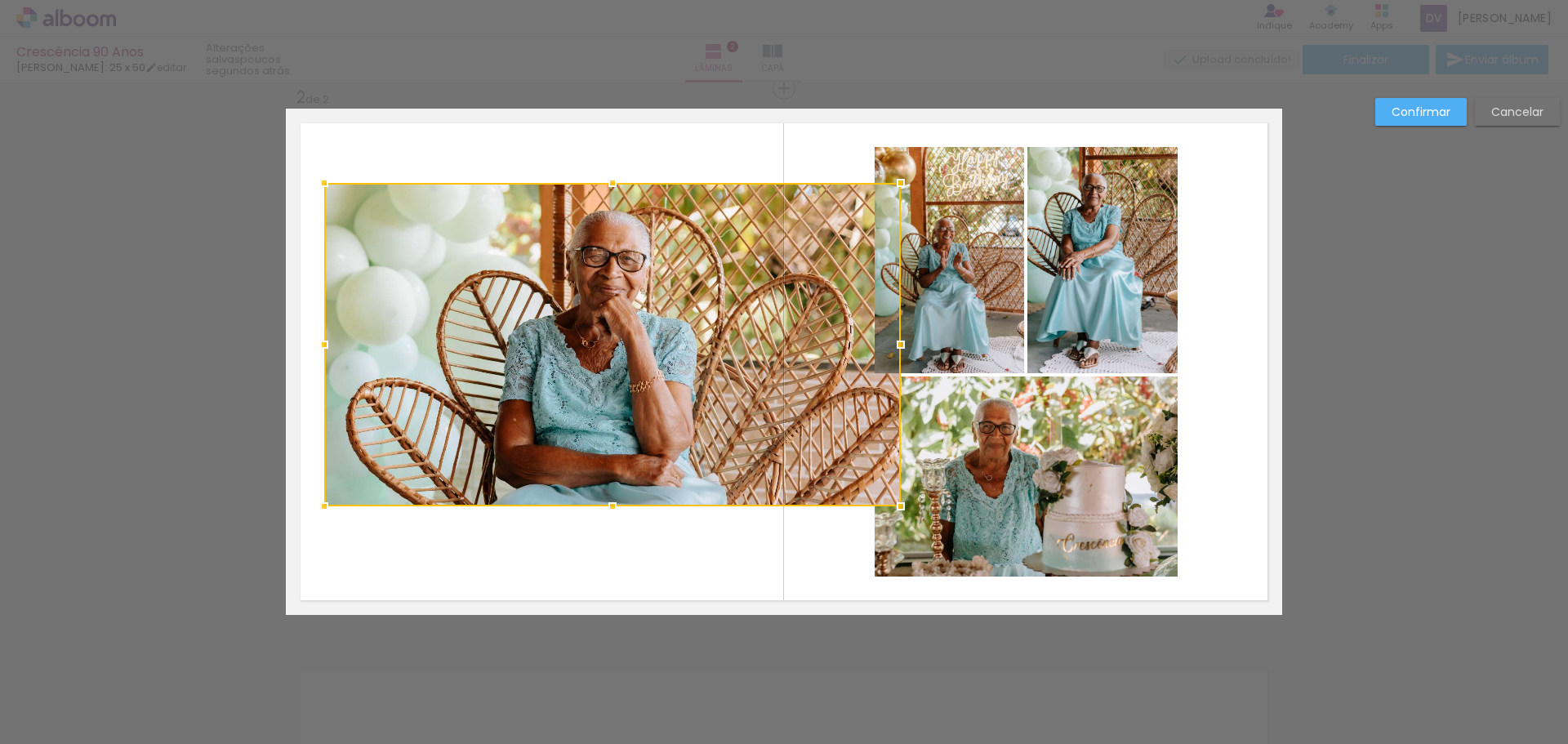
drag, startPoint x: 608, startPoint y: 217, endPoint x: 602, endPoint y: 183, distance: 34.5
click at [602, 183] on div at bounding box center [612, 182] width 33 height 33
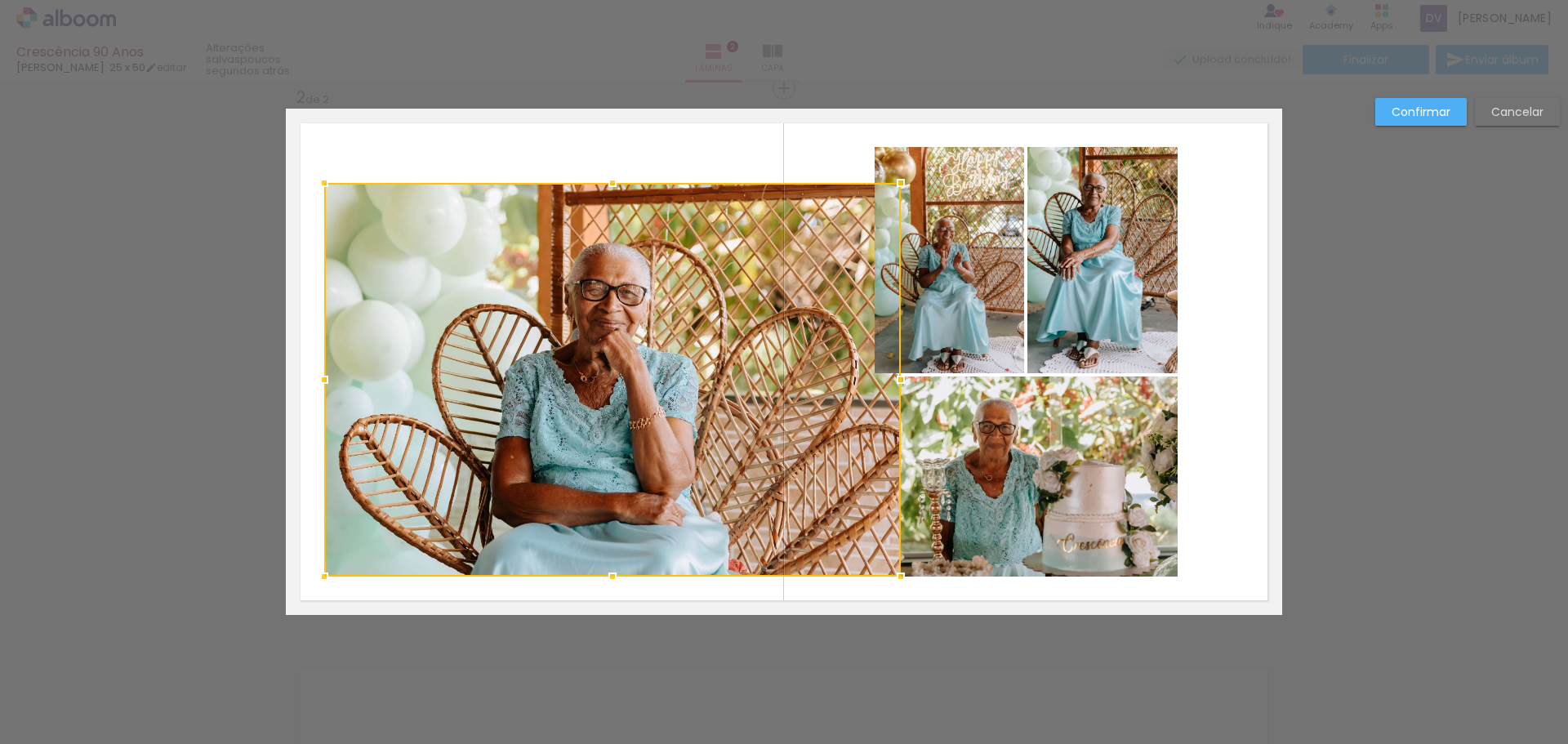
drag, startPoint x: 620, startPoint y: 509, endPoint x: 618, endPoint y: 578, distance: 69.0
click at [618, 578] on div at bounding box center [612, 576] width 33 height 33
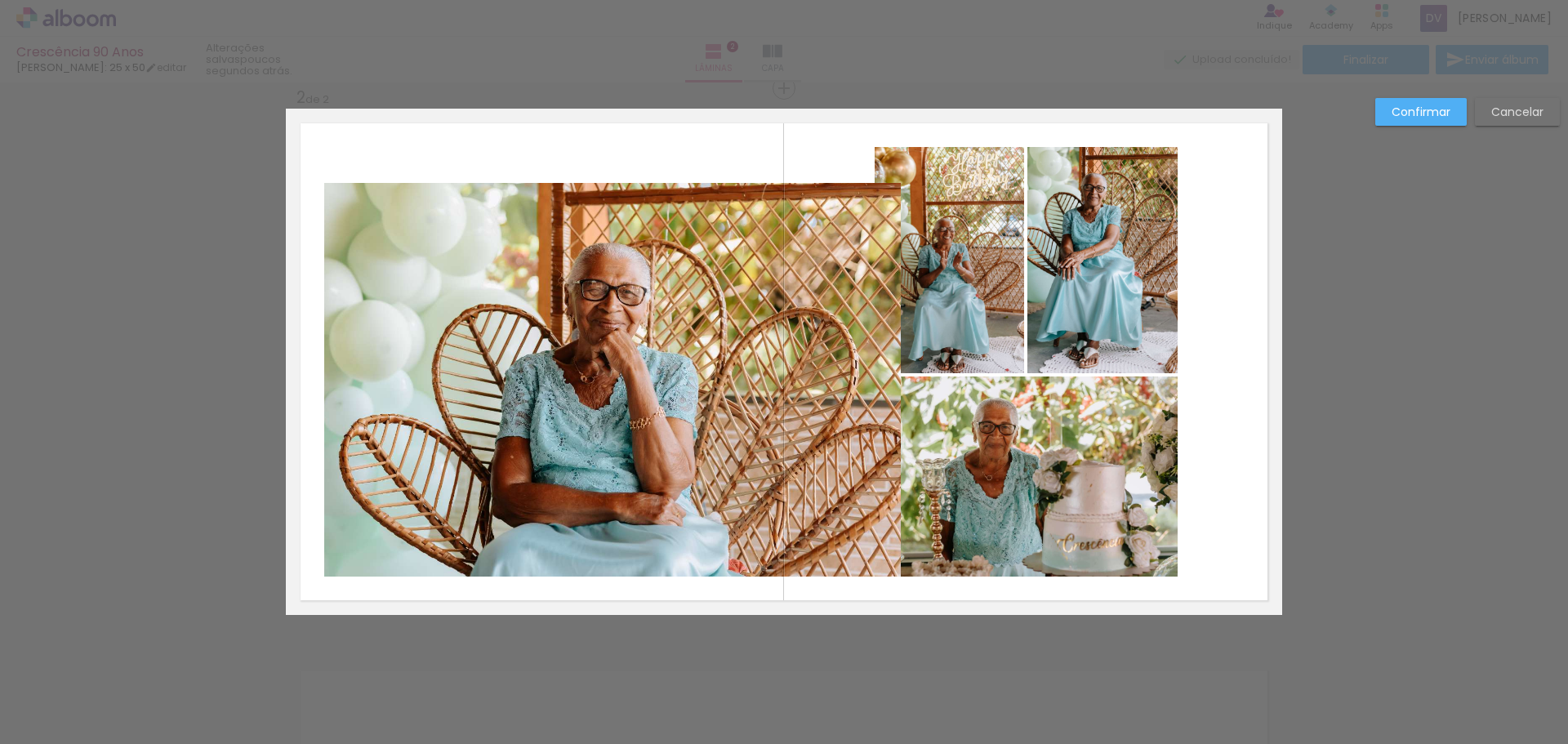
click at [680, 244] on quentale-photo at bounding box center [612, 379] width 577 height 393
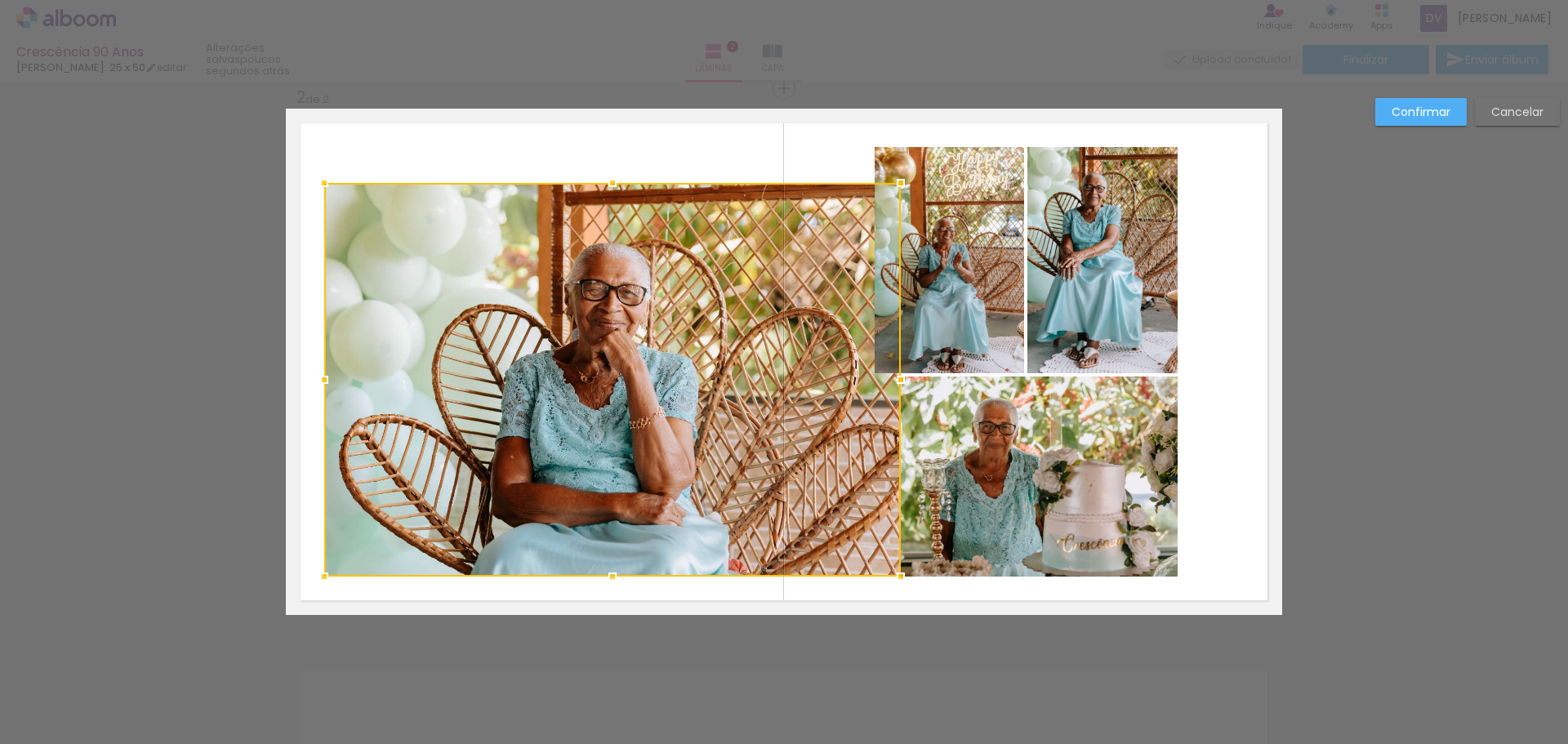
click at [676, 238] on div at bounding box center [612, 379] width 577 height 393
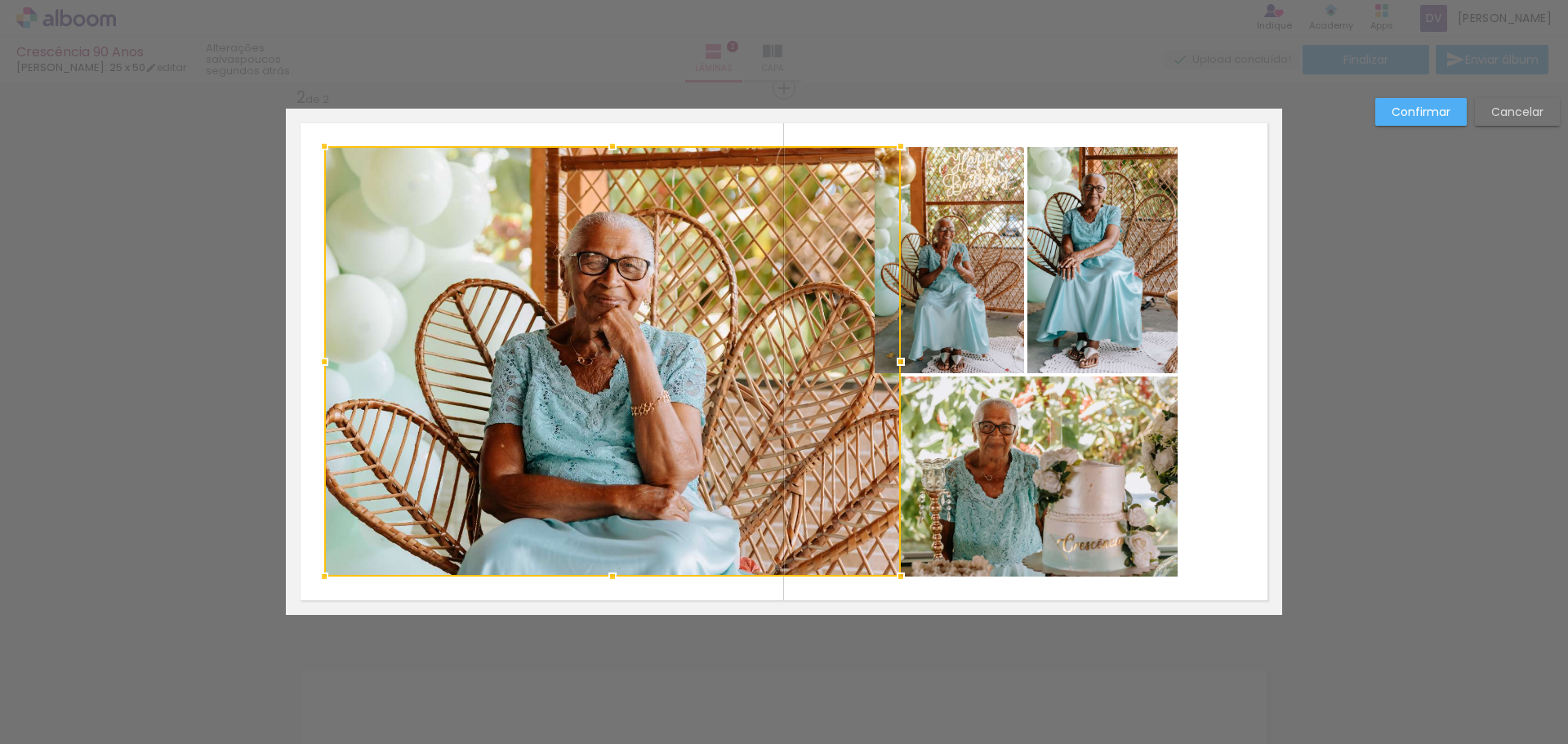
drag, startPoint x: 606, startPoint y: 184, endPoint x: 609, endPoint y: 148, distance: 36.1
click at [609, 148] on div at bounding box center [612, 146] width 33 height 33
click at [1222, 239] on quentale-layouter at bounding box center [784, 362] width 996 height 506
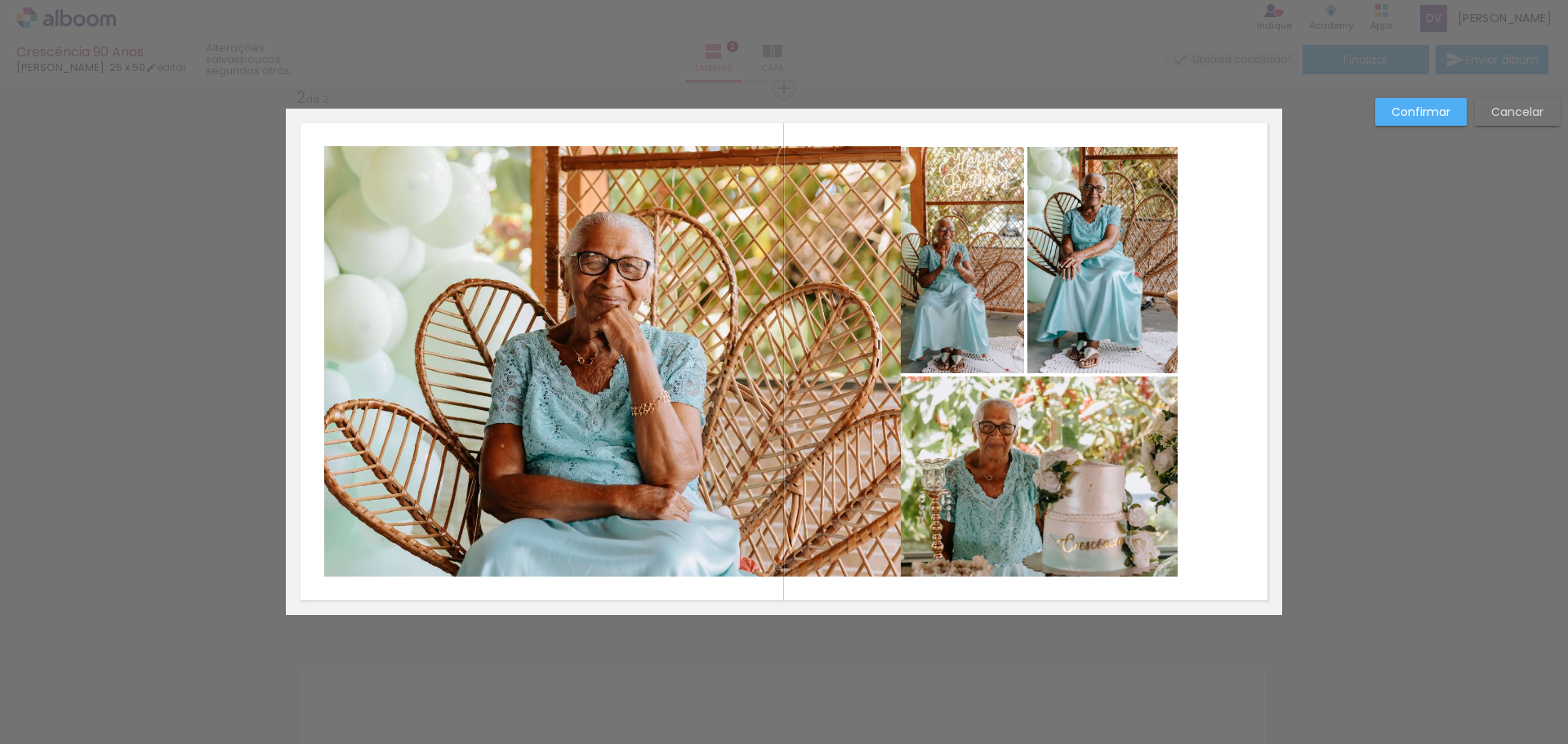
click at [717, 242] on quentale-photo at bounding box center [612, 362] width 577 height 430
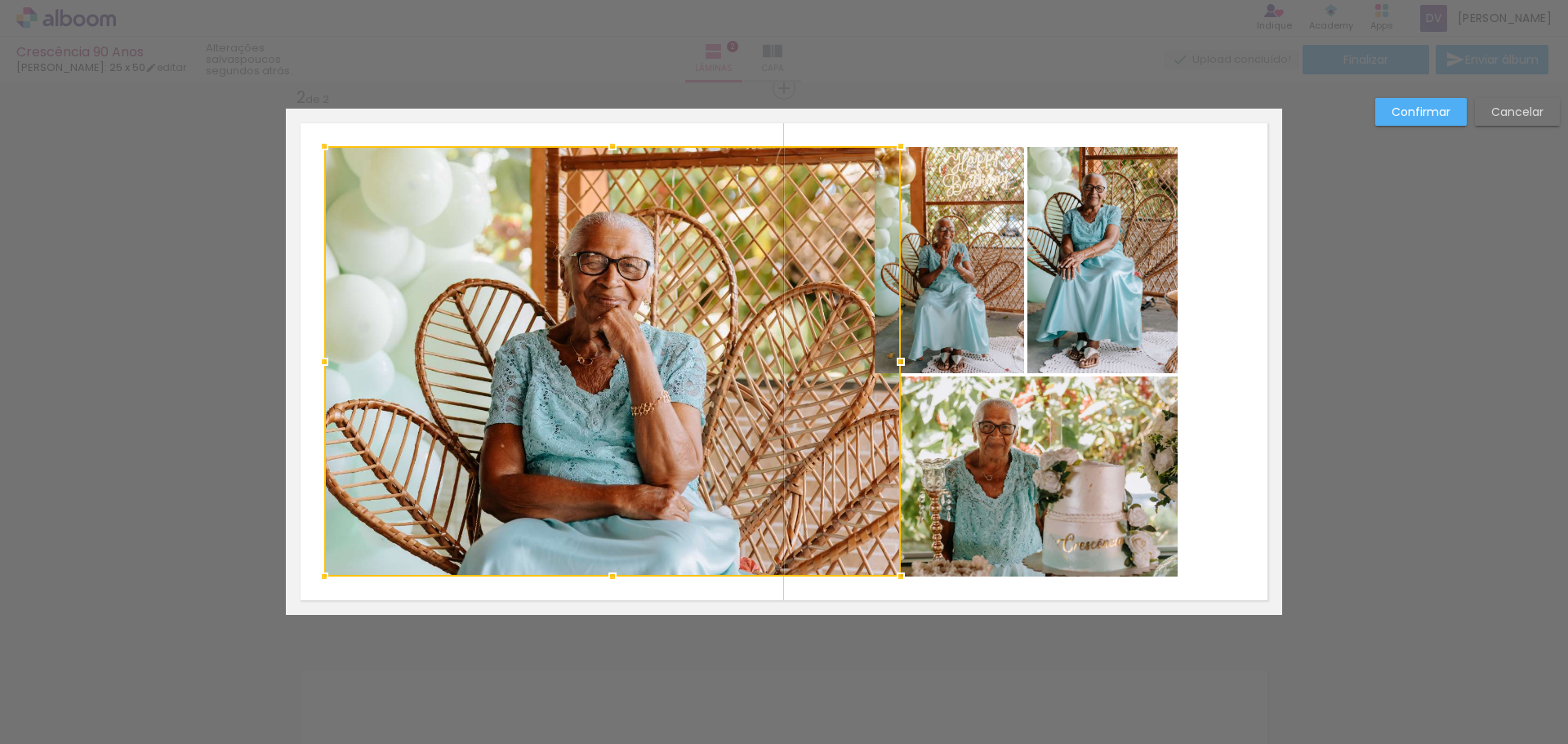
drag, startPoint x: 614, startPoint y: 149, endPoint x: 632, endPoint y: 149, distance: 18.0
click at [632, 149] on div at bounding box center [612, 362] width 577 height 430
click at [1220, 212] on quentale-layouter at bounding box center [784, 362] width 996 height 506
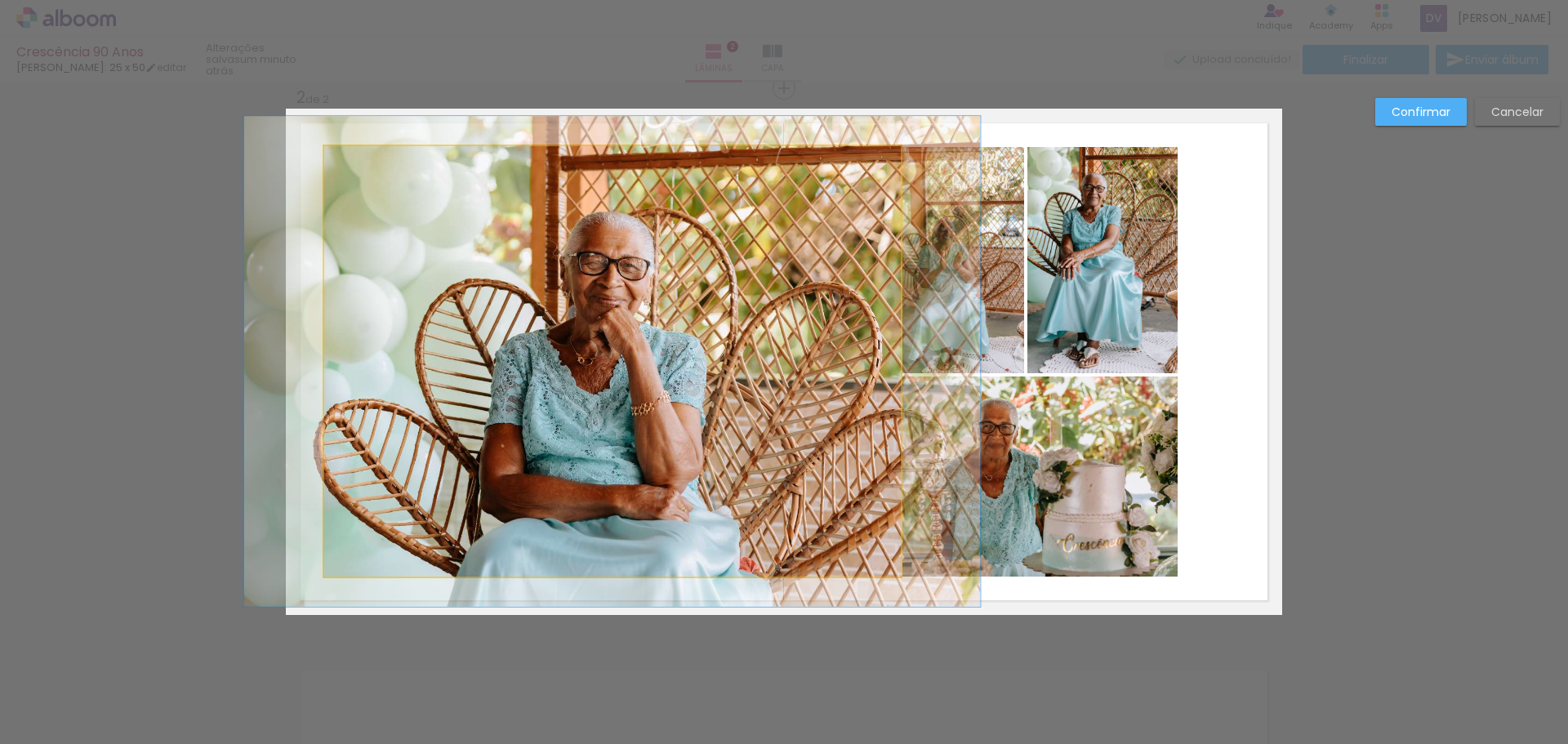
click at [729, 223] on quentale-photo at bounding box center [612, 362] width 577 height 430
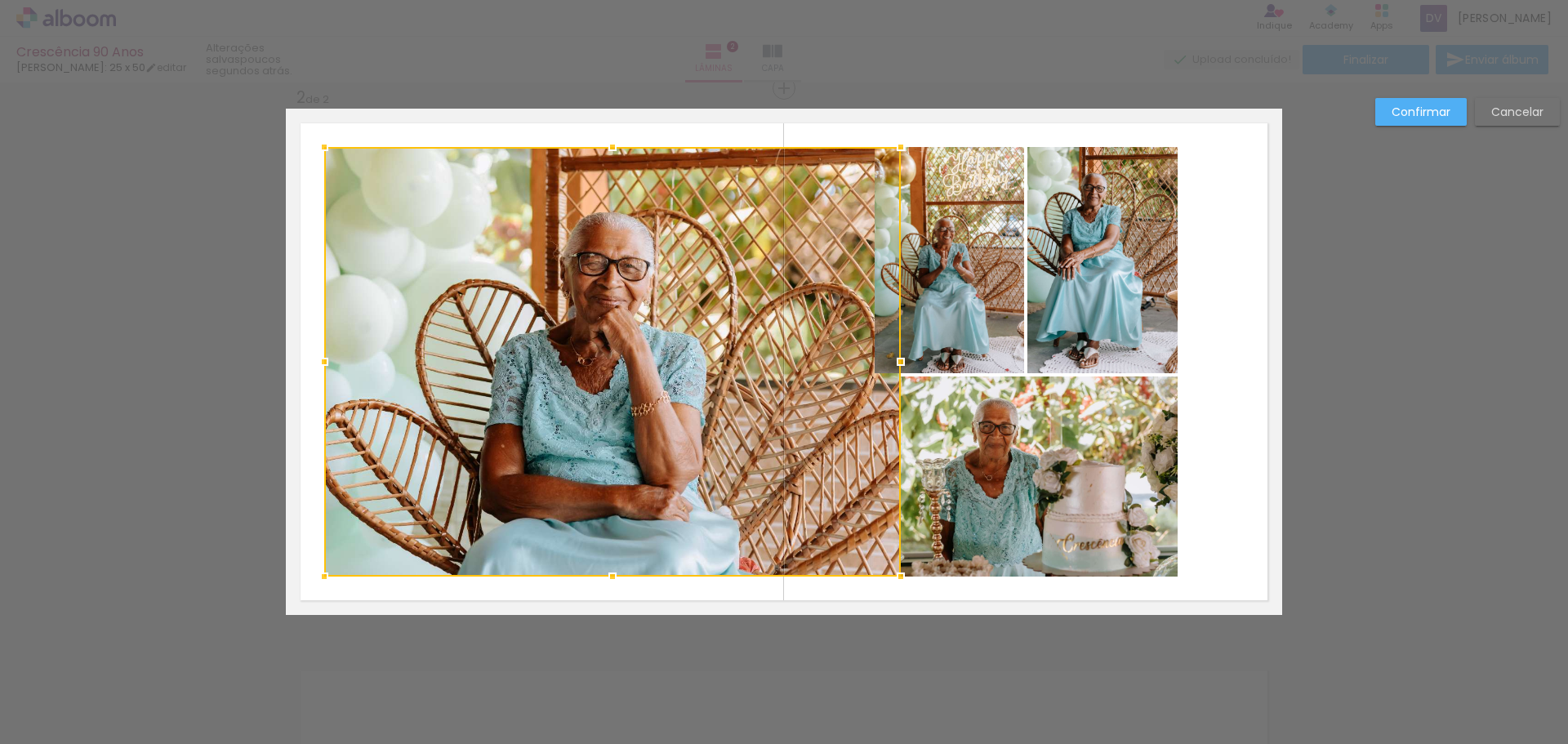
click at [615, 151] on div at bounding box center [612, 146] width 33 height 33
click at [1236, 244] on quentale-layouter at bounding box center [784, 362] width 996 height 506
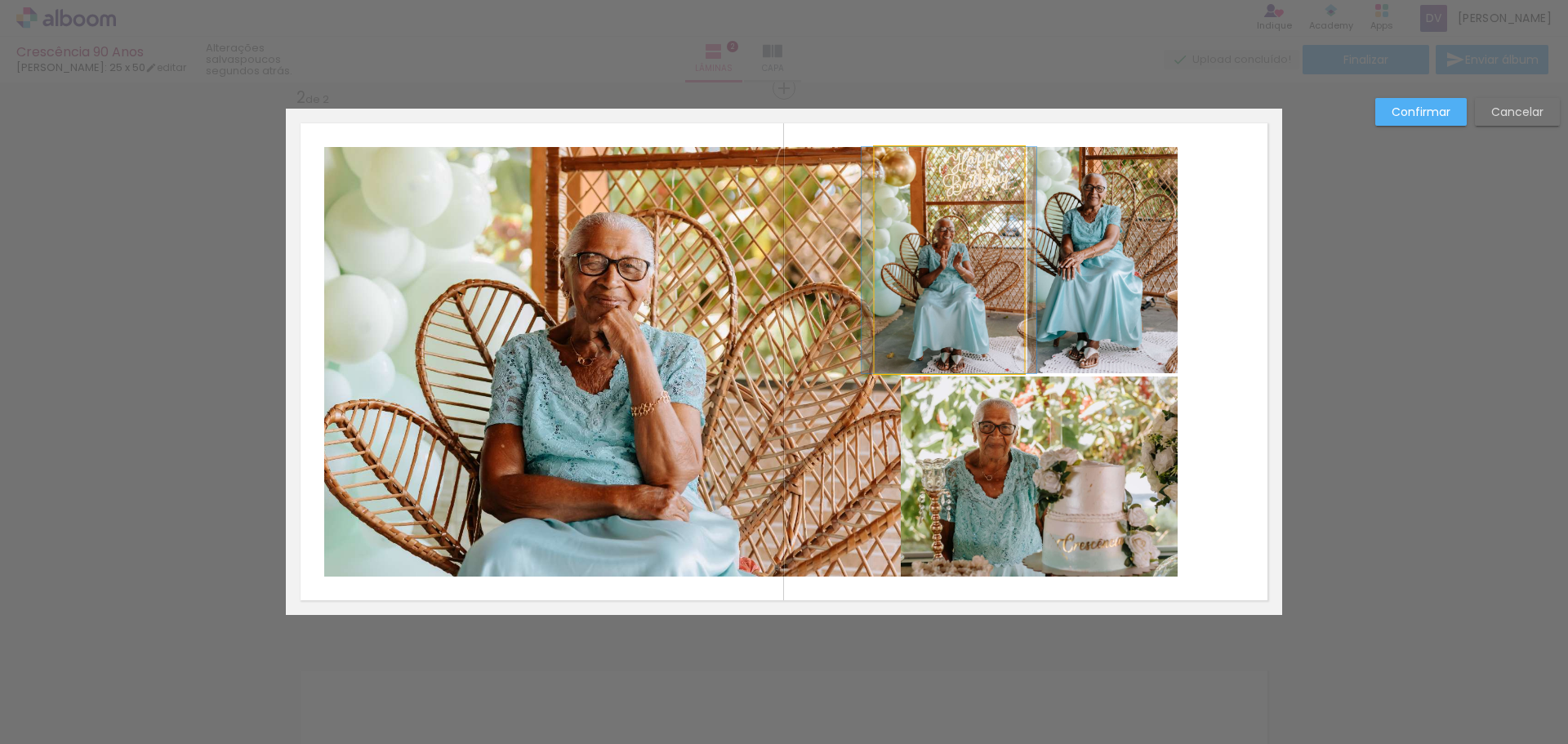
click at [928, 290] on quentale-photo at bounding box center [949, 260] width 149 height 226
click at [1233, 314] on quentale-layouter at bounding box center [784, 362] width 996 height 506
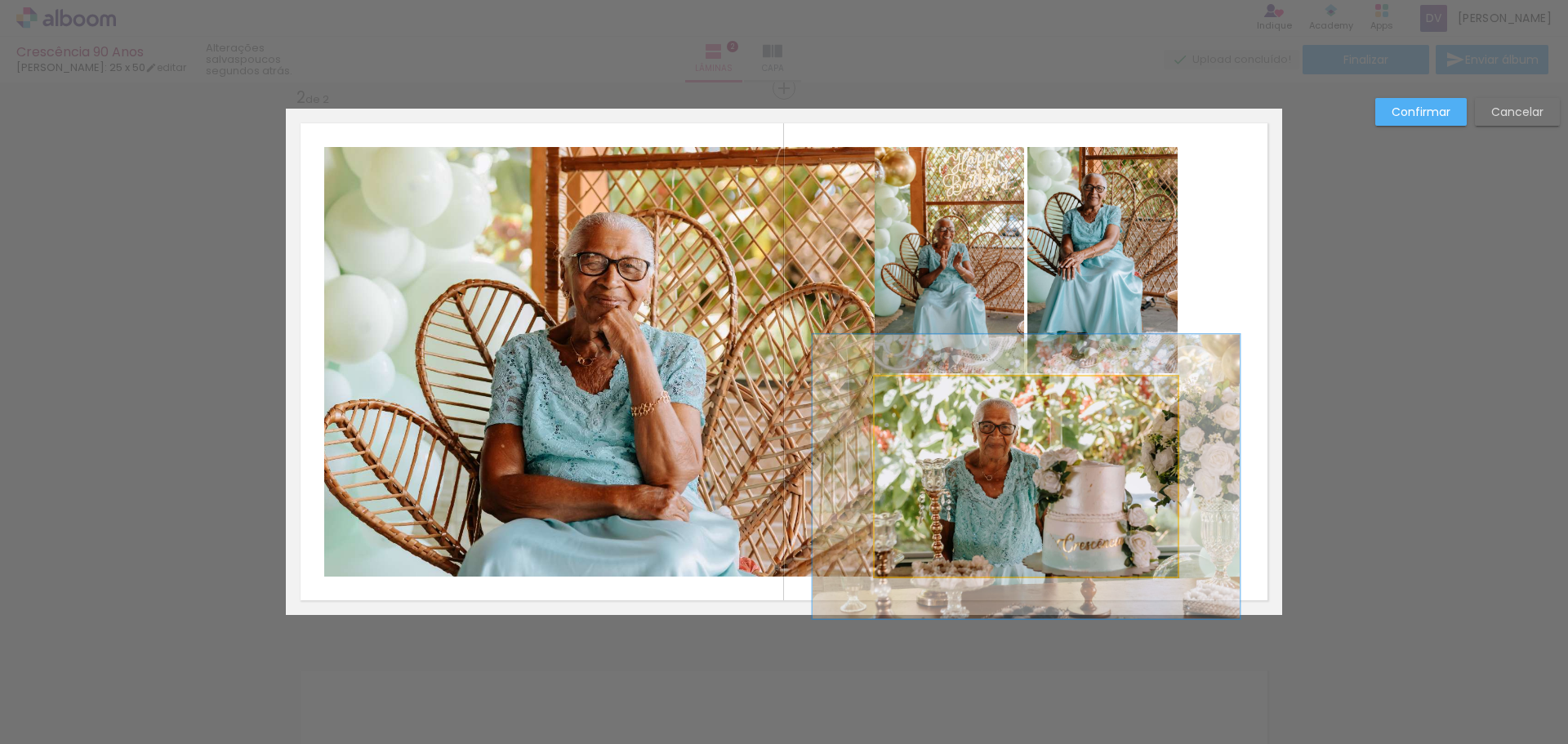
click at [966, 477] on quentale-photo at bounding box center [1026, 476] width 303 height 200
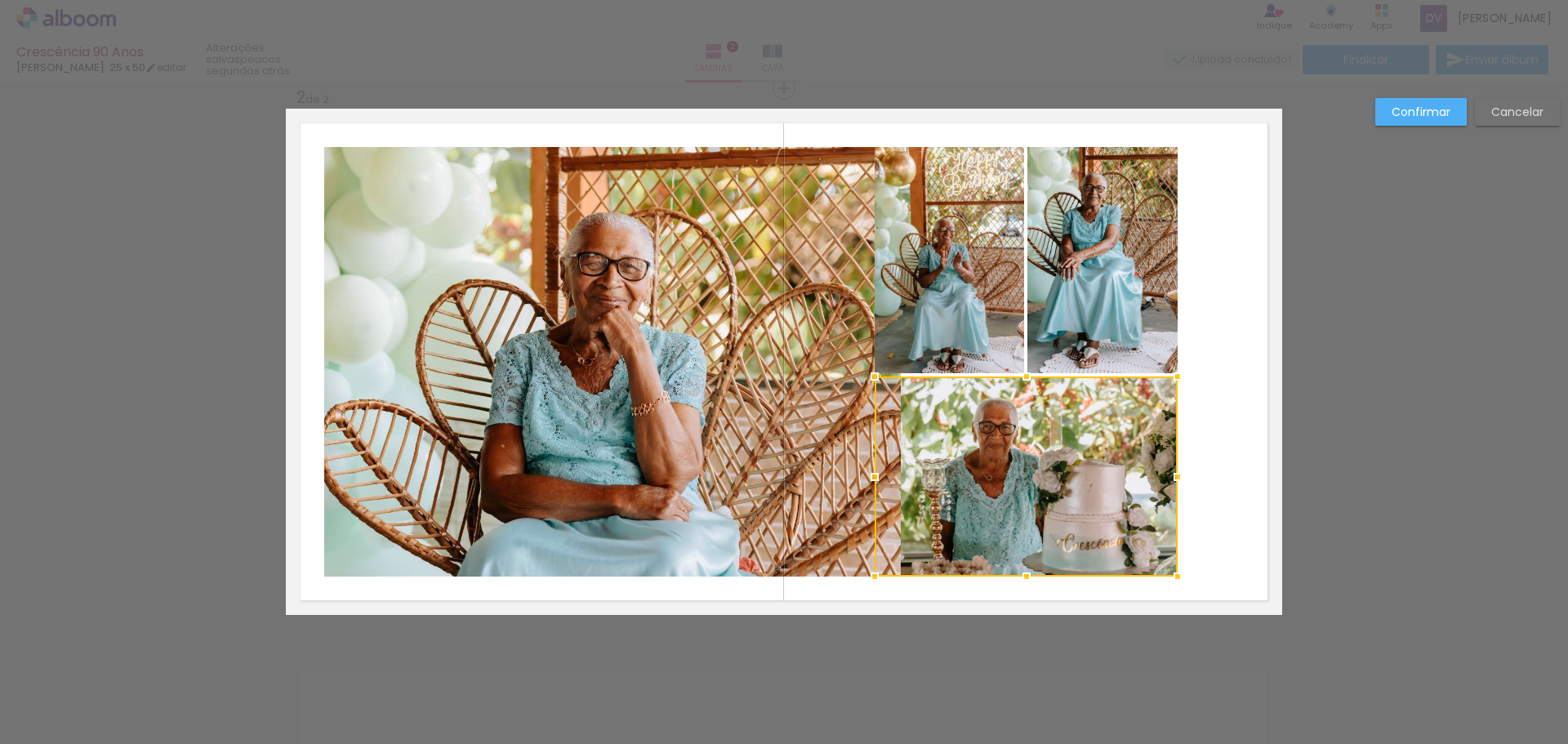
click at [1235, 357] on quentale-layouter at bounding box center [784, 362] width 996 height 506
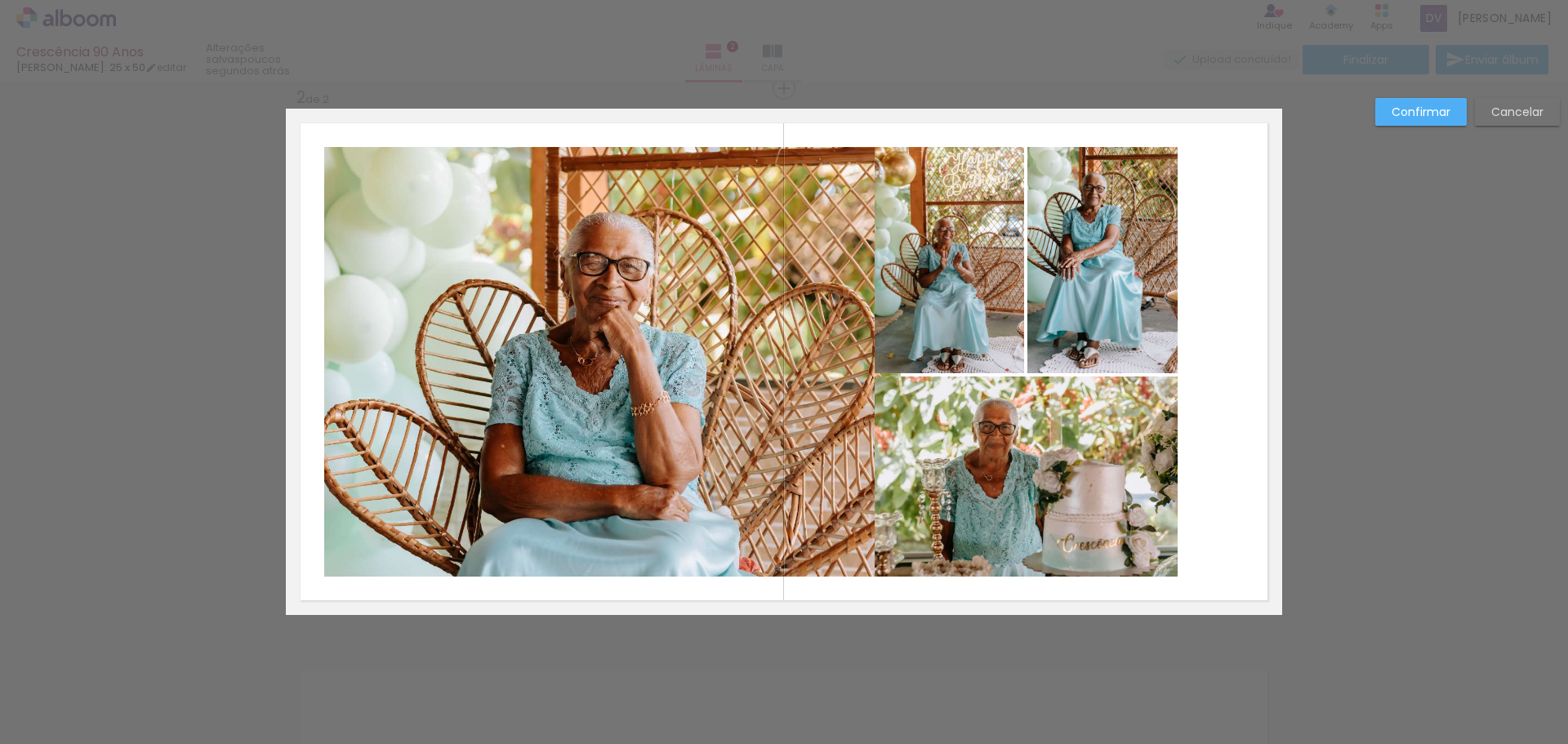
click at [1102, 449] on quentale-photo at bounding box center [1026, 476] width 303 height 200
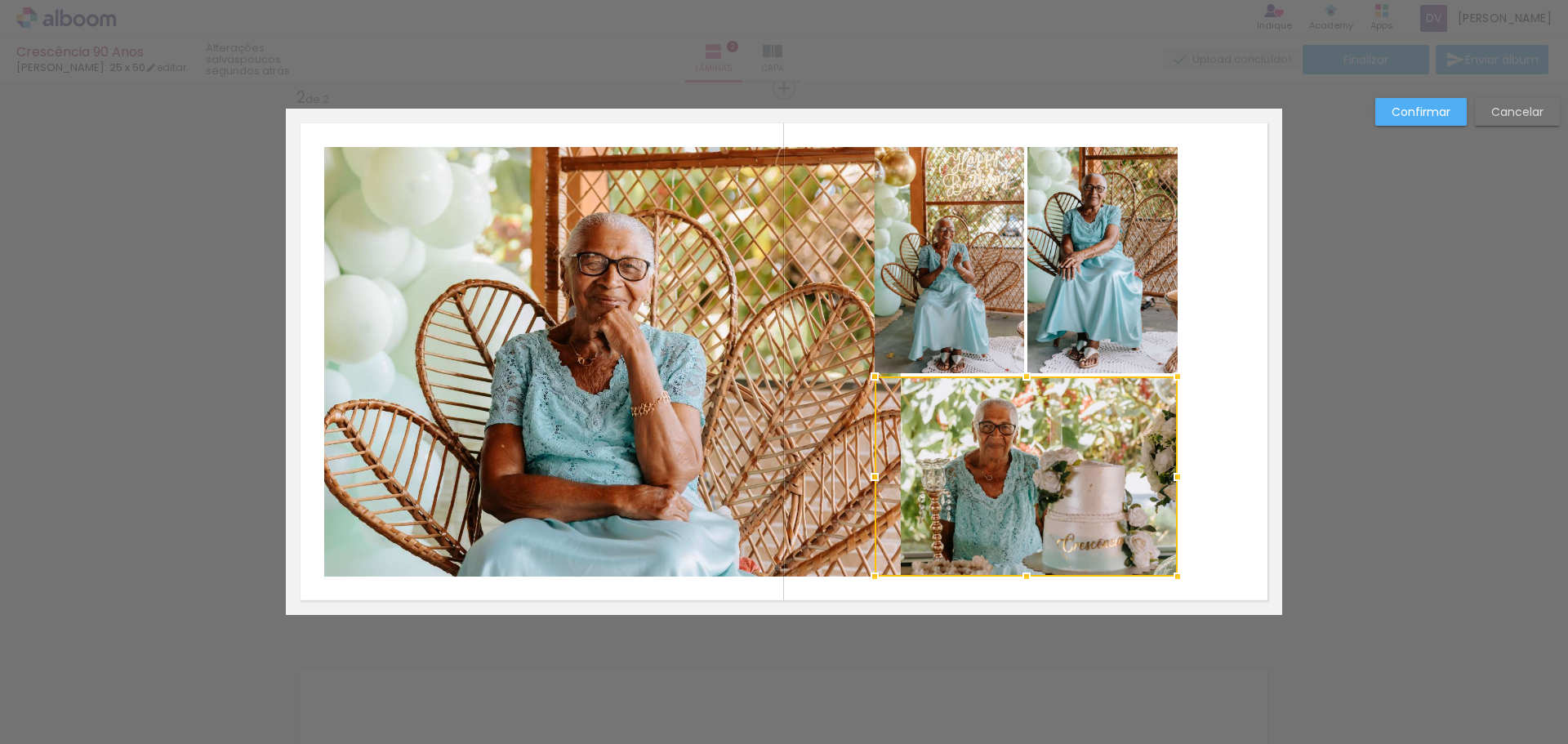
click at [1102, 449] on div at bounding box center [1026, 476] width 303 height 200
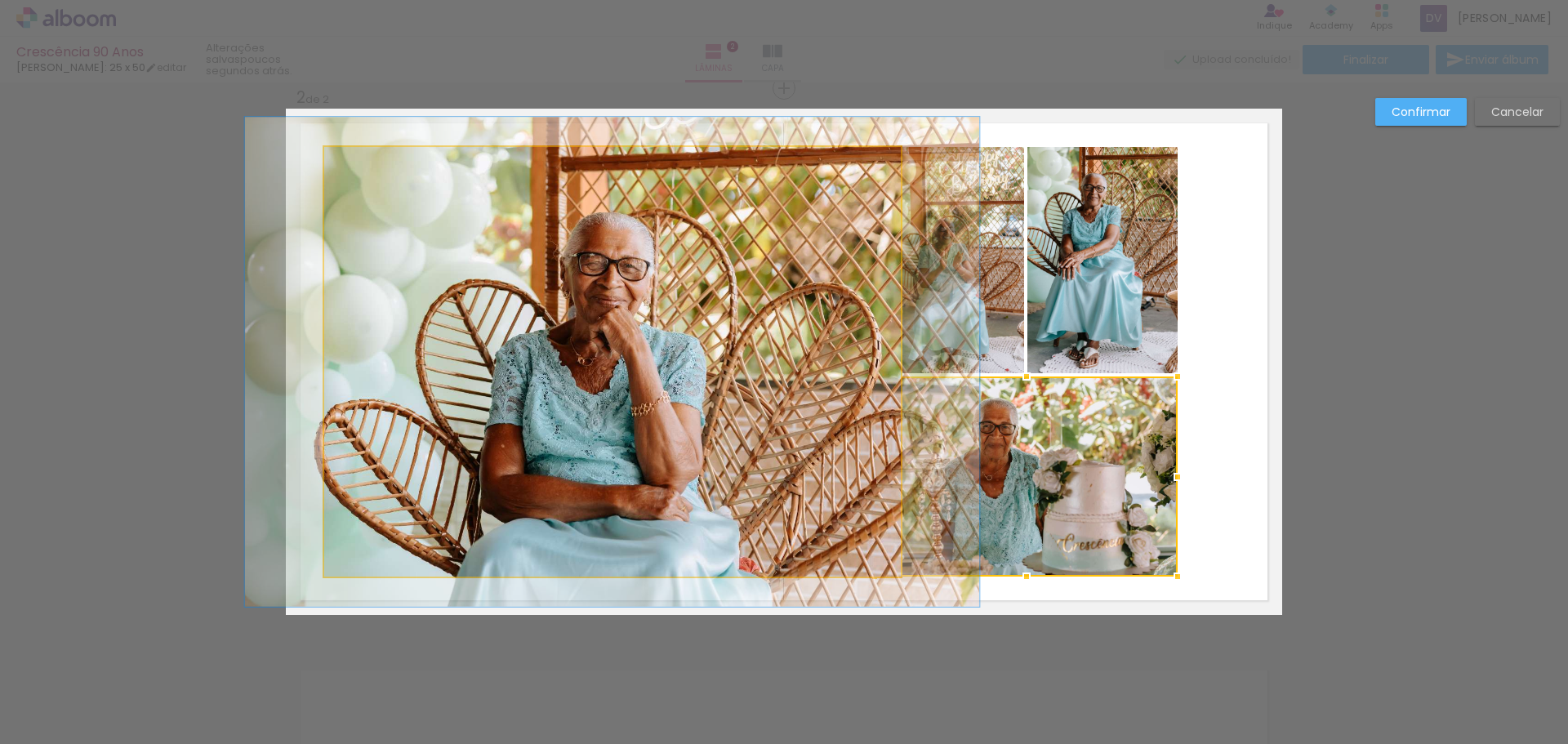
click at [742, 254] on quentale-photo at bounding box center [612, 362] width 577 height 429
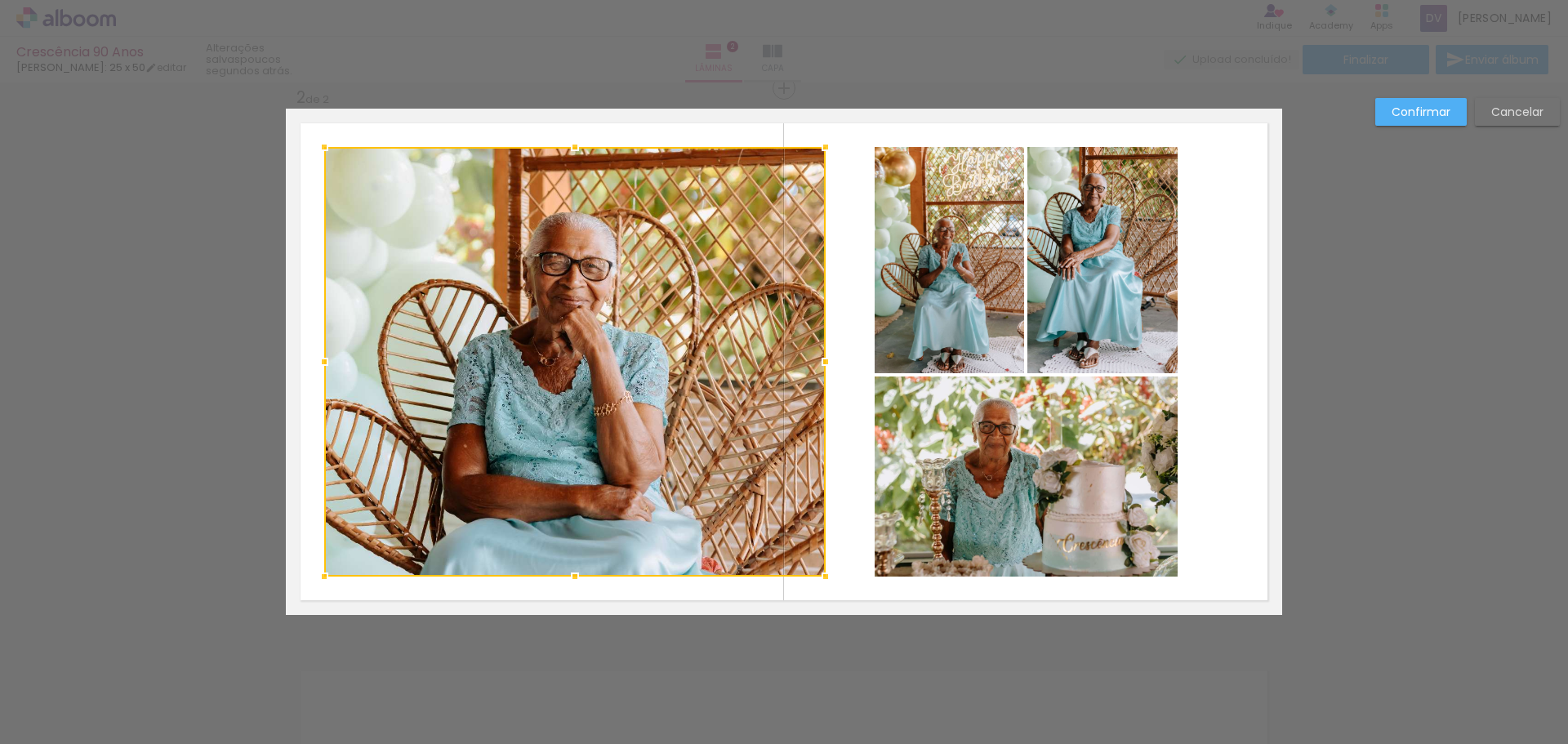
drag, startPoint x: 894, startPoint y: 363, endPoint x: 819, endPoint y: 364, distance: 75.0
click at [819, 364] on div at bounding box center [825, 362] width 33 height 33
click at [0, 0] on slot "Cancelar" at bounding box center [0, 0] width 0 height 0
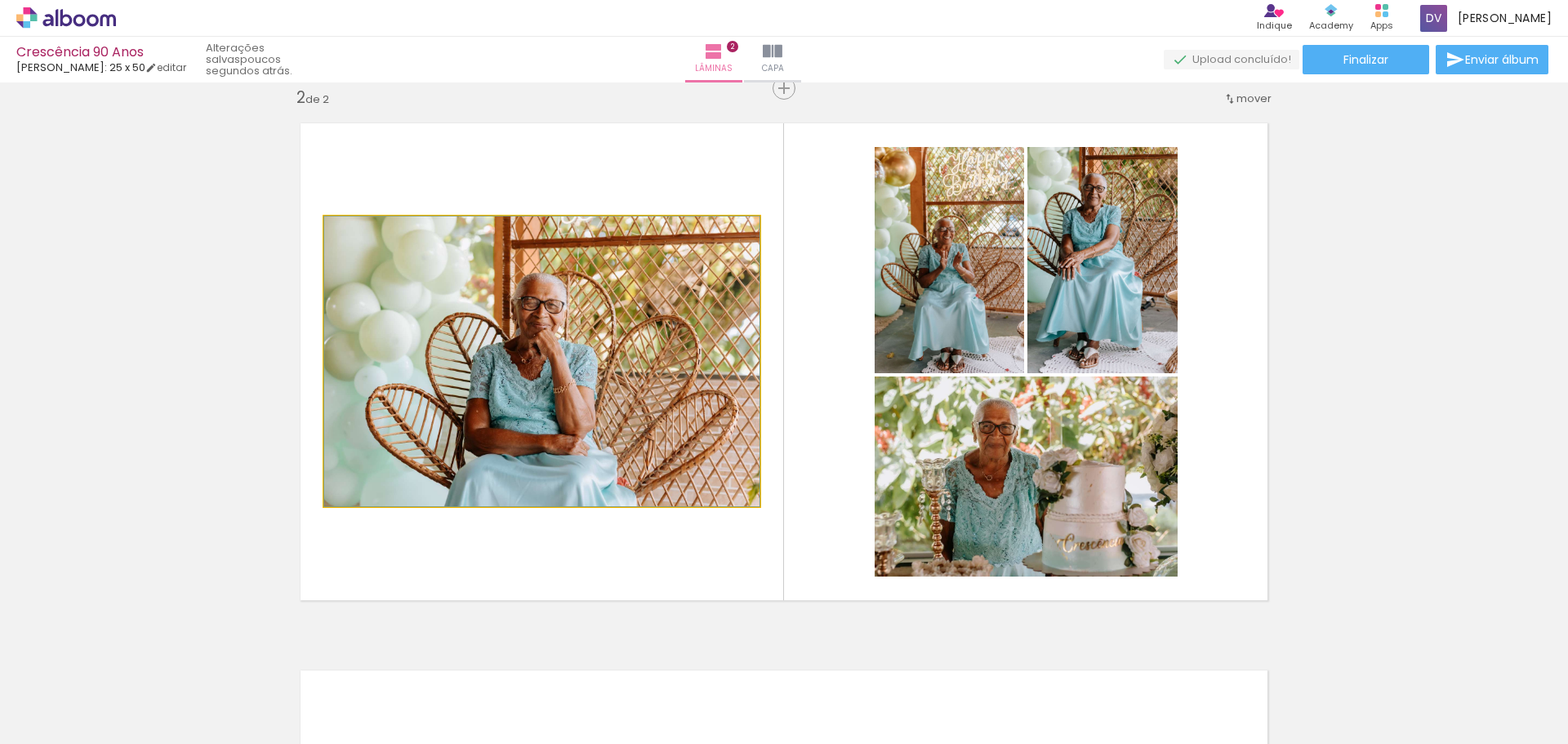
drag, startPoint x: 365, startPoint y: 235, endPoint x: 354, endPoint y: 237, distance: 11.2
type paper-slider "100"
click at [355, 237] on div at bounding box center [362, 233] width 15 height 15
drag, startPoint x: 506, startPoint y: 346, endPoint x: 519, endPoint y: 346, distance: 13.0
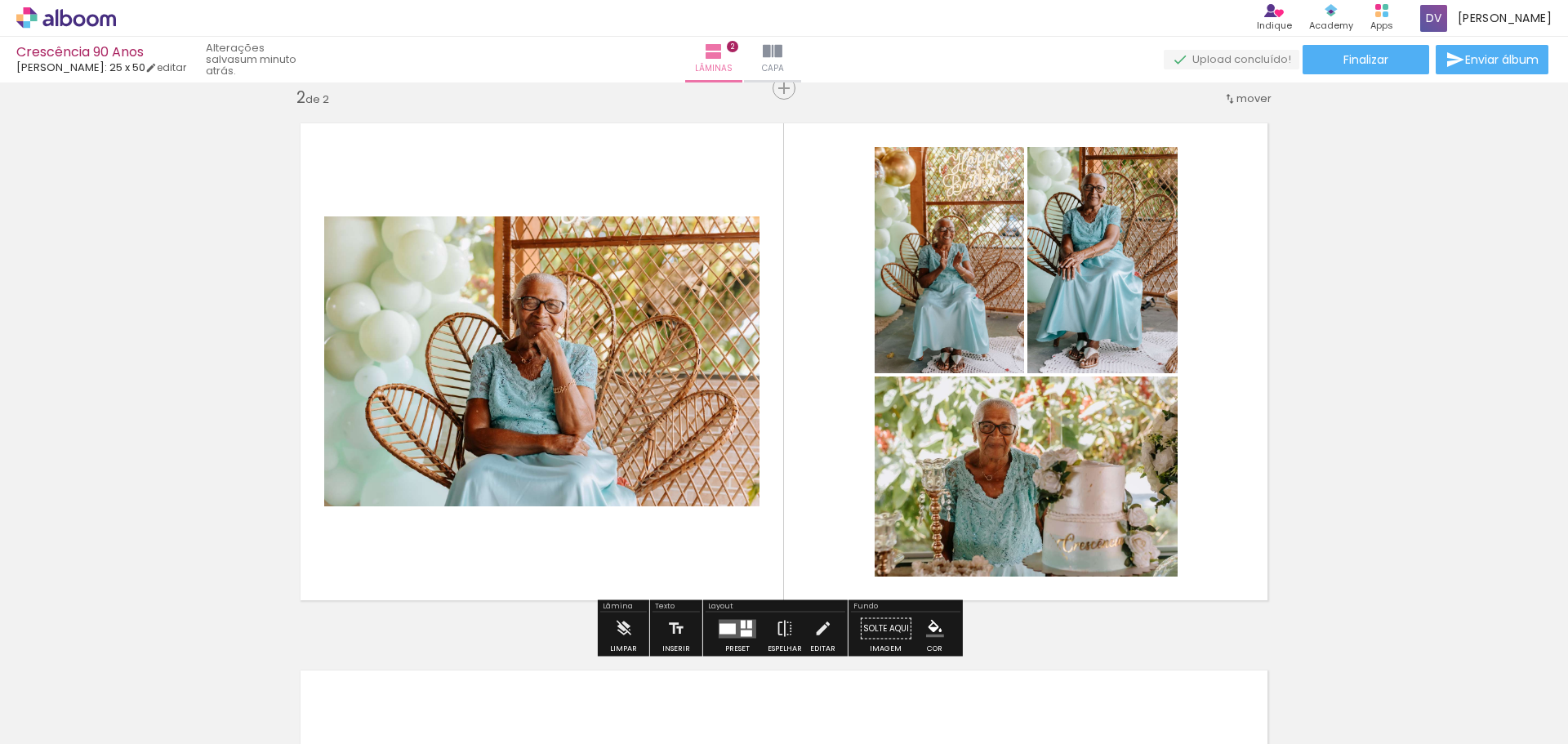
click at [1382, 368] on div "Inserir lâmina 1 de 2 Inserir lâmina 2 de 2" at bounding box center [784, 341] width 1568 height 1641
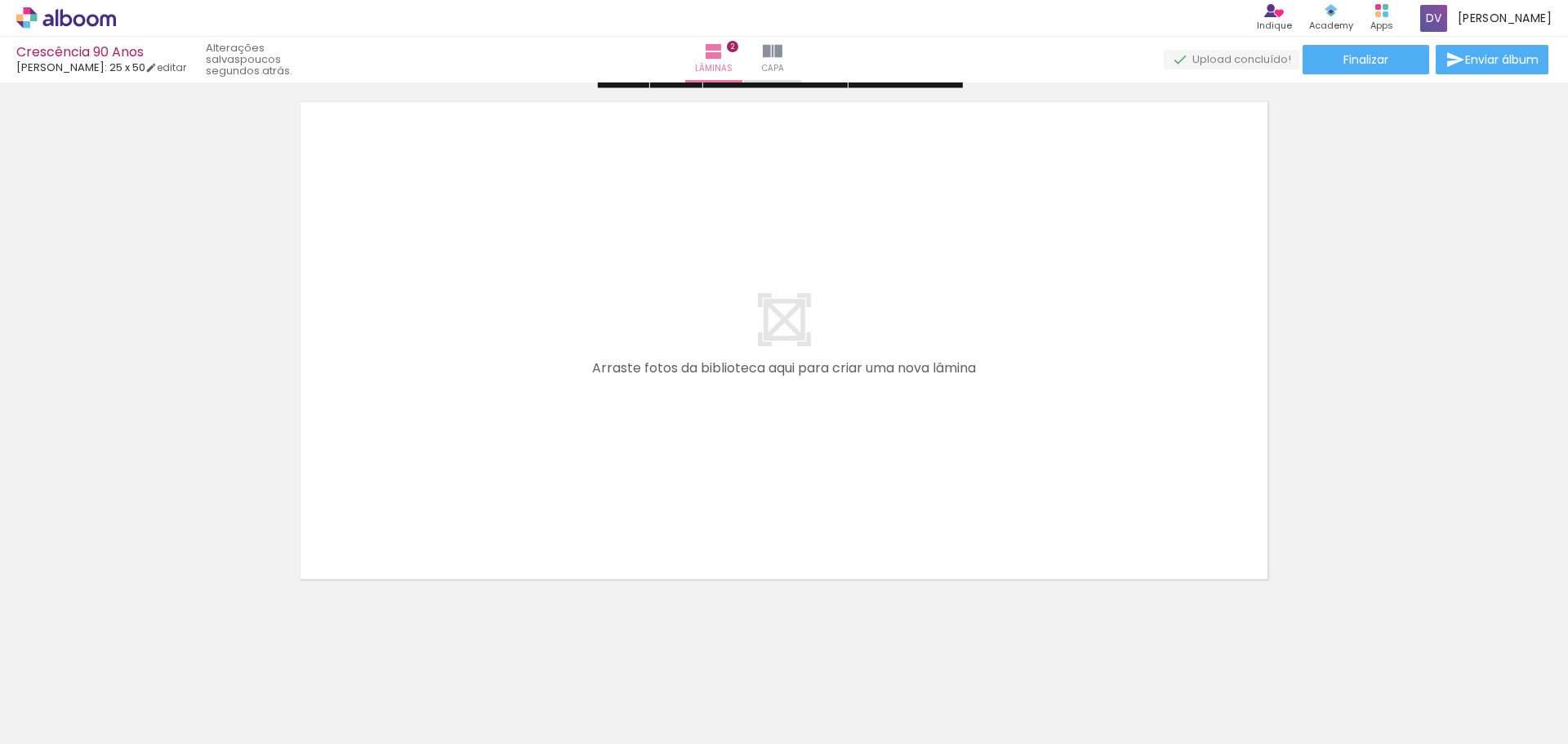
scroll to position [1145, 0]
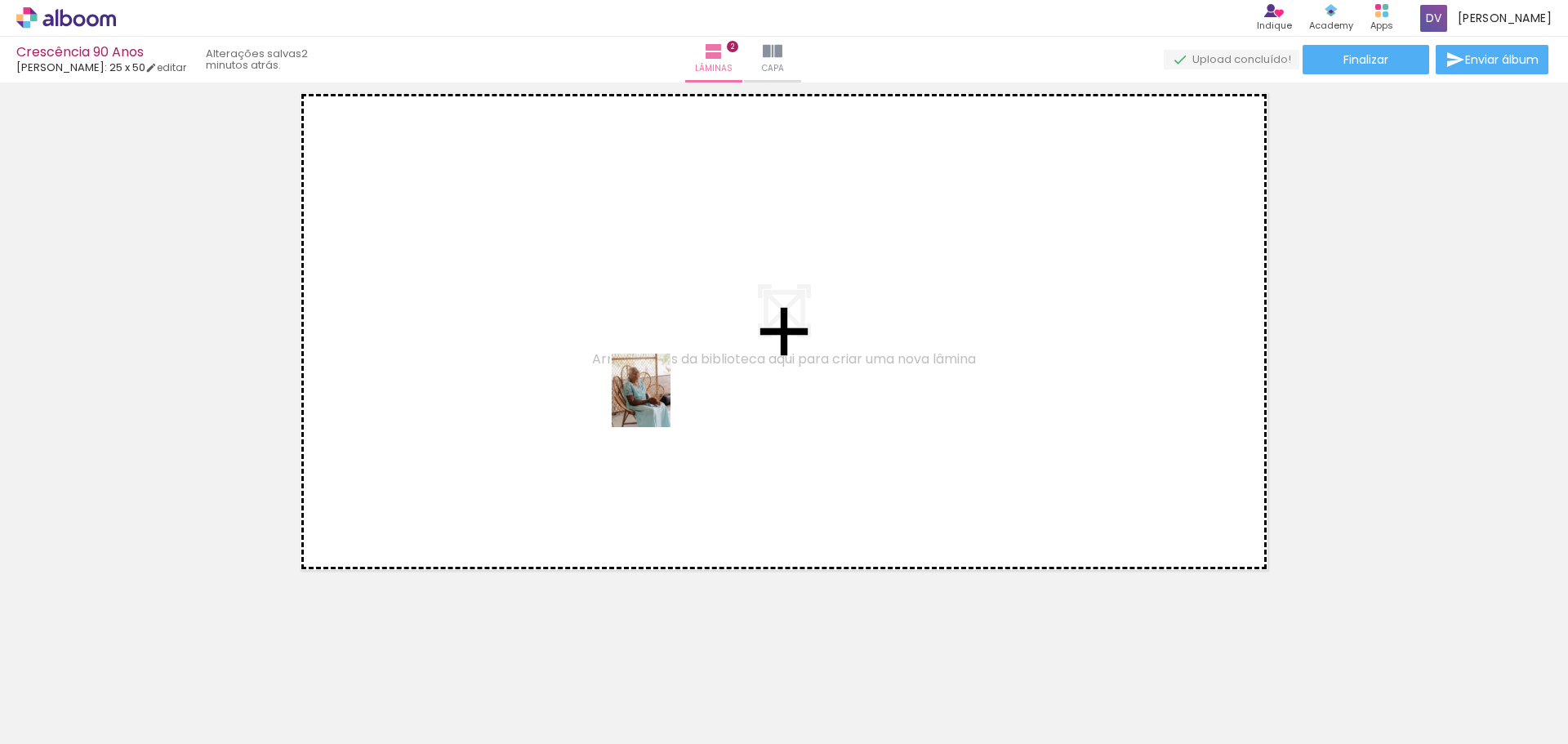
drag, startPoint x: 792, startPoint y: 690, endPoint x: 656, endPoint y: 401, distance: 319.4
click at [656, 395] on quentale-workspace at bounding box center [784, 372] width 1568 height 744
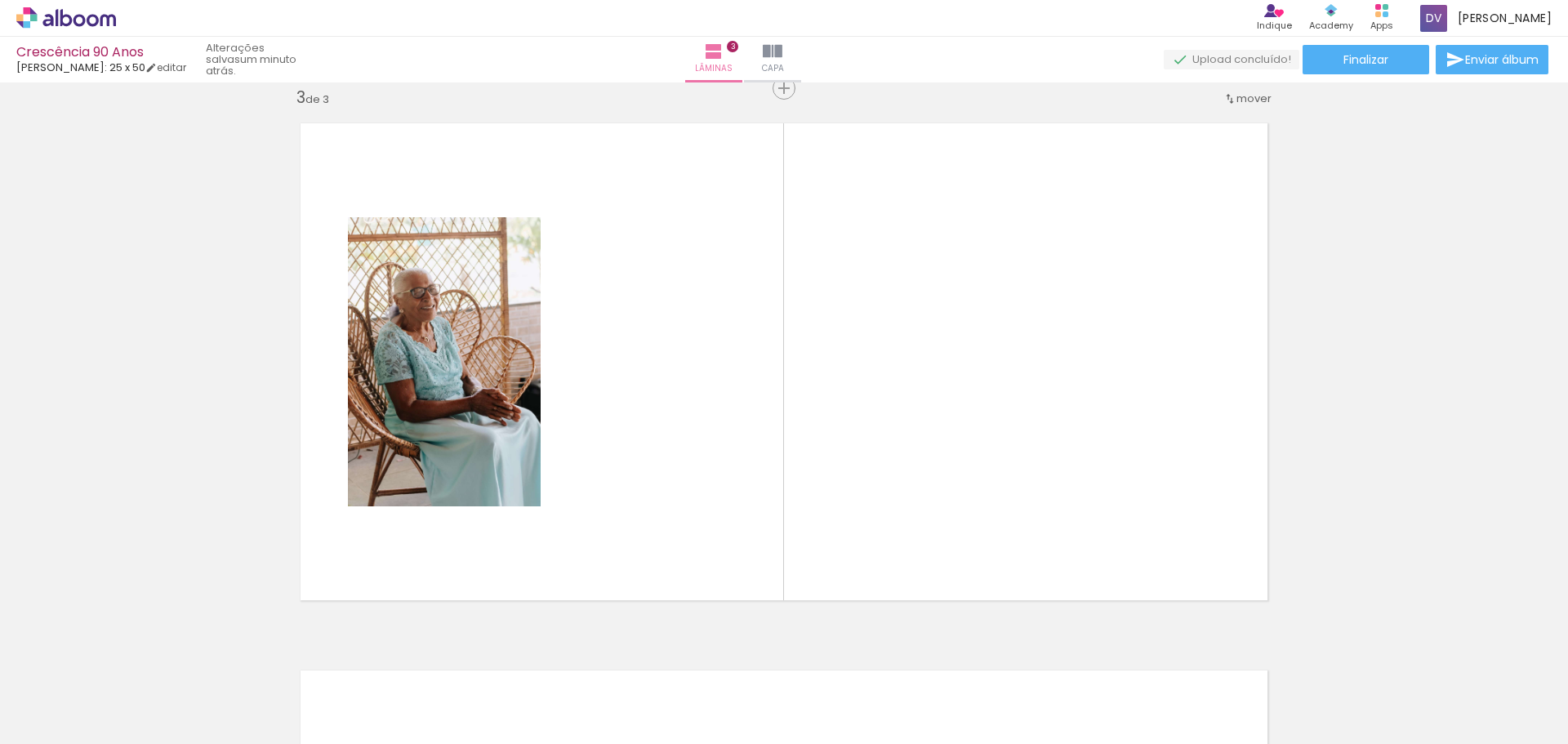
scroll to position [0, 6769]
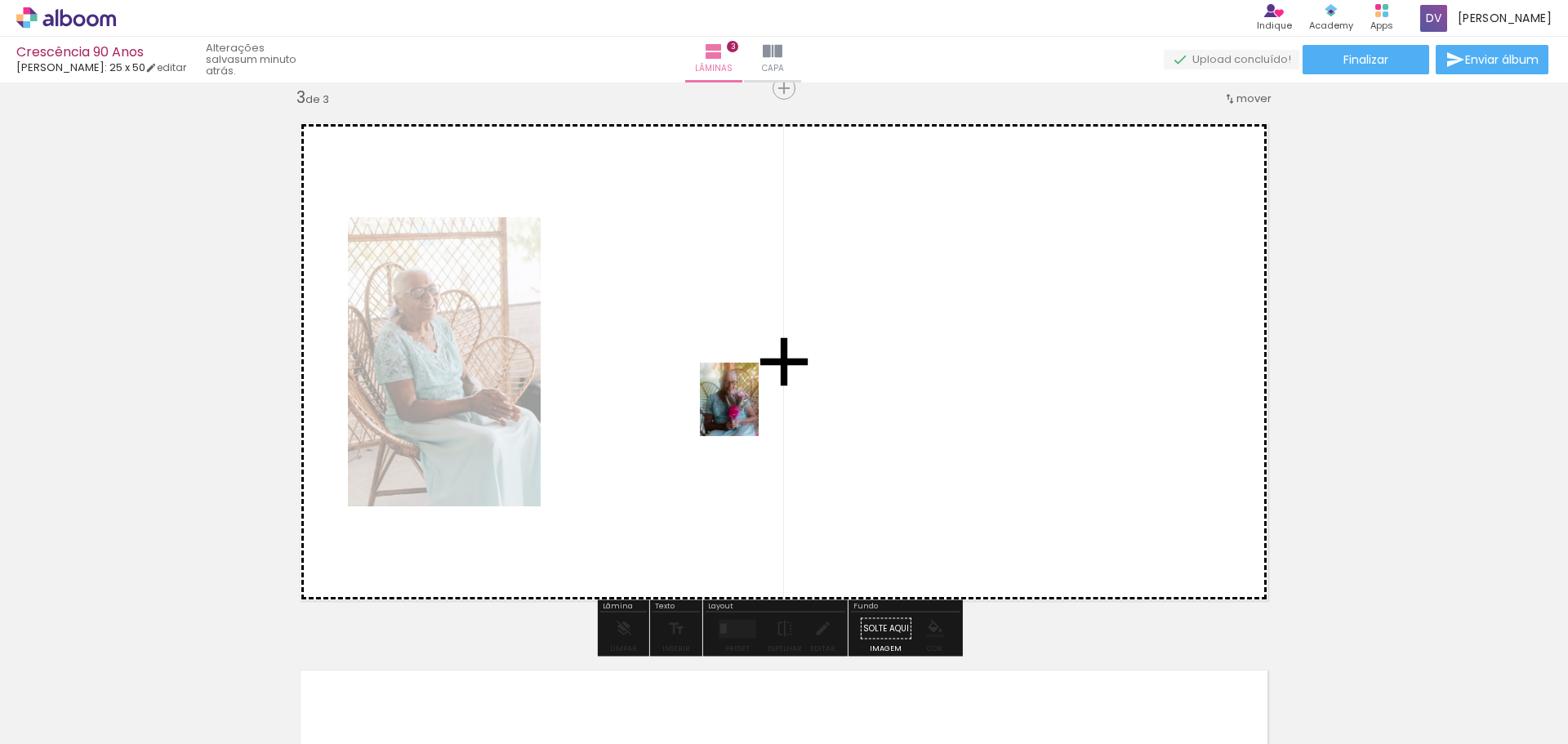
drag, startPoint x: 1087, startPoint y: 711, endPoint x: 748, endPoint y: 411, distance: 452.7
click at [748, 411] on quentale-workspace at bounding box center [784, 372] width 1568 height 744
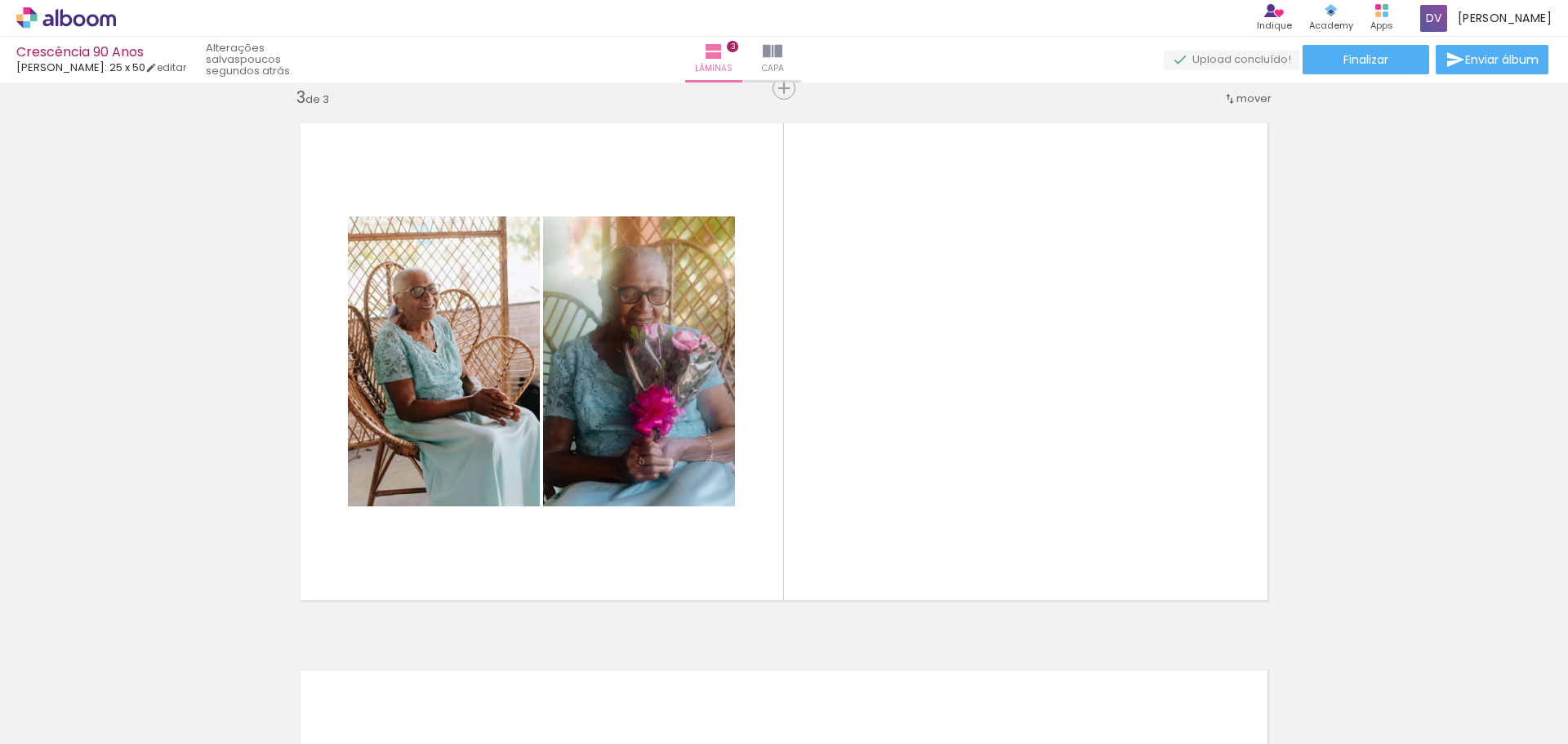
scroll to position [0, 9451]
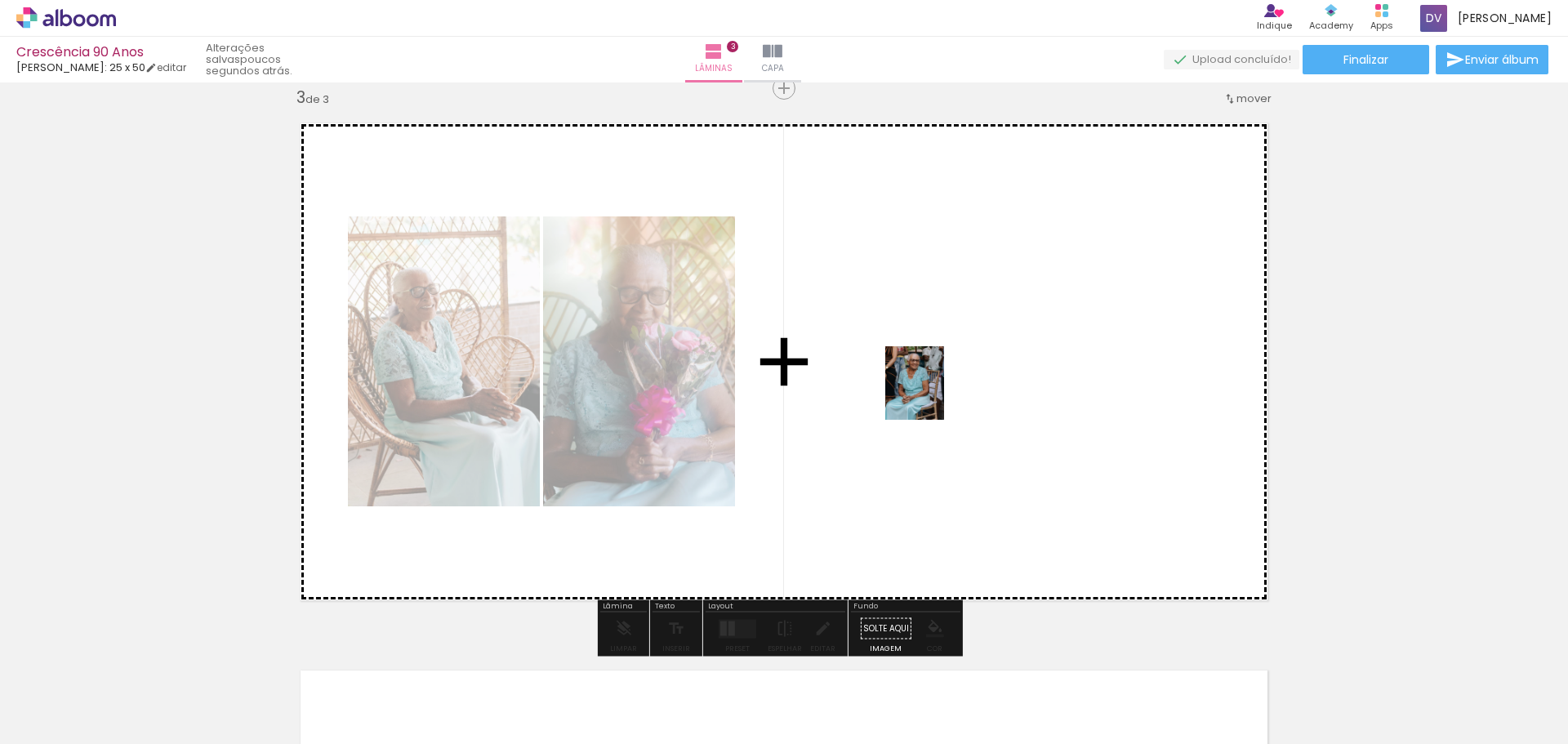
drag, startPoint x: 1240, startPoint y: 708, endPoint x: 934, endPoint y: 395, distance: 437.7
click at [934, 395] on quentale-workspace at bounding box center [784, 372] width 1568 height 744
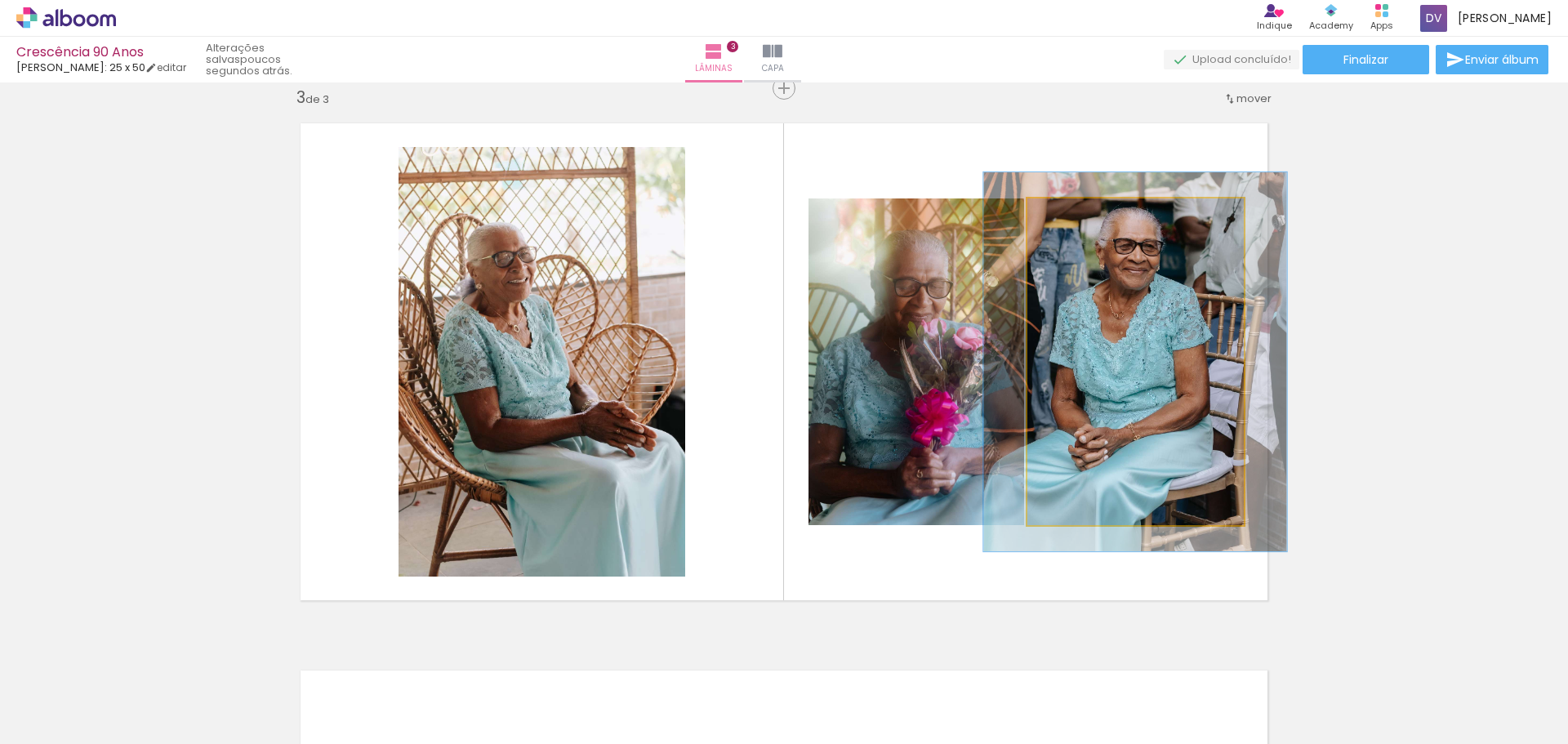
drag, startPoint x: 1064, startPoint y: 218, endPoint x: 1073, endPoint y: 218, distance: 9.0
click at [1073, 218] on div at bounding box center [1075, 216] width 15 height 15
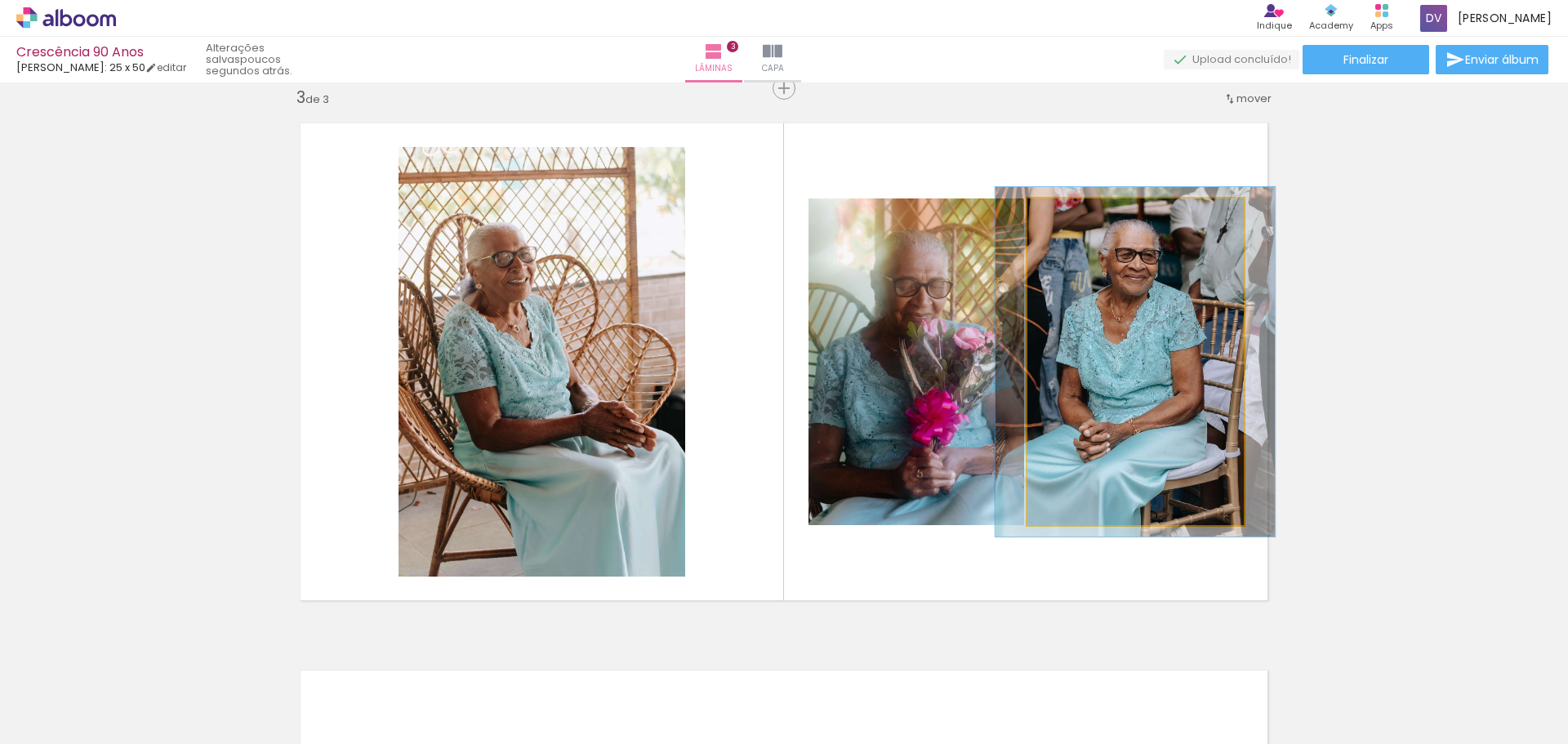
type paper-slider "107"
click at [1066, 218] on div at bounding box center [1070, 216] width 15 height 15
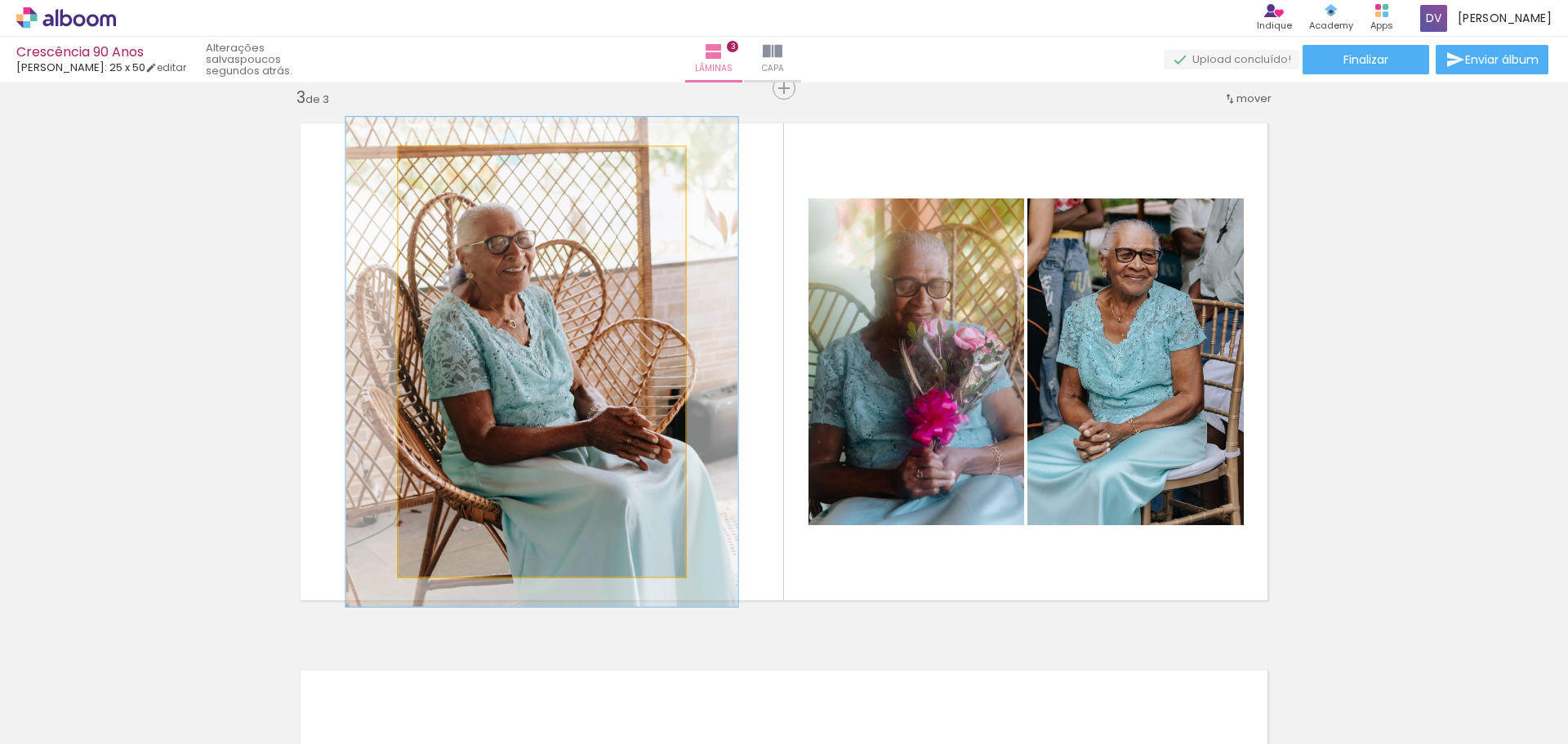
drag, startPoint x: 434, startPoint y: 168, endPoint x: 442, endPoint y: 167, distance: 8.1
type paper-slider "114"
click at [442, 167] on div at bounding box center [445, 164] width 15 height 15
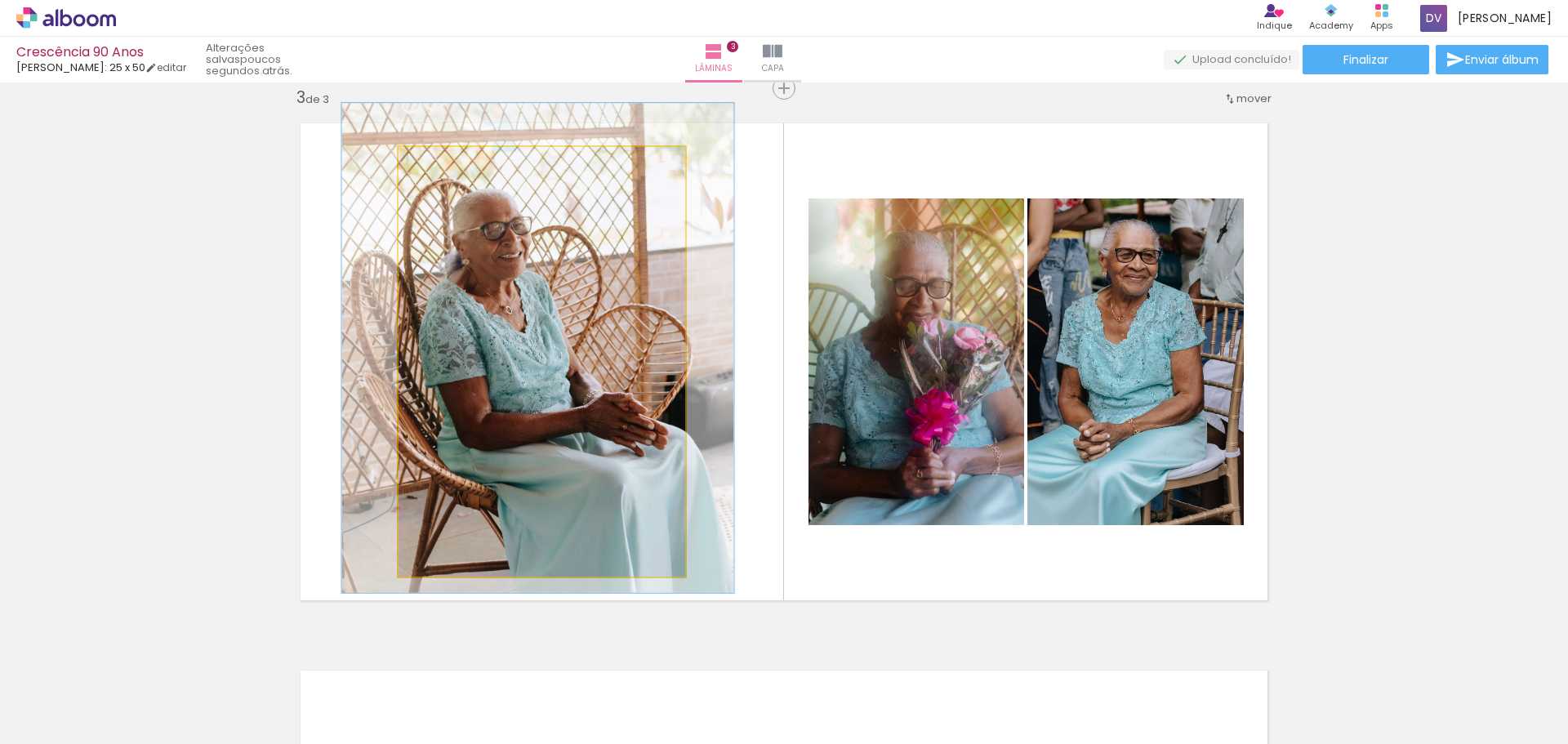
drag, startPoint x: 525, startPoint y: 325, endPoint x: 521, endPoint y: 311, distance: 14.6
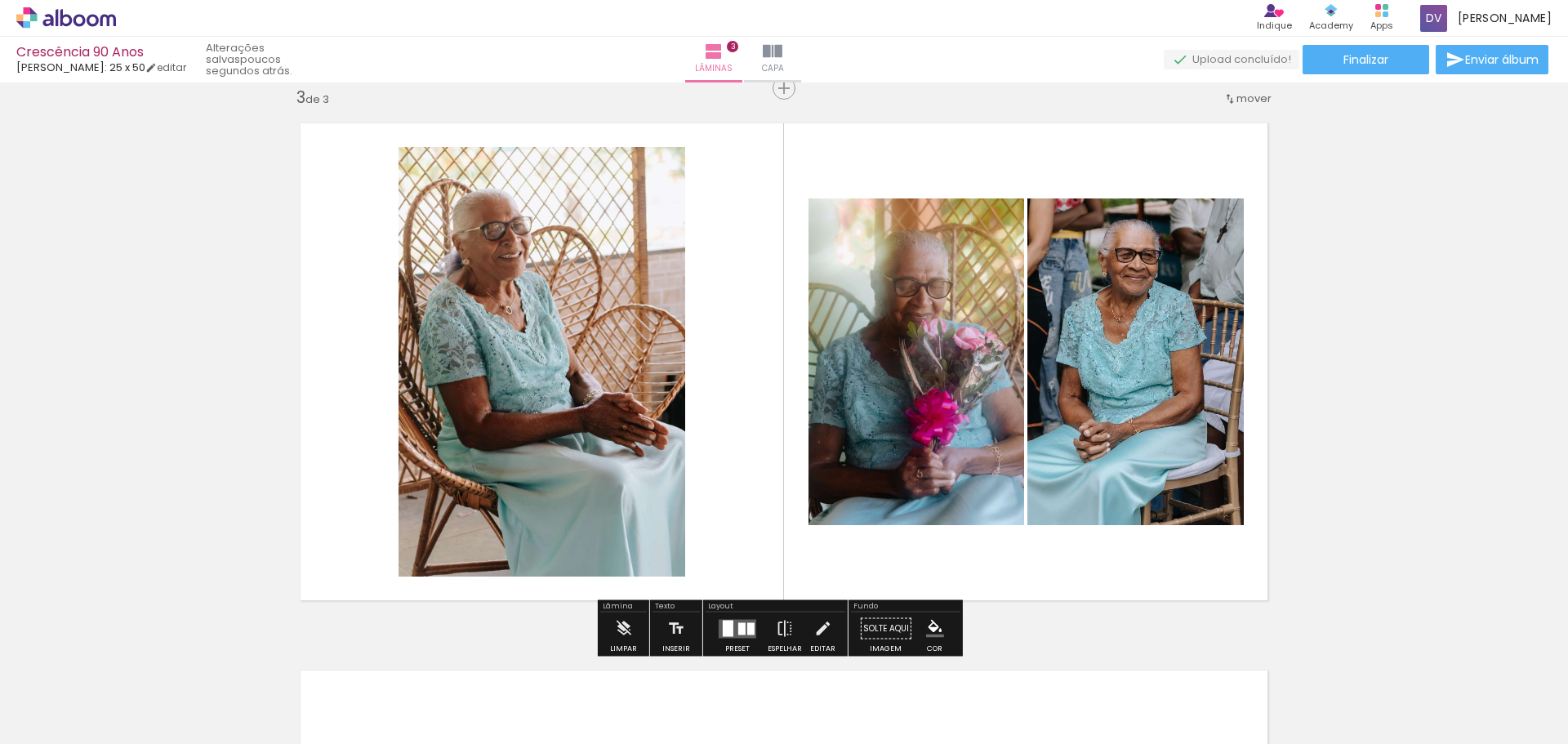
click at [724, 153] on quentale-layouter at bounding box center [784, 362] width 996 height 506
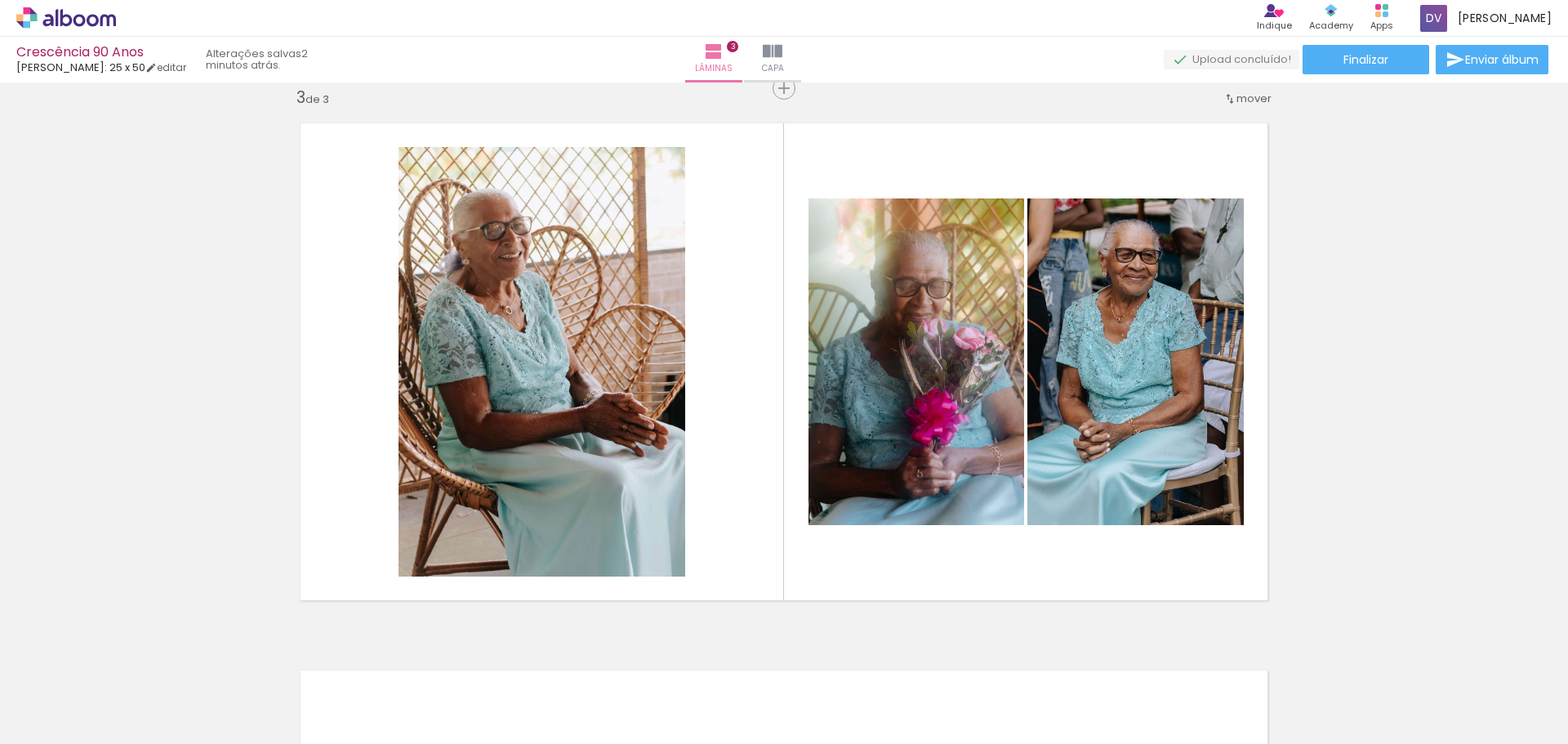
scroll to position [0, 8832]
